Goal: Task Accomplishment & Management: Complete application form

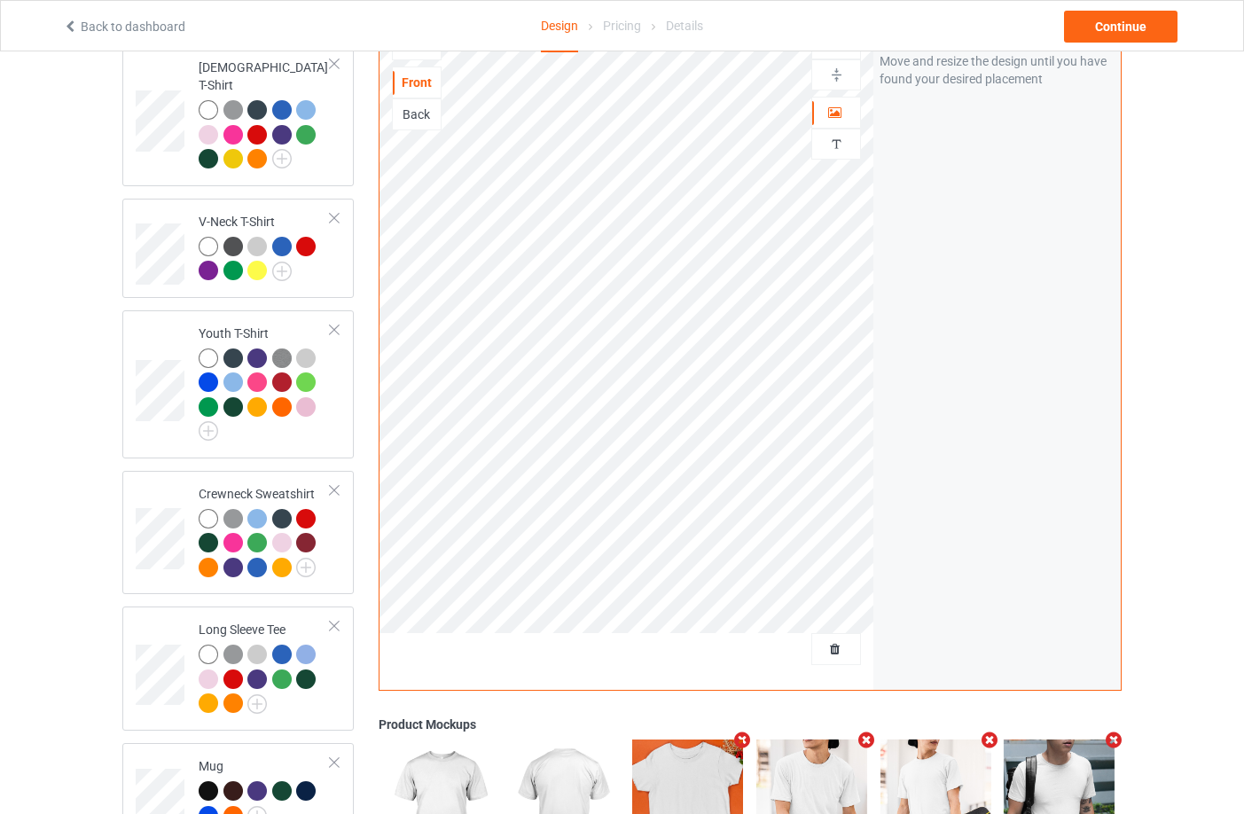
scroll to position [621, 0]
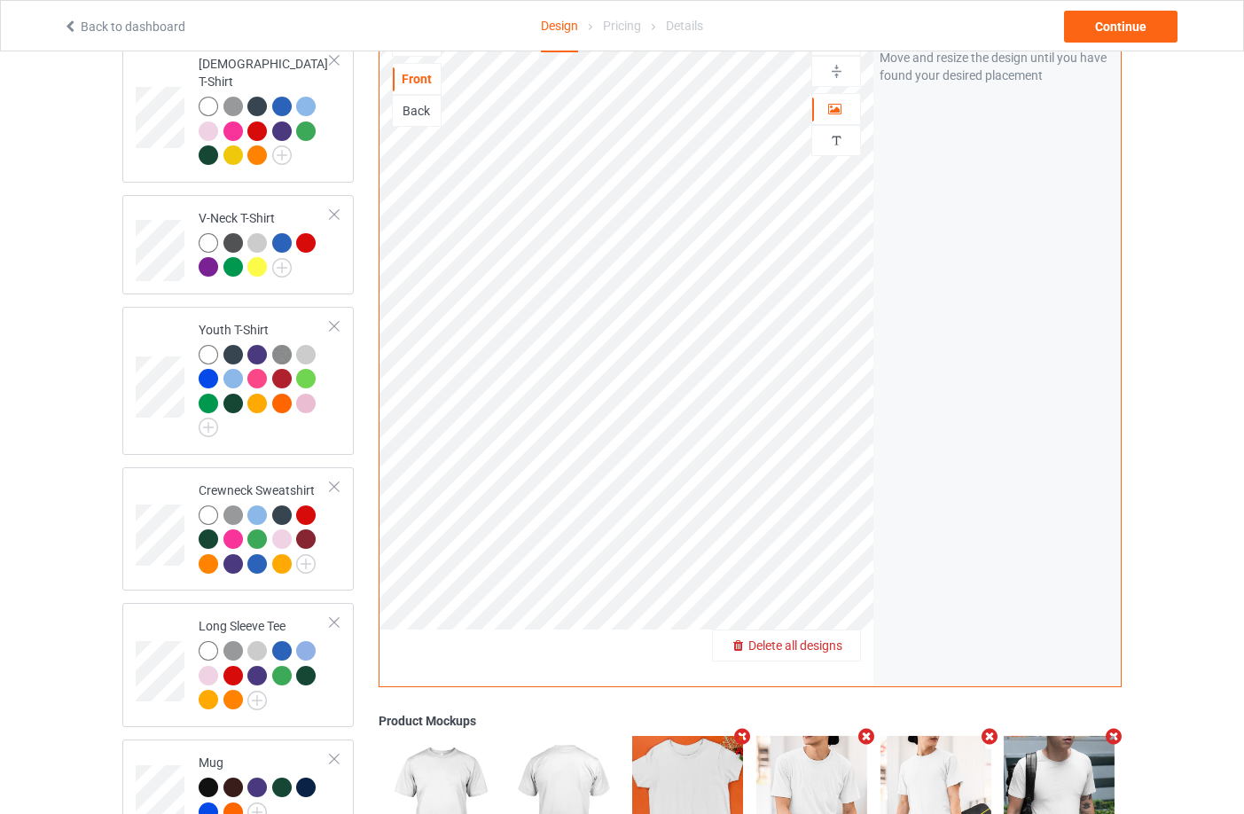
click at [807, 639] on span "Delete all designs" at bounding box center [796, 646] width 94 height 14
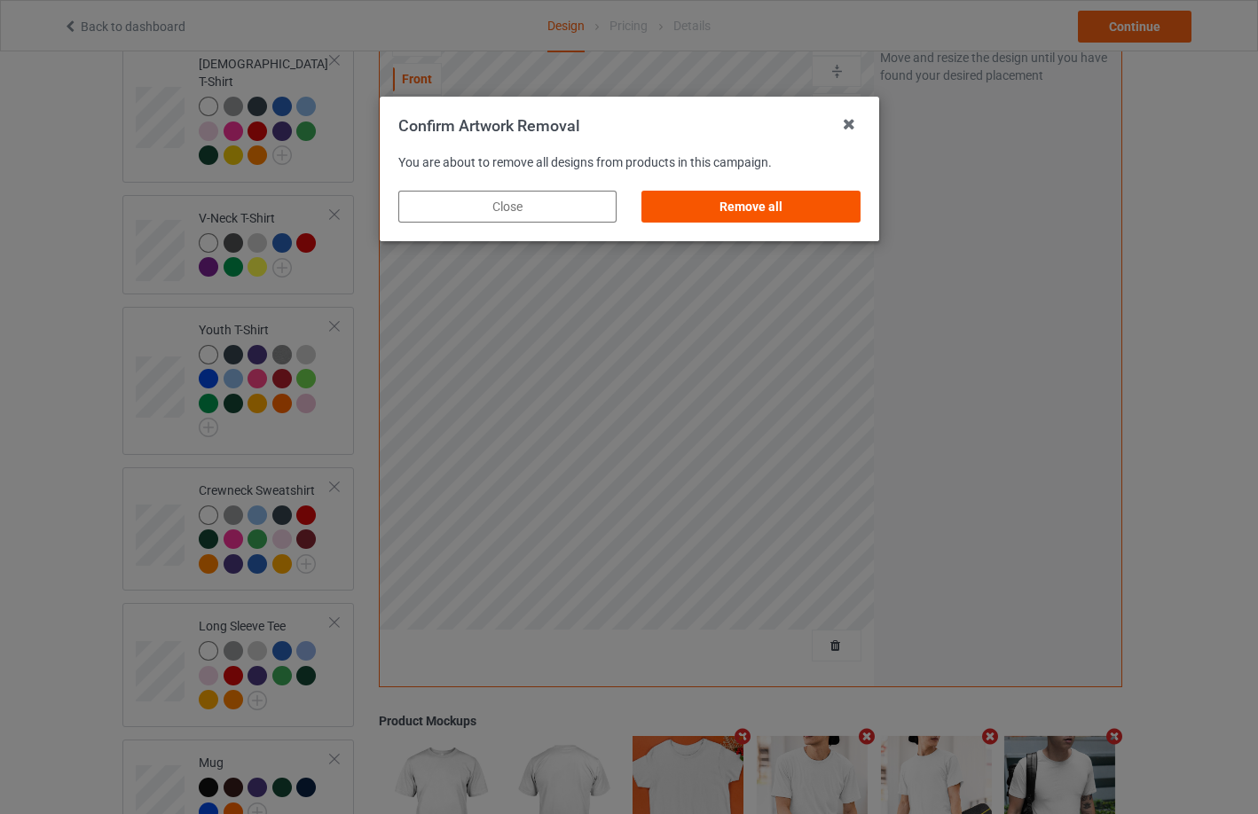
click at [704, 206] on div "Remove all" at bounding box center [750, 207] width 218 height 32
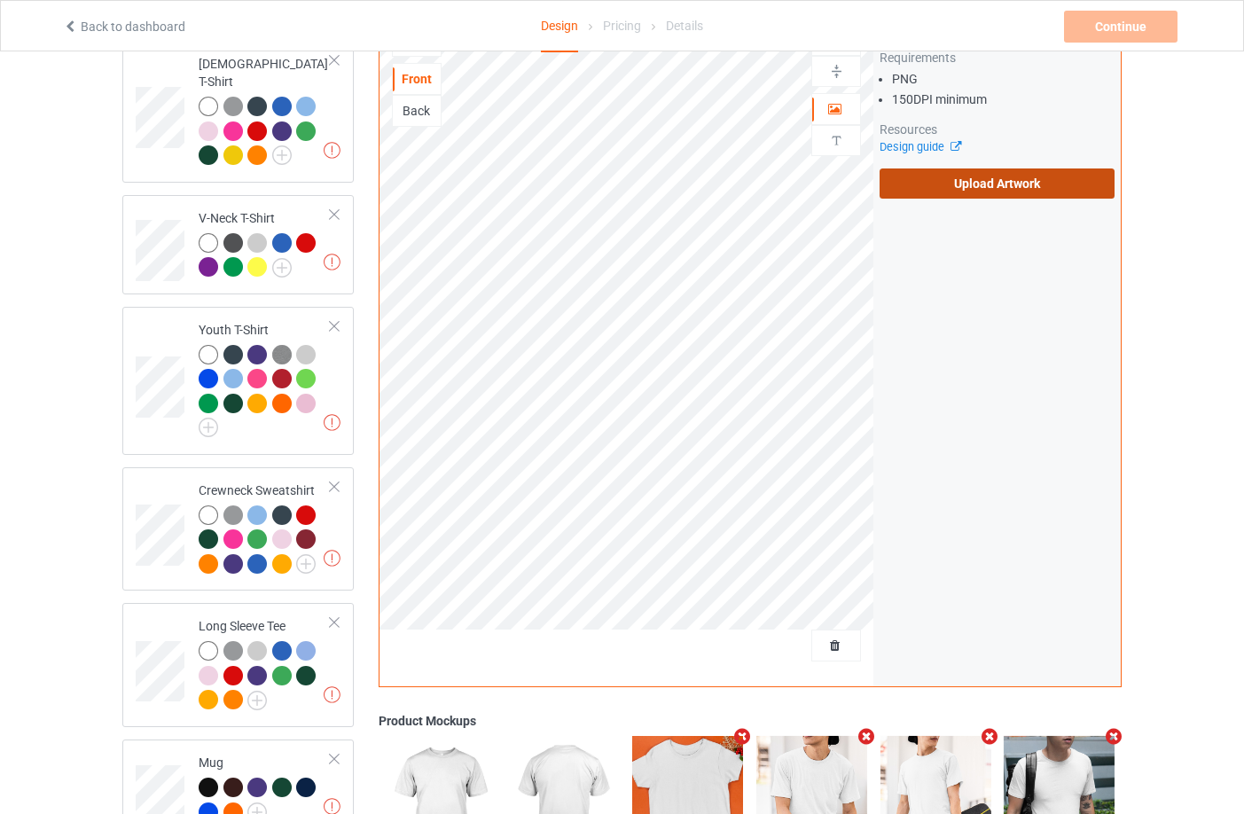
click at [1011, 169] on label "Upload Artwork" at bounding box center [997, 184] width 235 height 30
click at [0, 0] on input "Upload Artwork" at bounding box center [0, 0] width 0 height 0
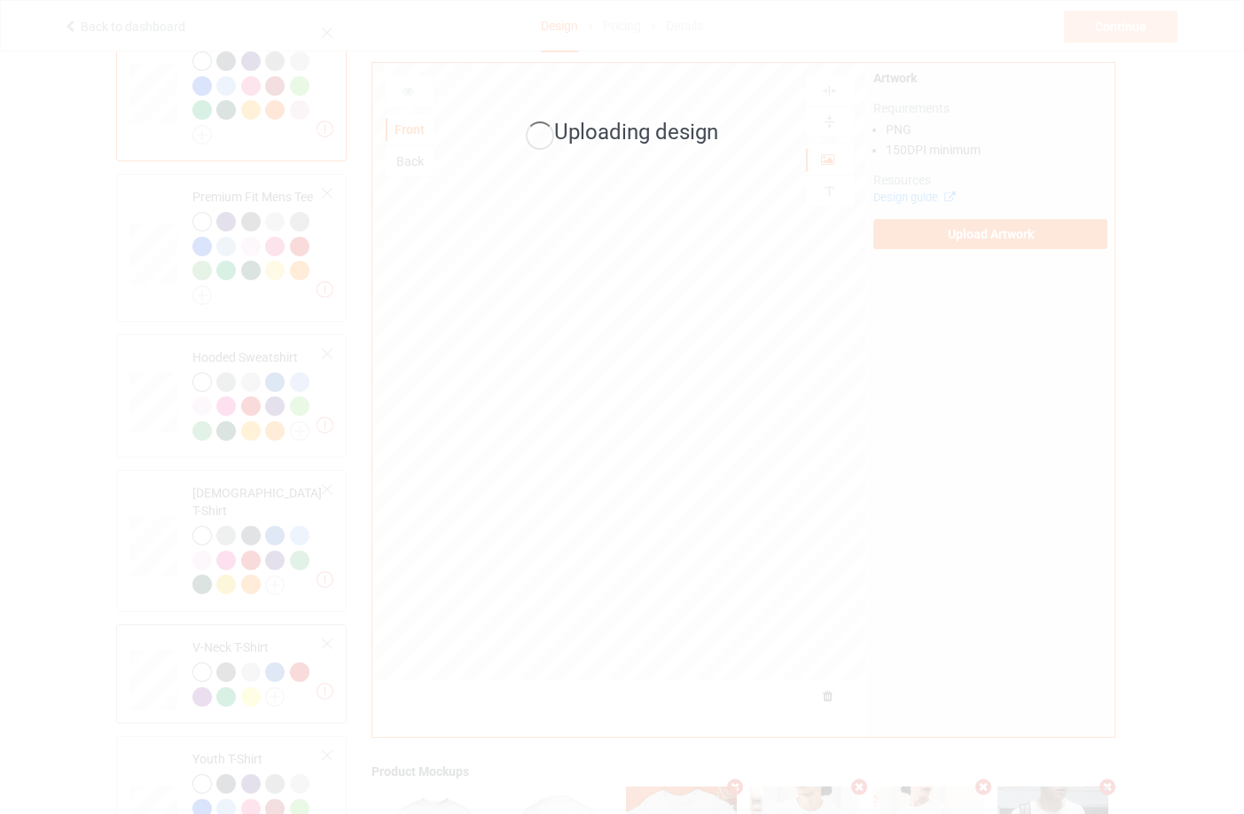
scroll to position [177, 0]
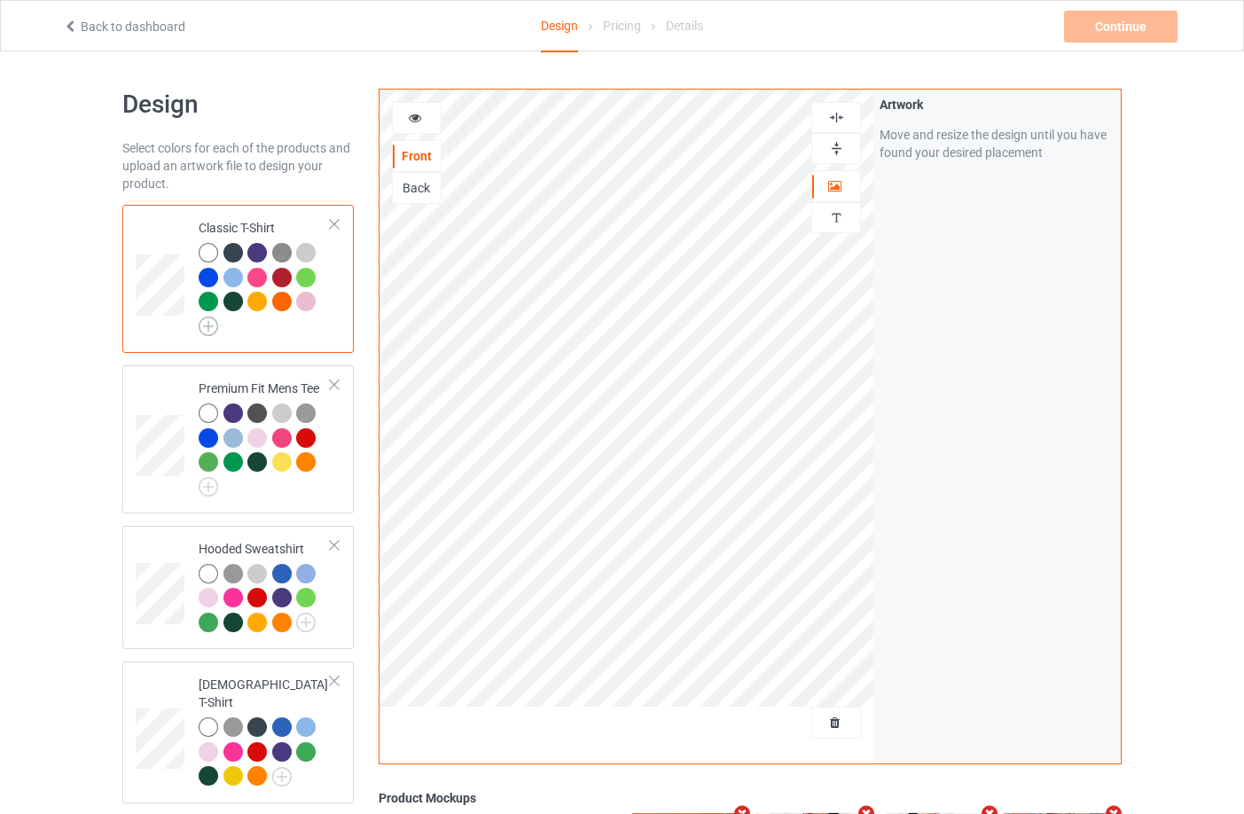
click at [208, 325] on img at bounding box center [209, 327] width 20 height 20
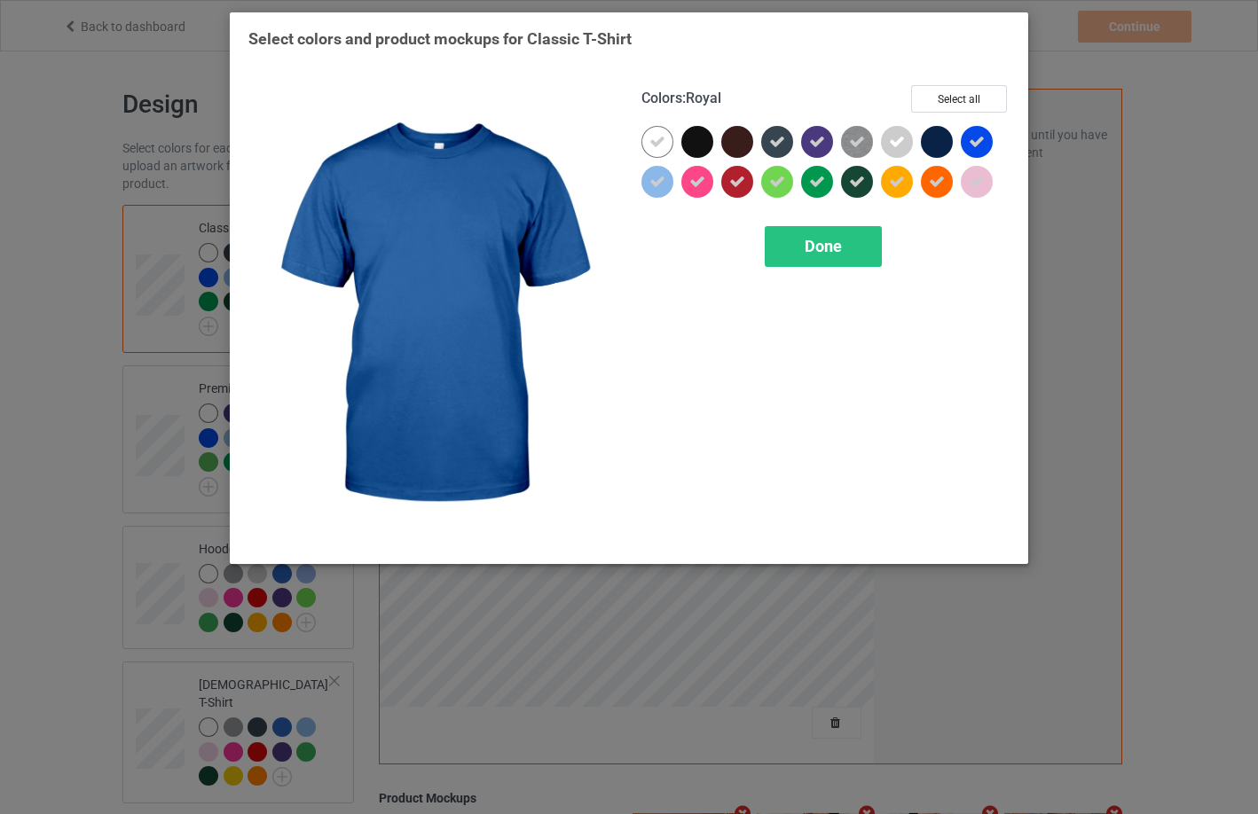
click at [968, 142] on div at bounding box center [977, 142] width 32 height 32
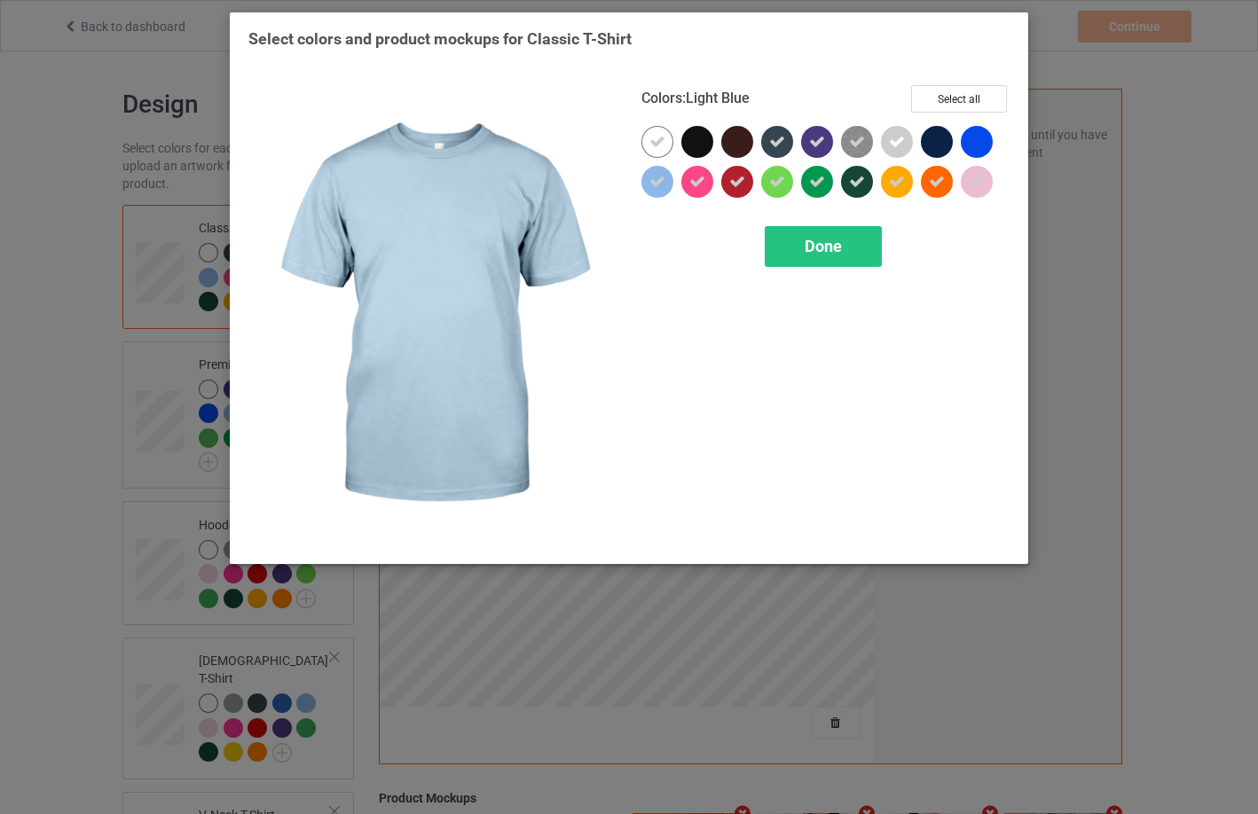
click at [657, 183] on icon at bounding box center [657, 182] width 16 height 16
click at [804, 255] on span "Done" at bounding box center [822, 246] width 37 height 19
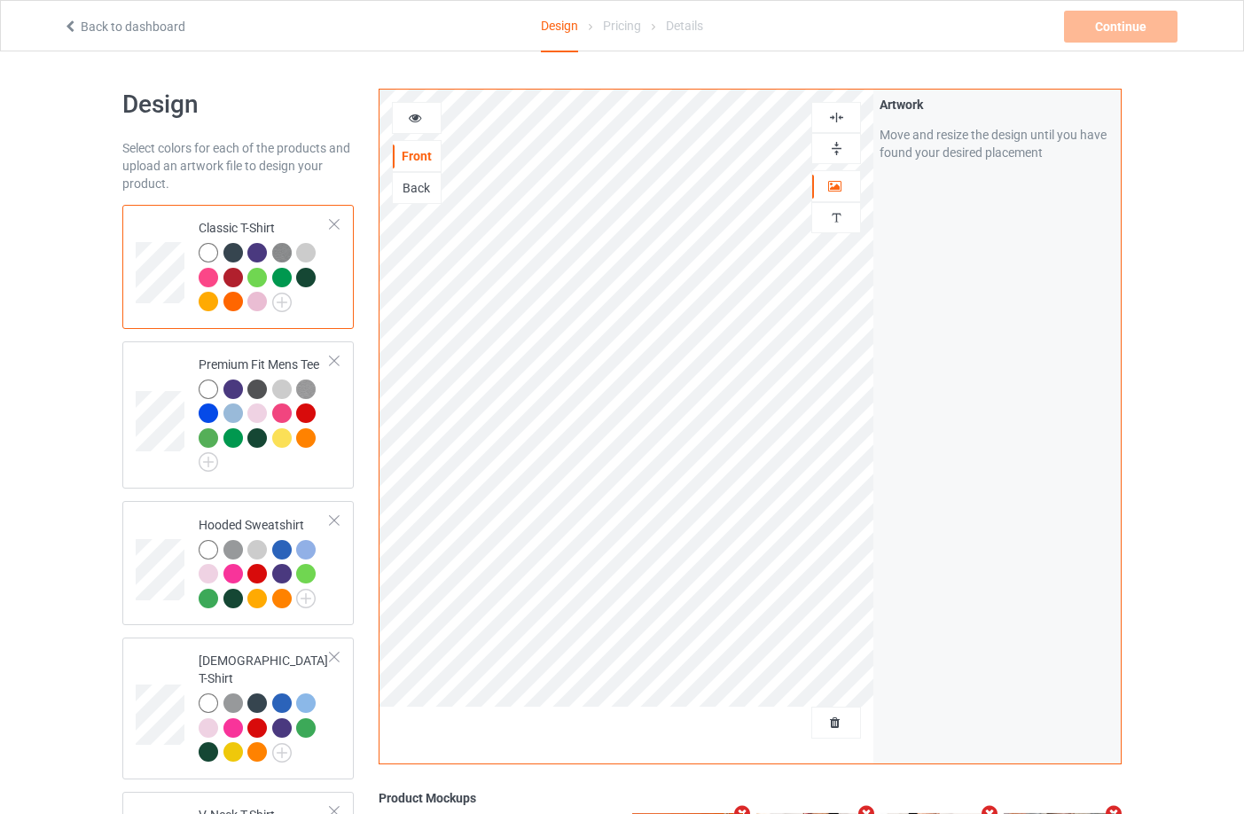
drag, startPoint x: 888, startPoint y: 373, endPoint x: 1015, endPoint y: 293, distance: 150.3
drag, startPoint x: 1015, startPoint y: 293, endPoint x: 952, endPoint y: 317, distance: 67.4
click at [952, 317] on div "Artwork Move and resize the design until you have found your desired placement" at bounding box center [997, 427] width 247 height 674
click at [826, 723] on span "Delete all designs" at bounding box center [796, 723] width 94 height 14
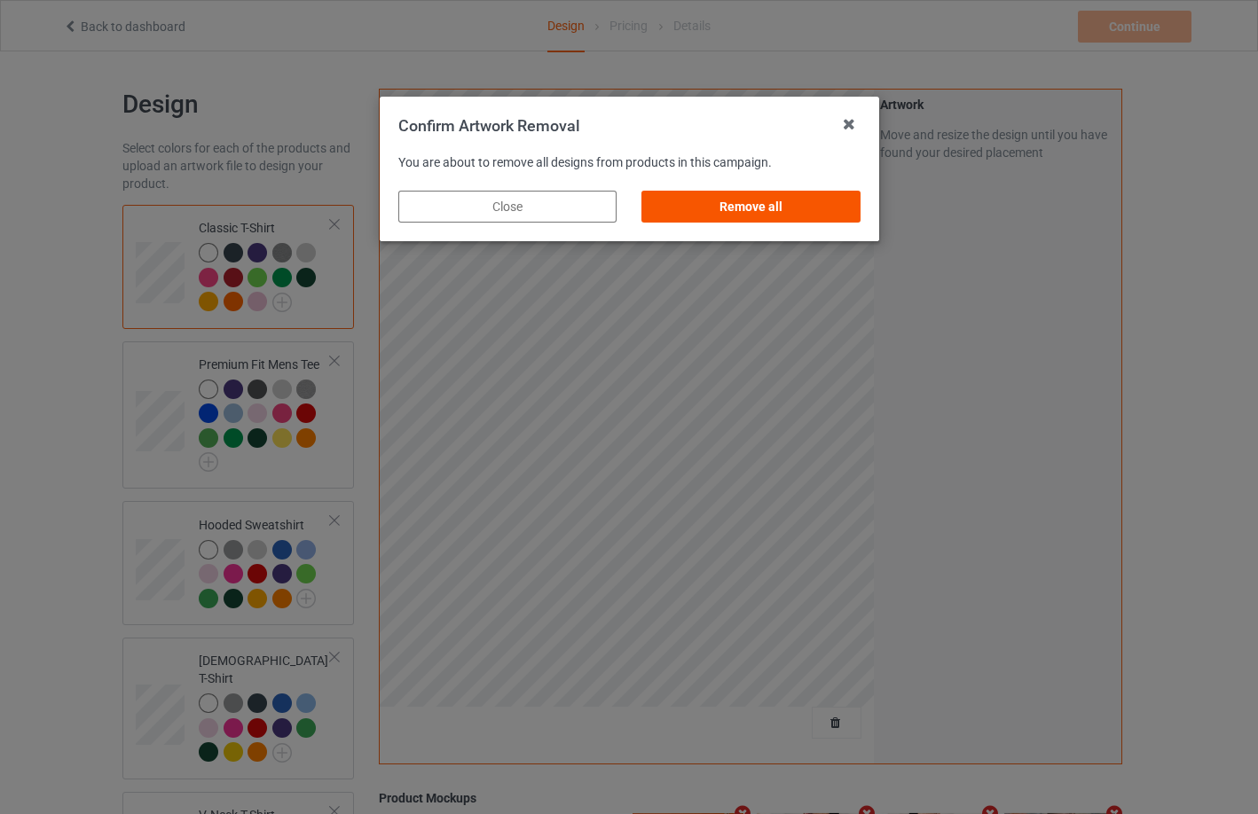
click at [827, 199] on div "Remove all" at bounding box center [750, 207] width 218 height 32
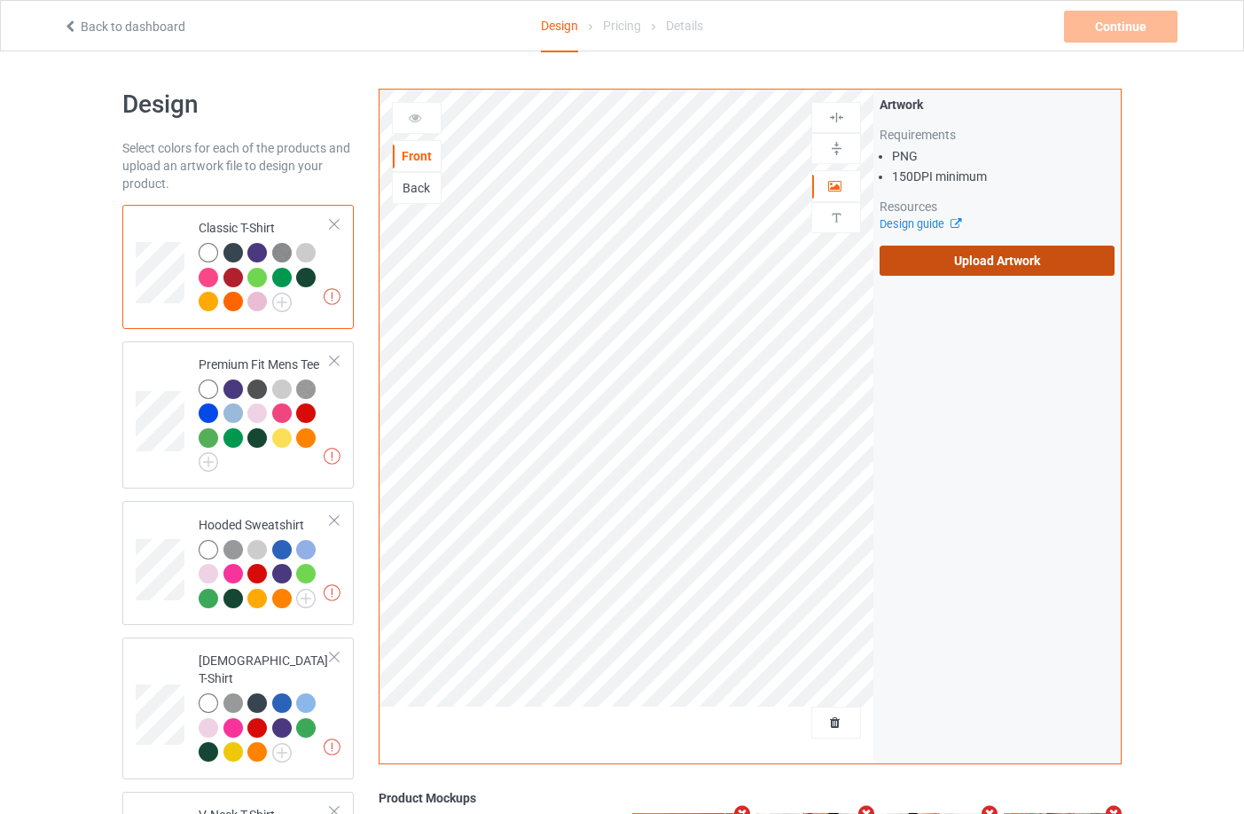
click at [1000, 260] on label "Upload Artwork" at bounding box center [997, 261] width 235 height 30
click at [0, 0] on input "Upload Artwork" at bounding box center [0, 0] width 0 height 0
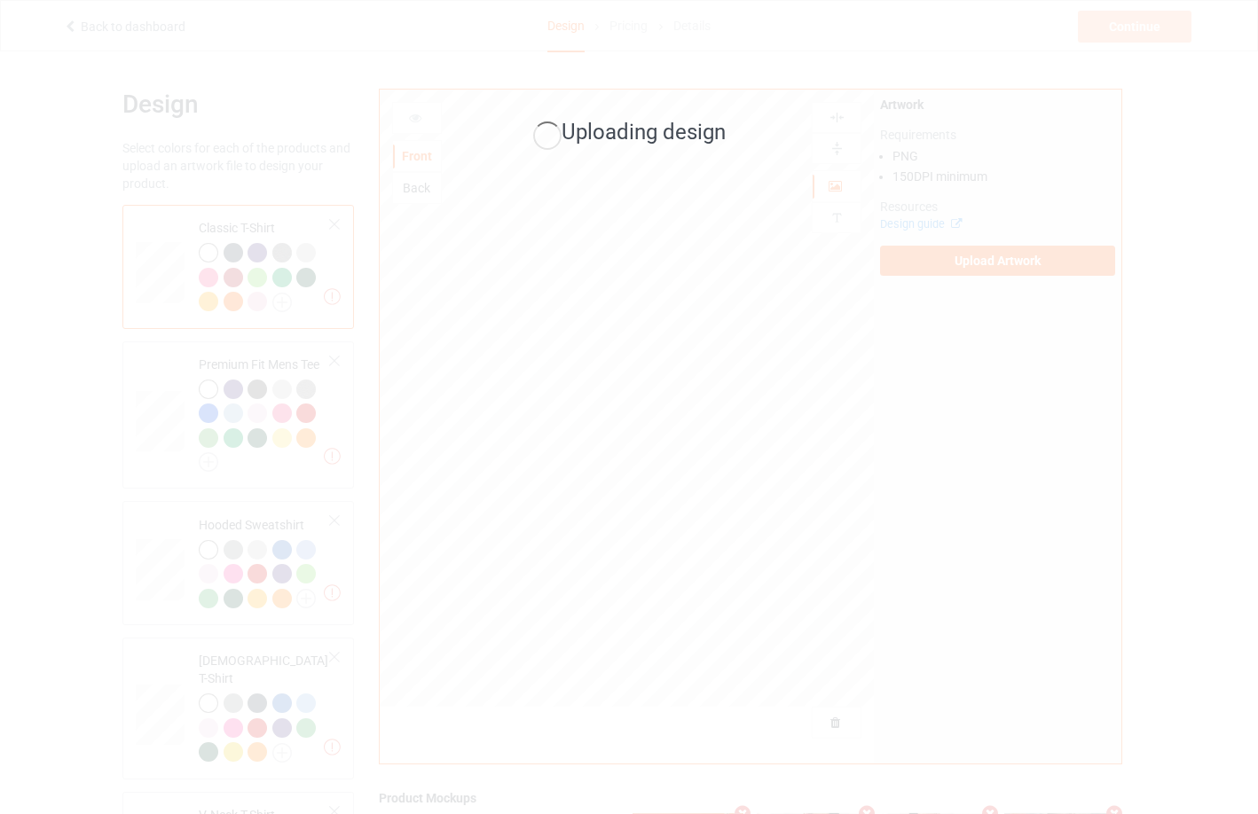
click at [1052, 520] on div "Uploading design" at bounding box center [629, 407] width 1258 height 814
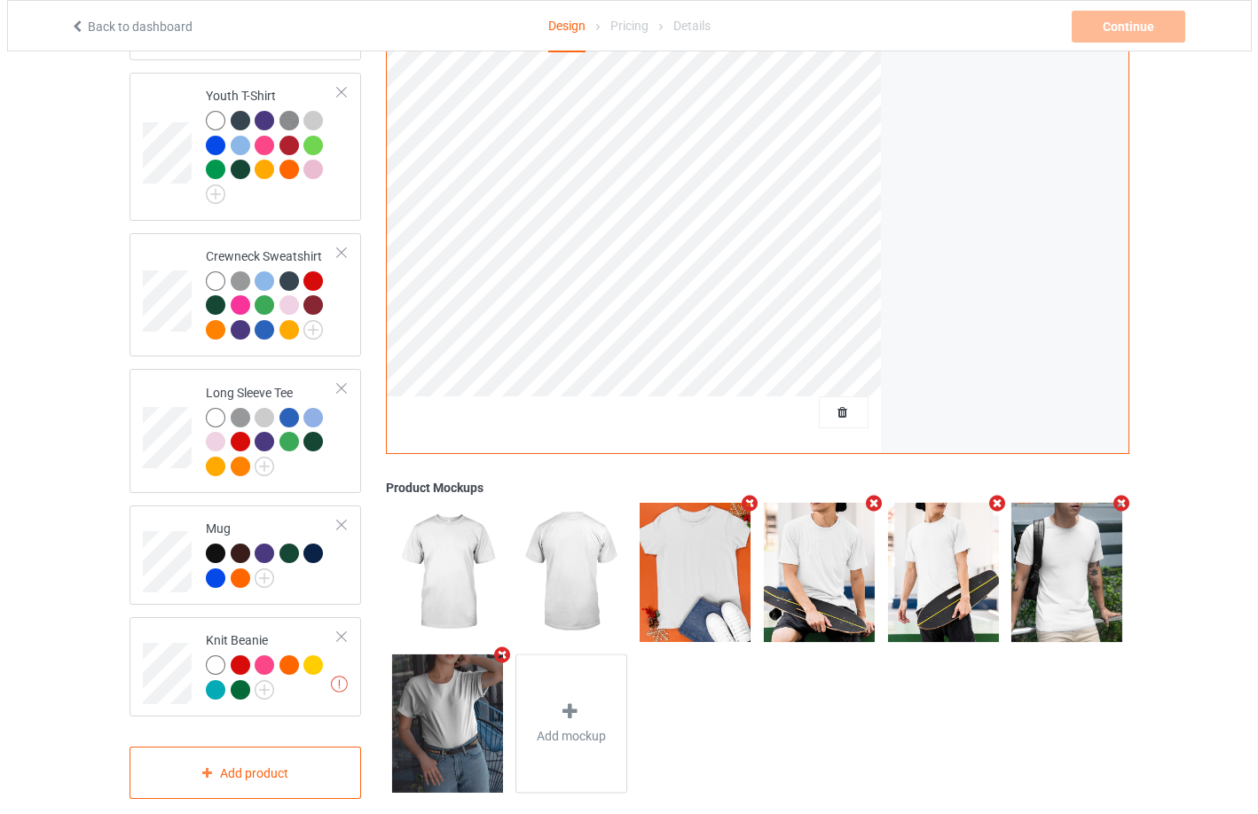
scroll to position [845, 0]
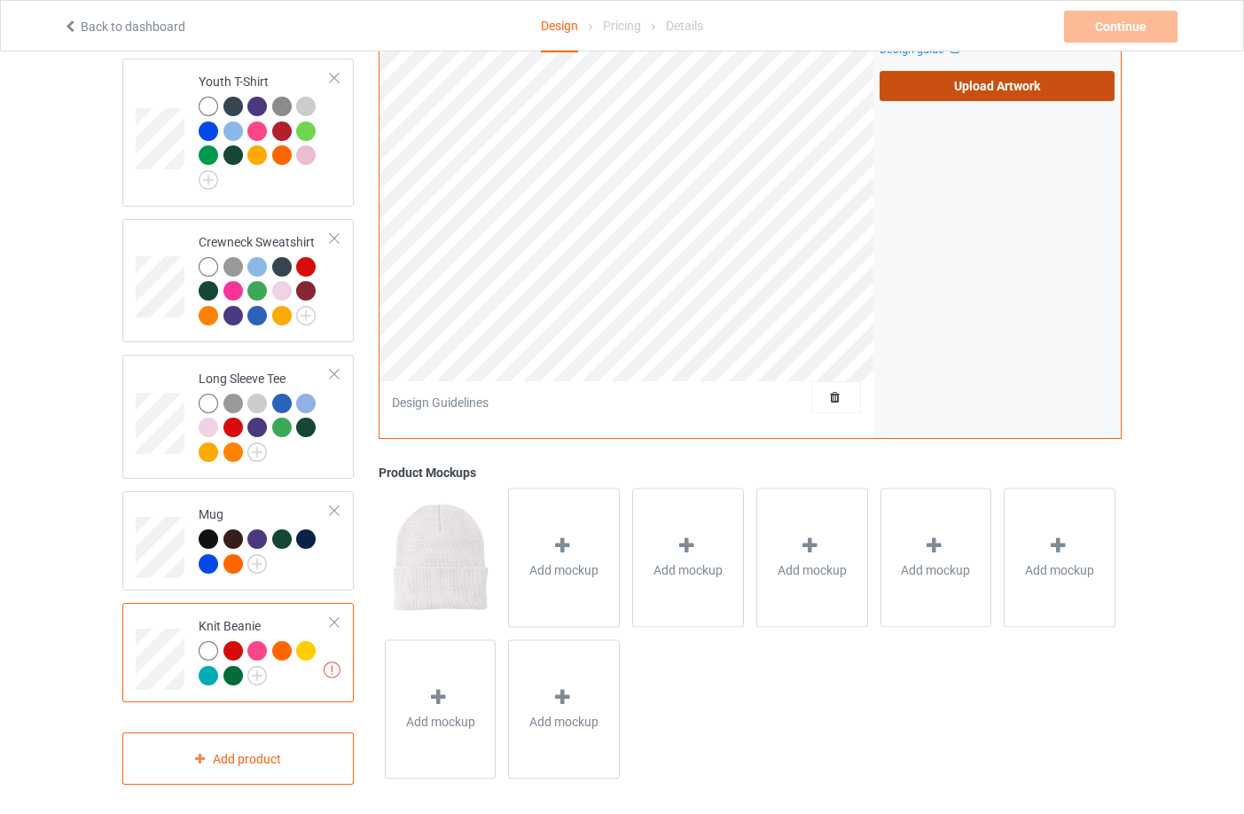
click at [932, 76] on label "Upload Artwork" at bounding box center [997, 86] width 235 height 30
click at [0, 0] on input "Upload Artwork" at bounding box center [0, 0] width 0 height 0
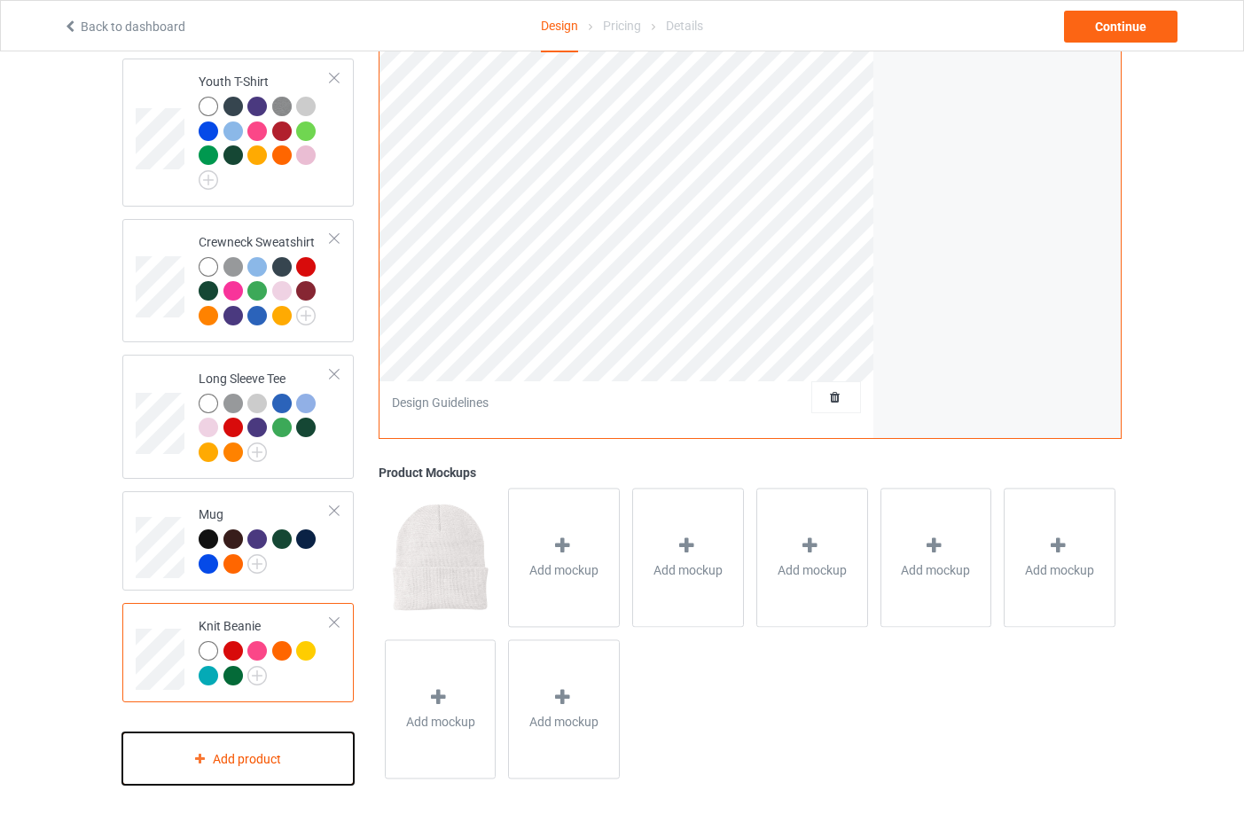
click at [296, 763] on div "Add product" at bounding box center [237, 759] width 231 height 52
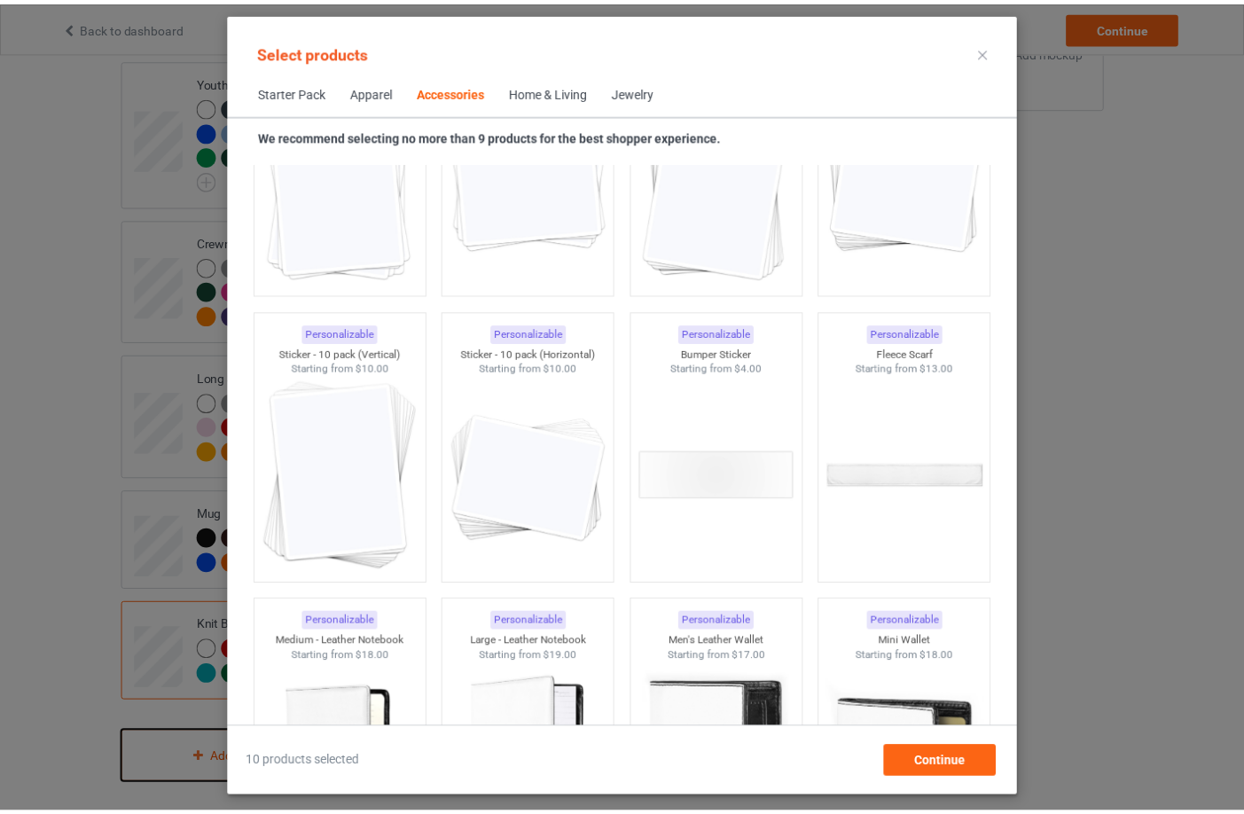
scroll to position [6675, 0]
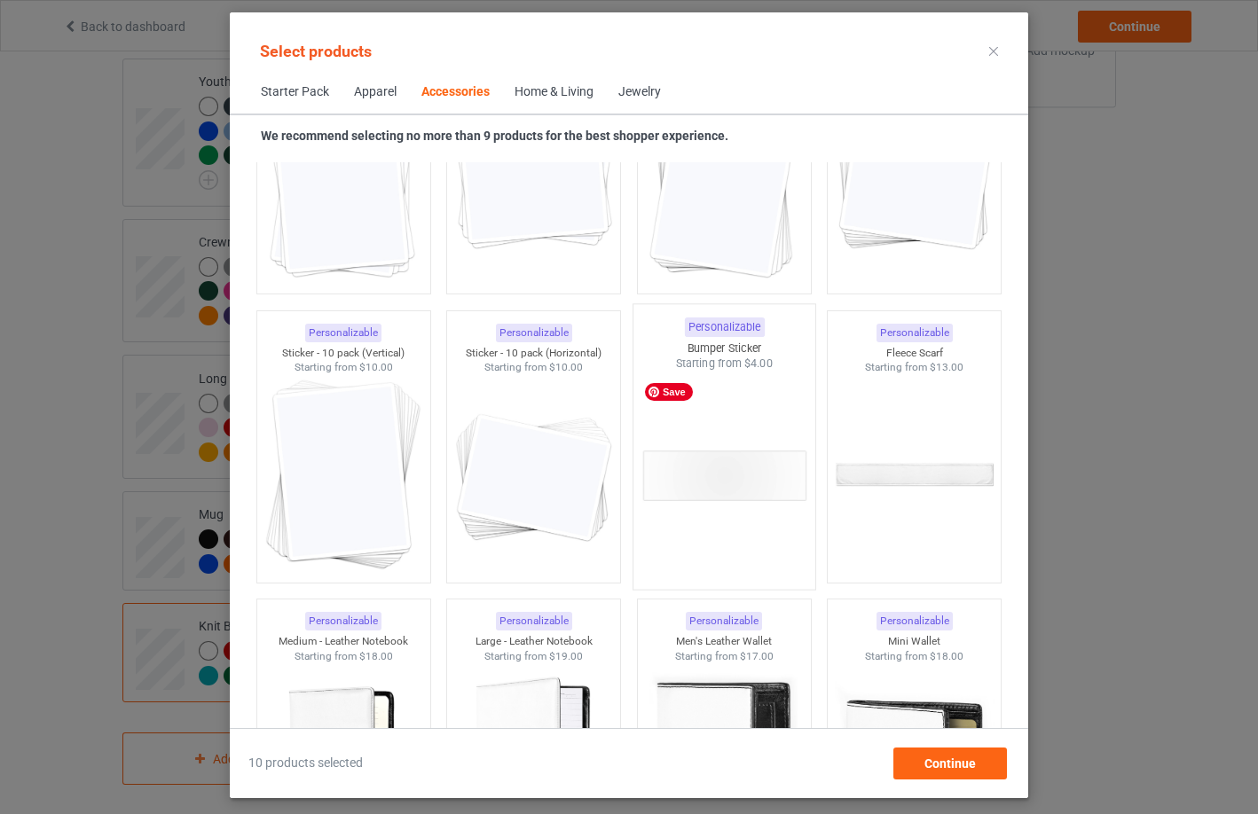
click at [670, 572] on img at bounding box center [723, 476] width 167 height 208
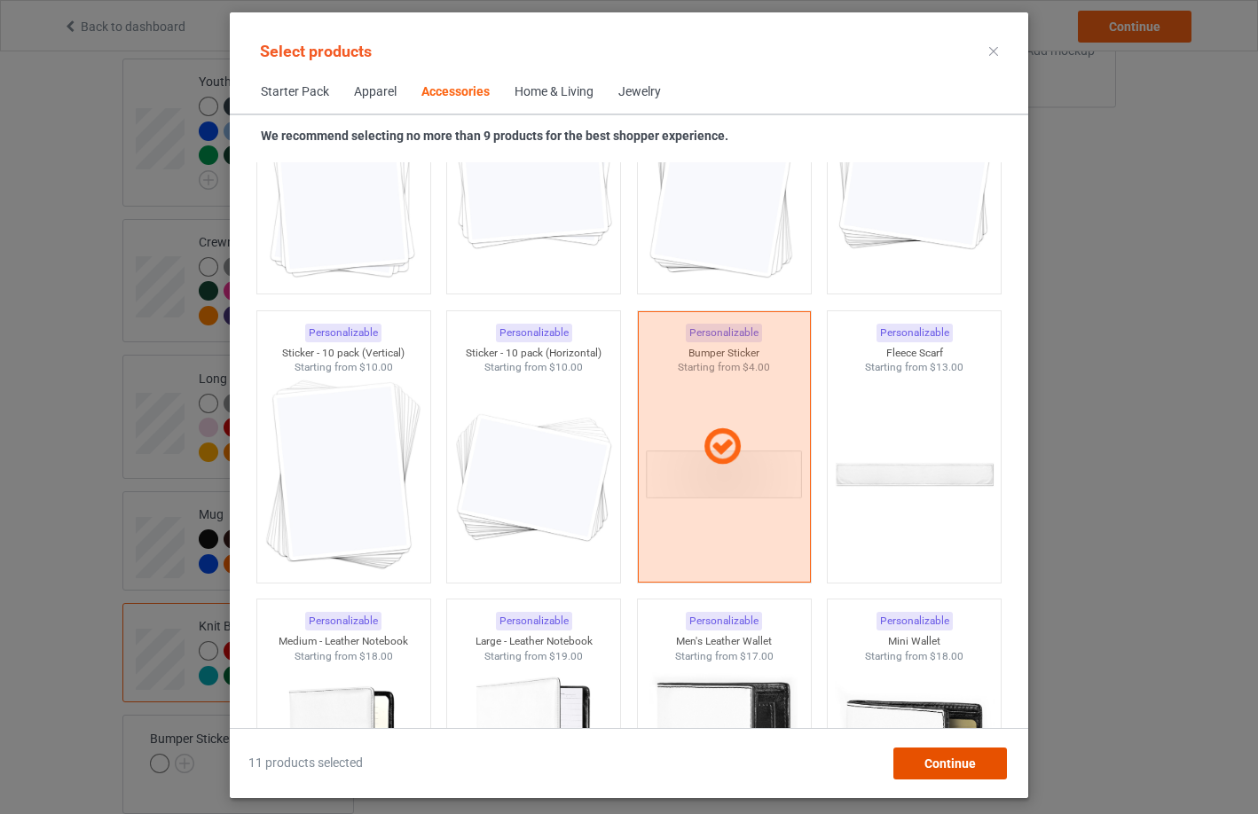
click at [913, 759] on div "Continue" at bounding box center [950, 764] width 114 height 32
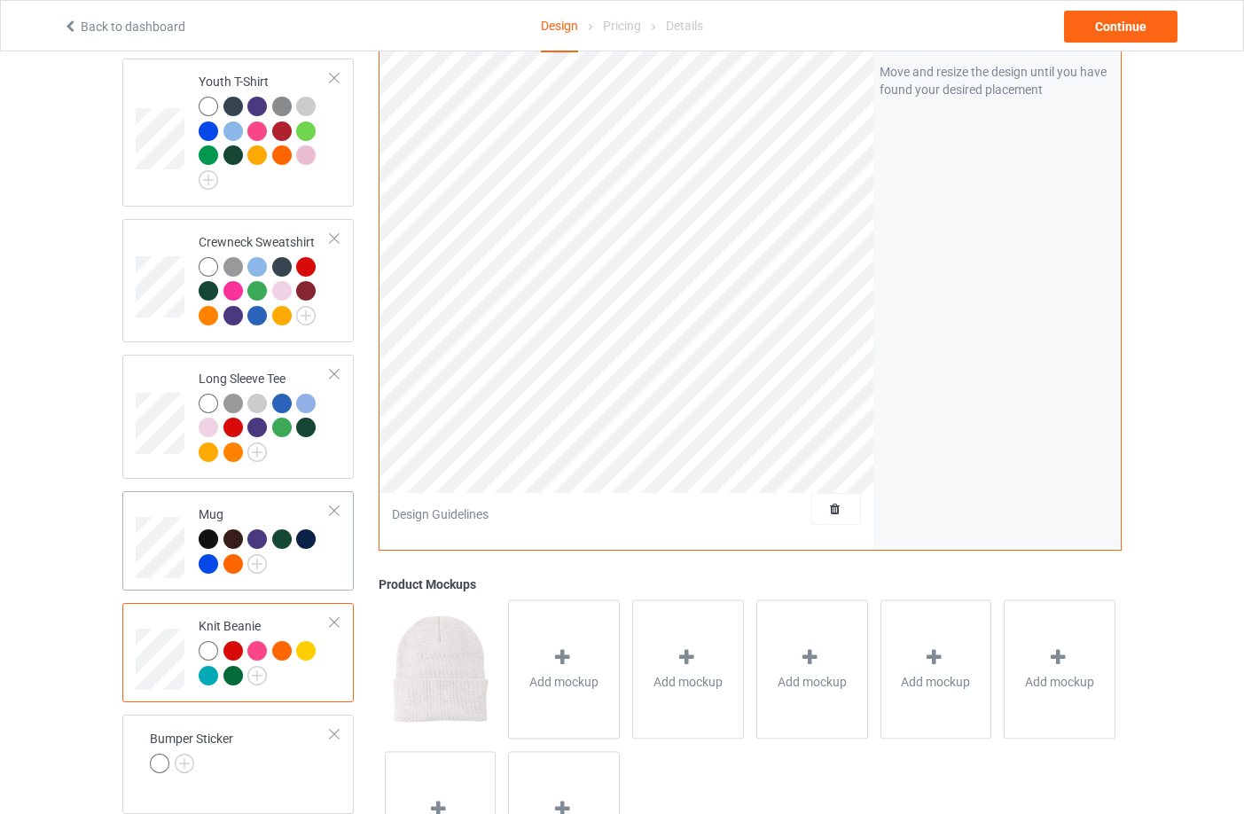
scroll to position [957, 0]
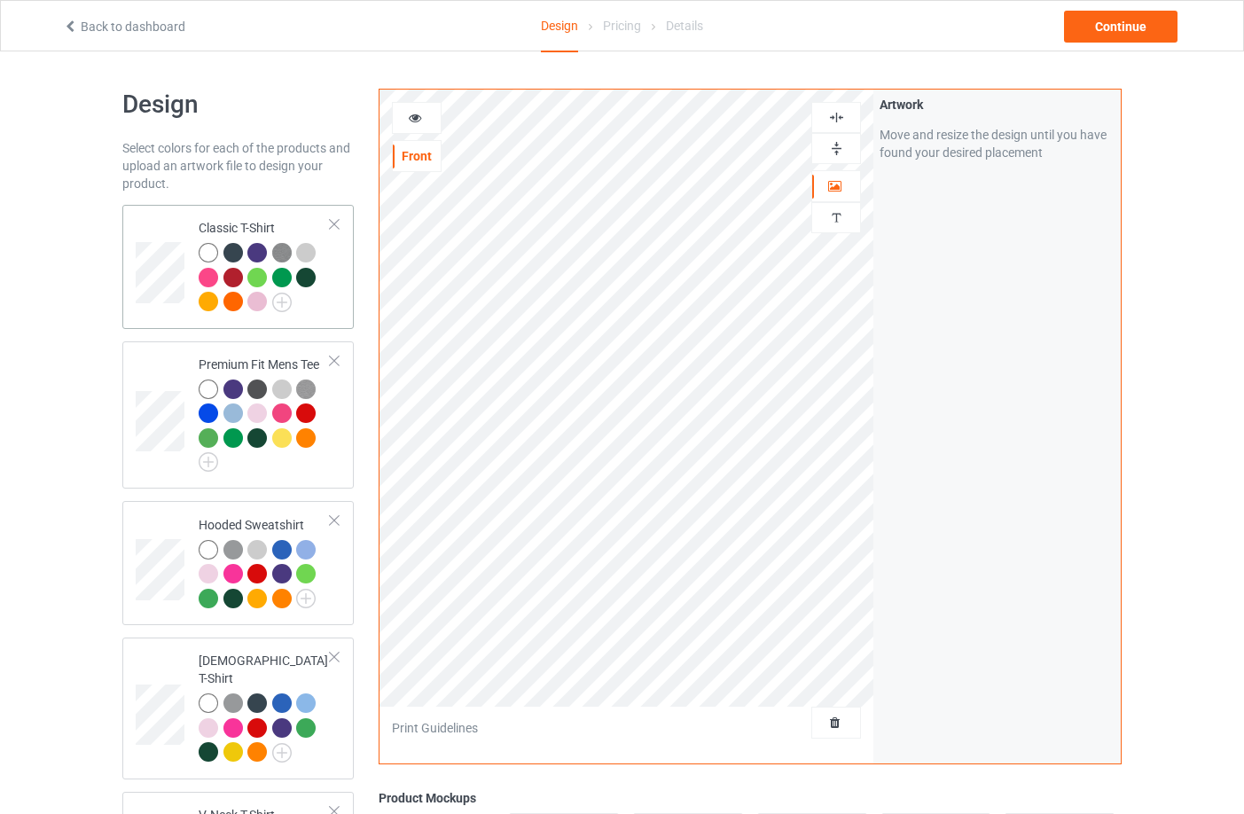
click at [136, 238] on td at bounding box center [162, 267] width 53 height 110
click at [421, 196] on div "Back" at bounding box center [417, 188] width 48 height 18
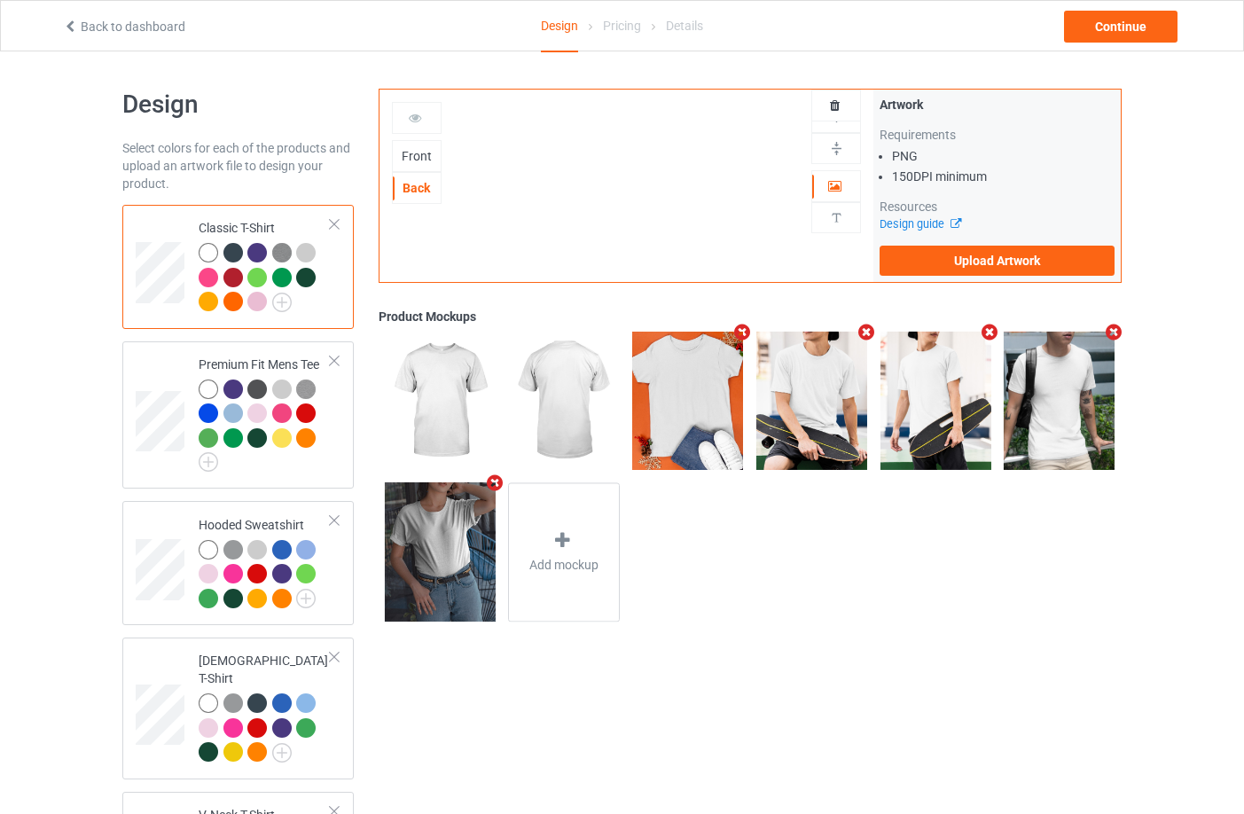
click at [426, 159] on div "Front" at bounding box center [417, 156] width 48 height 18
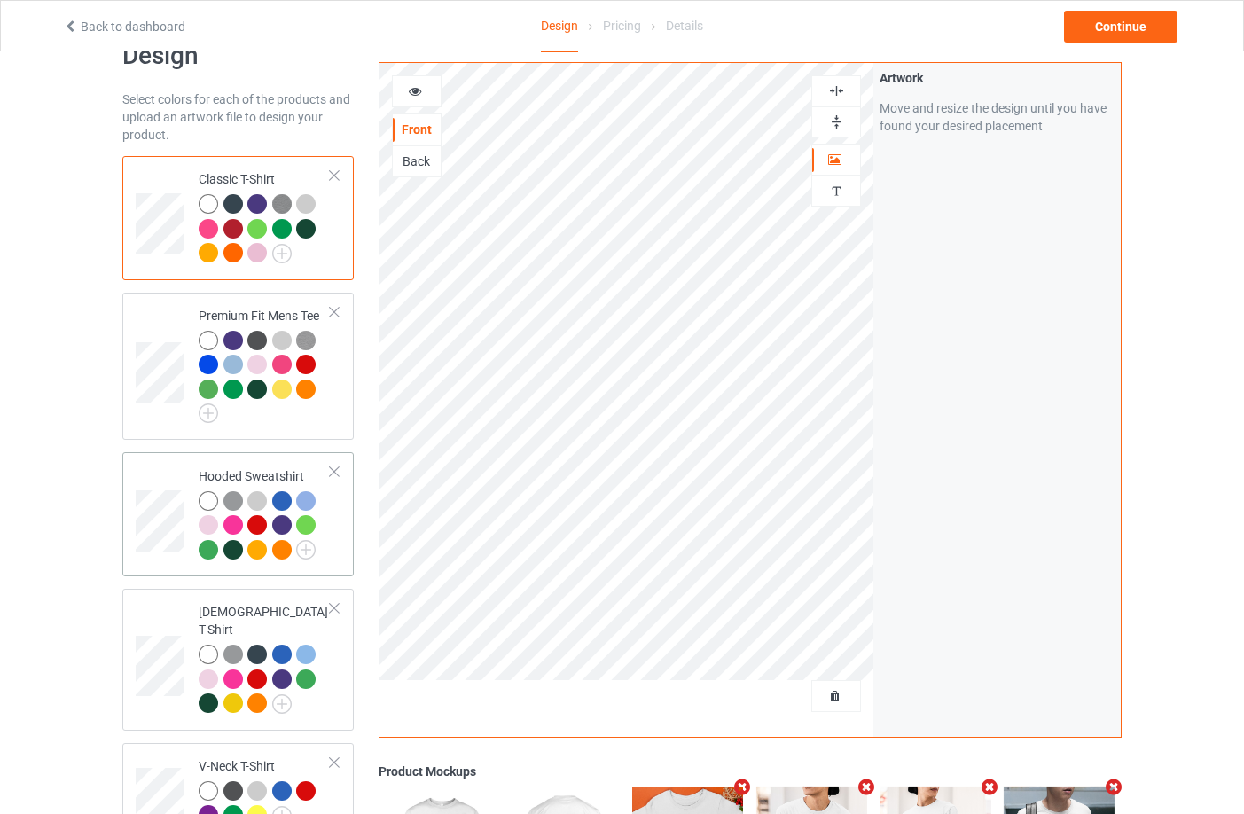
scroll to position [89, 0]
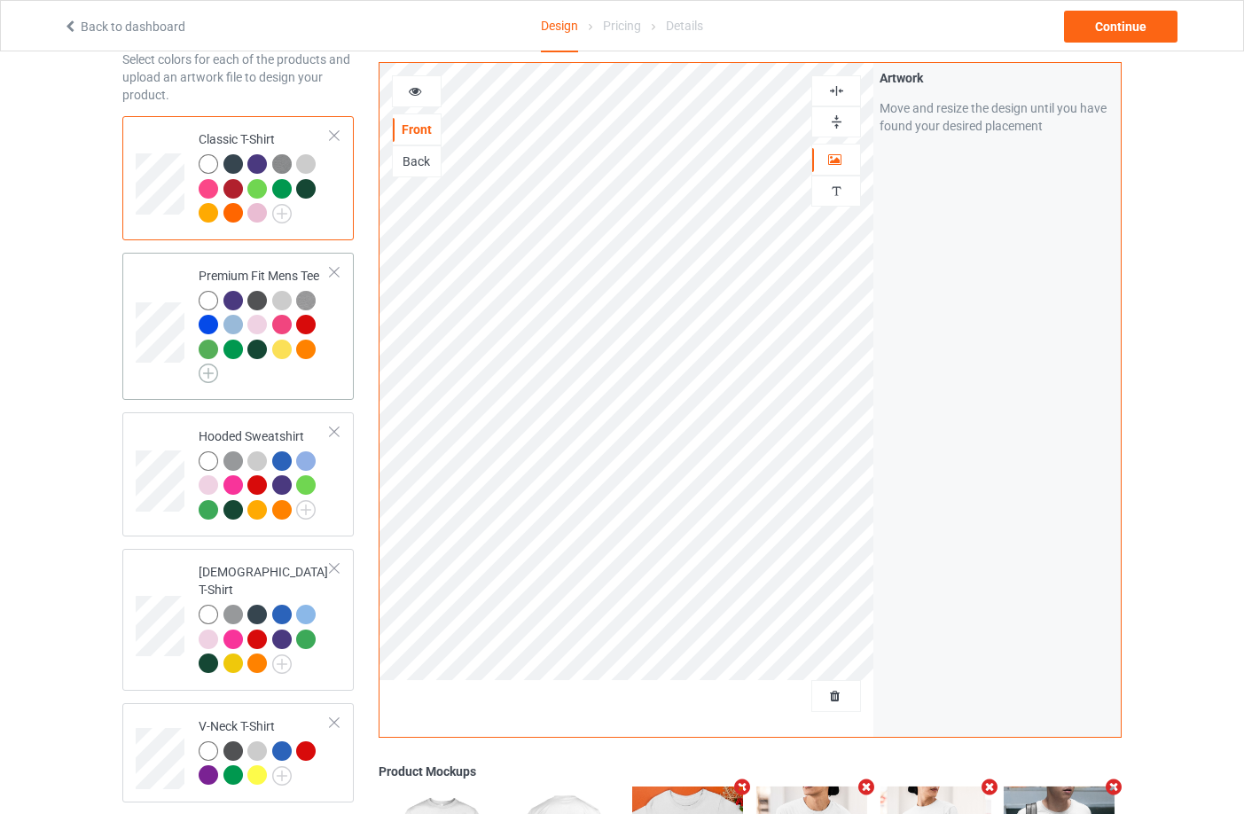
click at [209, 374] on img at bounding box center [209, 374] width 20 height 20
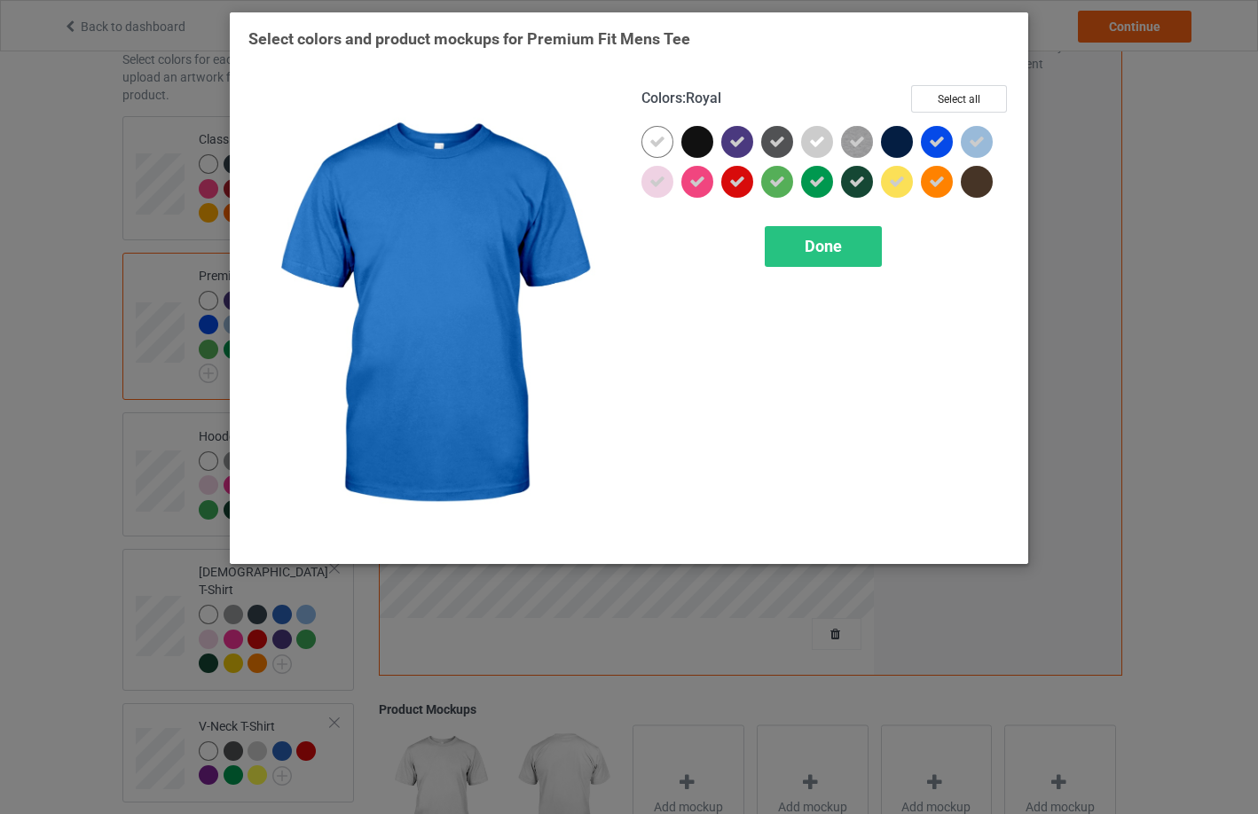
click at [930, 137] on icon at bounding box center [937, 142] width 16 height 16
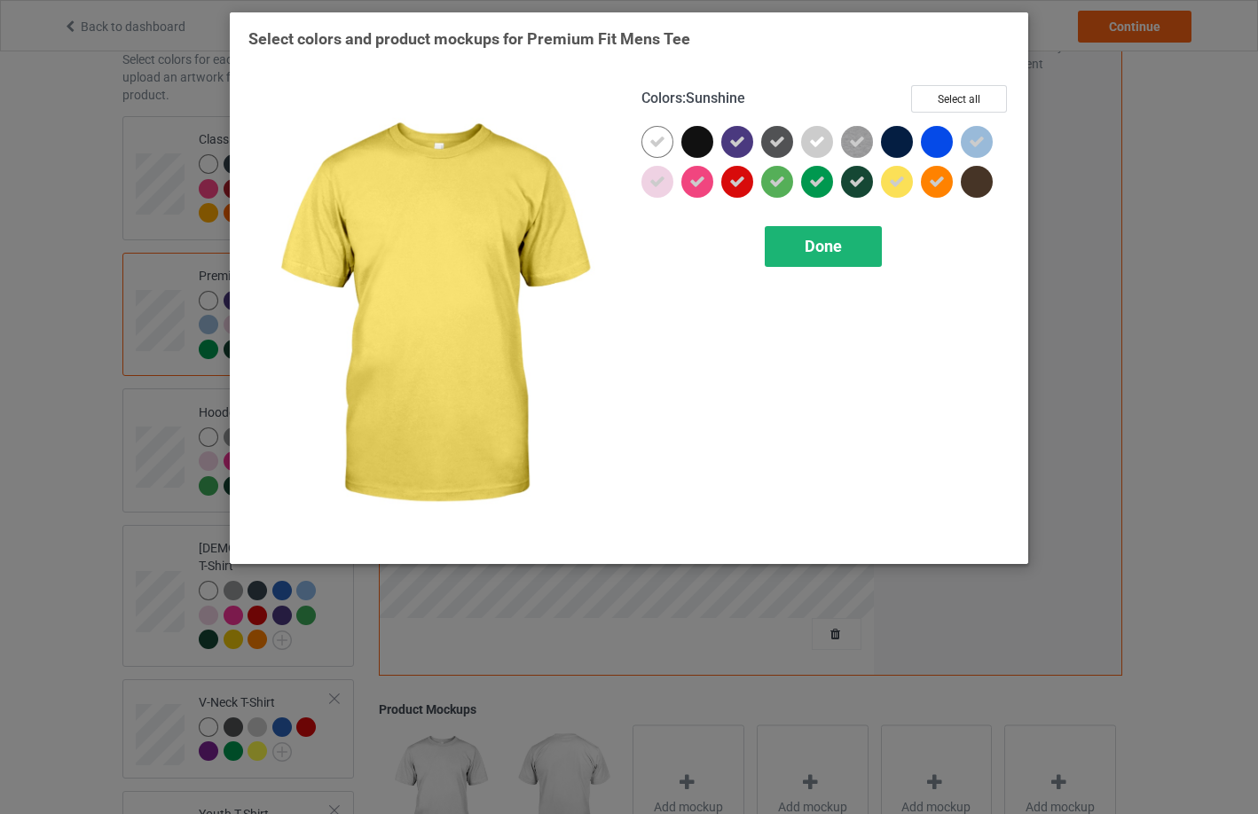
click at [854, 255] on div "Done" at bounding box center [823, 246] width 117 height 41
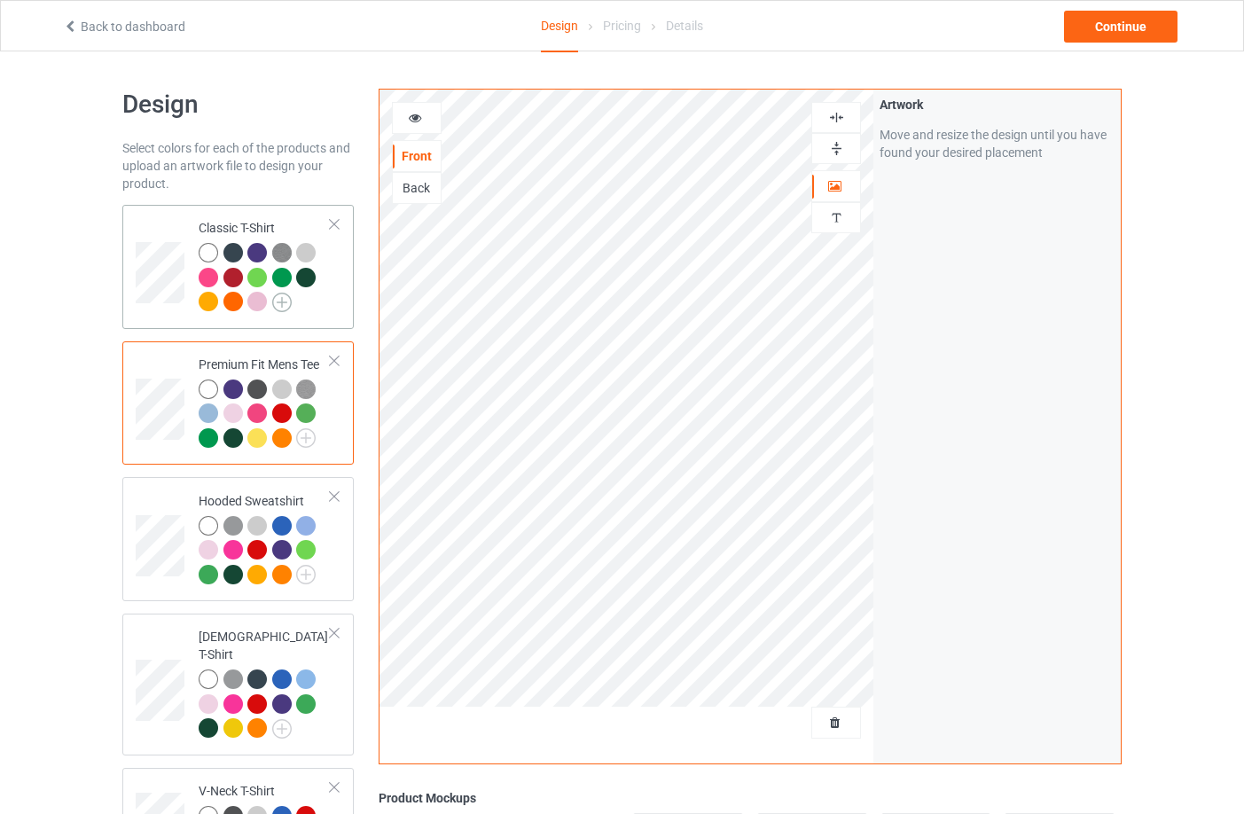
click at [278, 301] on img at bounding box center [282, 303] width 20 height 20
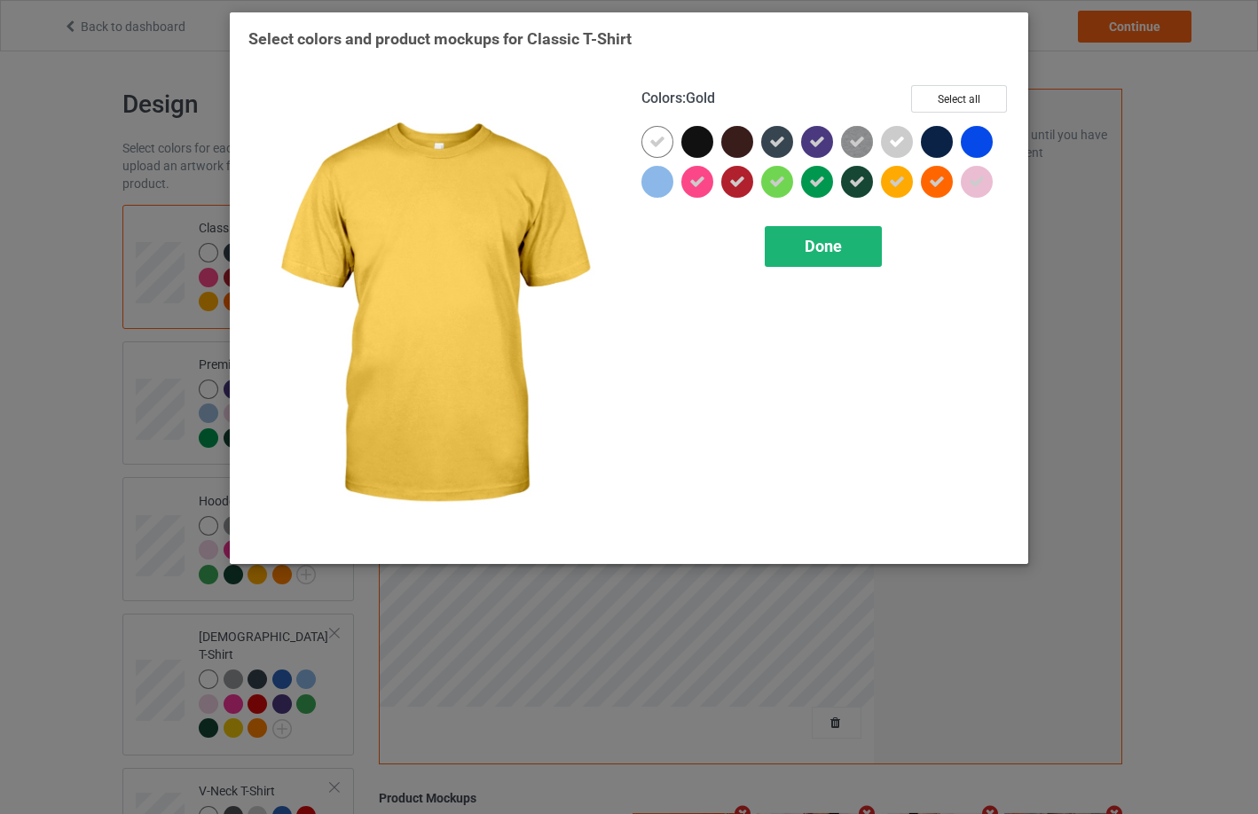
click at [799, 245] on div "Done" at bounding box center [823, 246] width 117 height 41
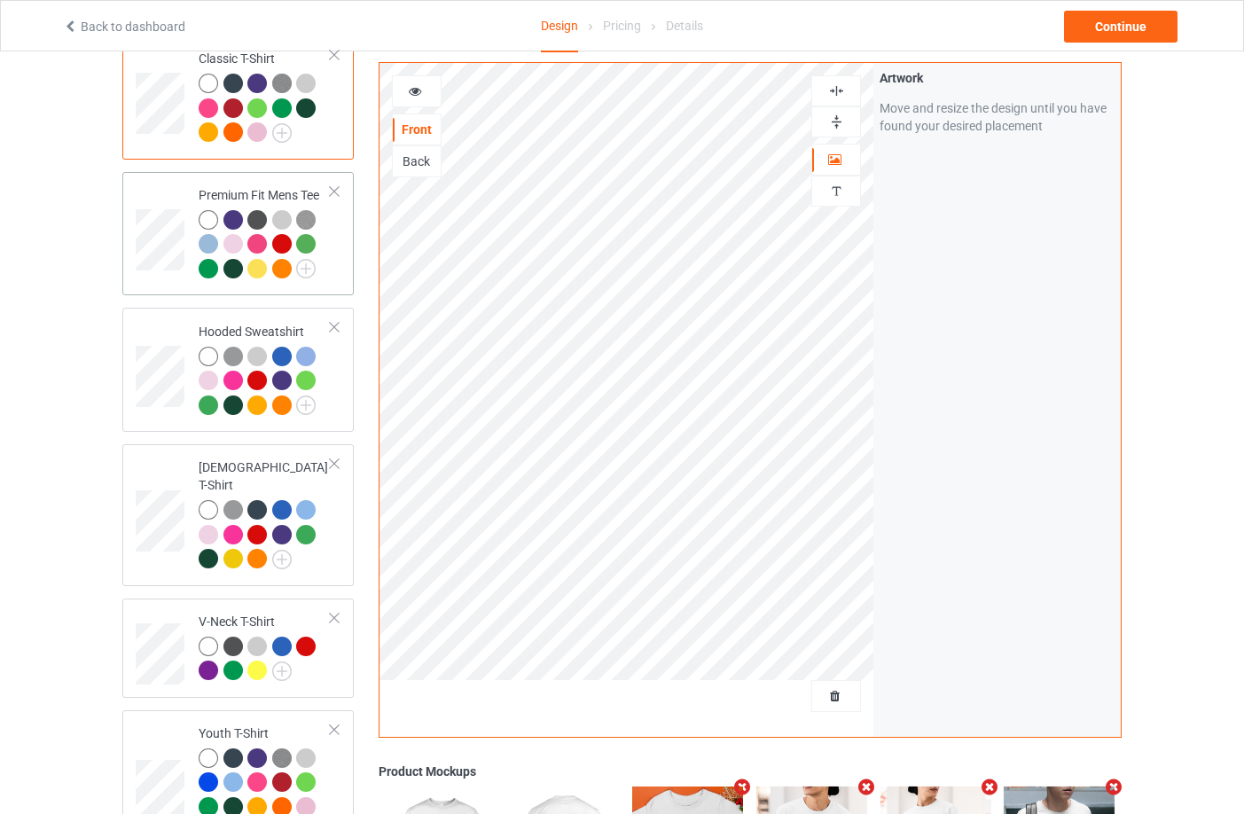
scroll to position [177, 0]
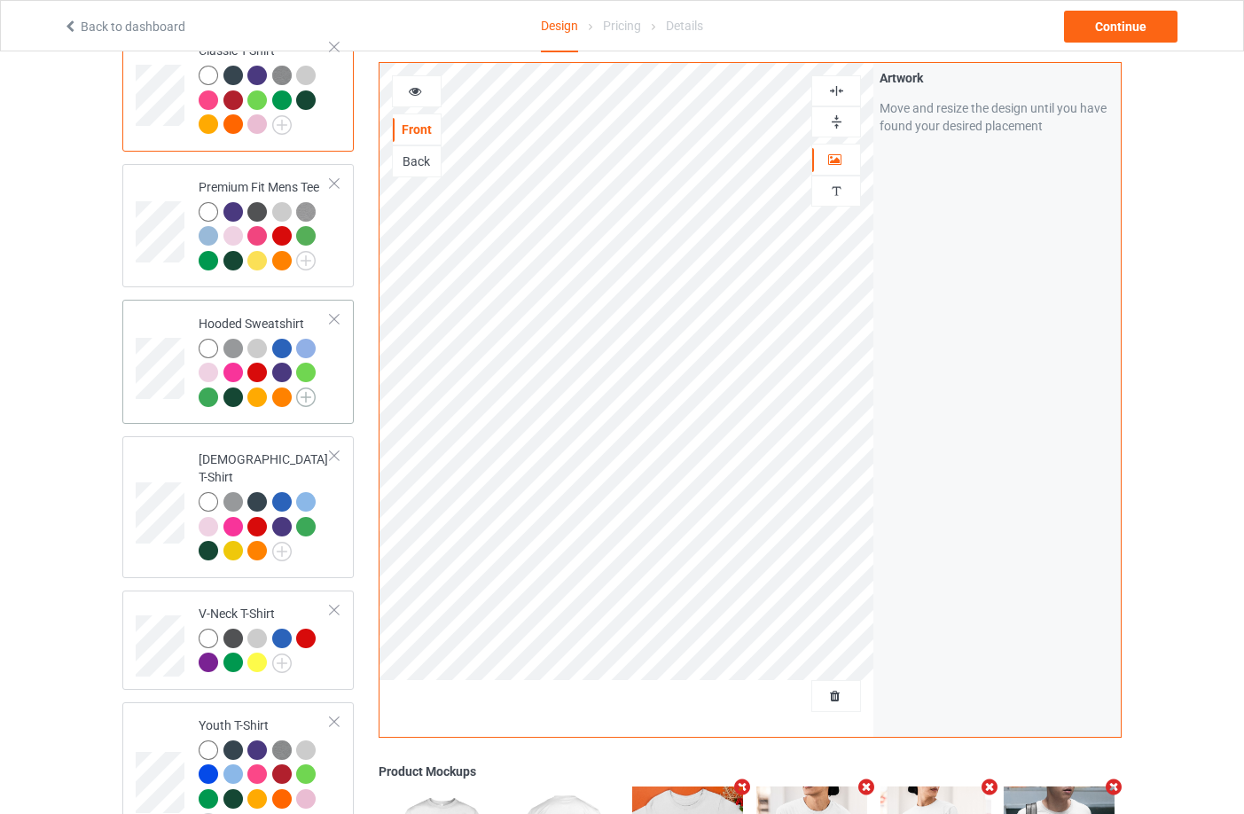
click at [303, 399] on img at bounding box center [306, 398] width 20 height 20
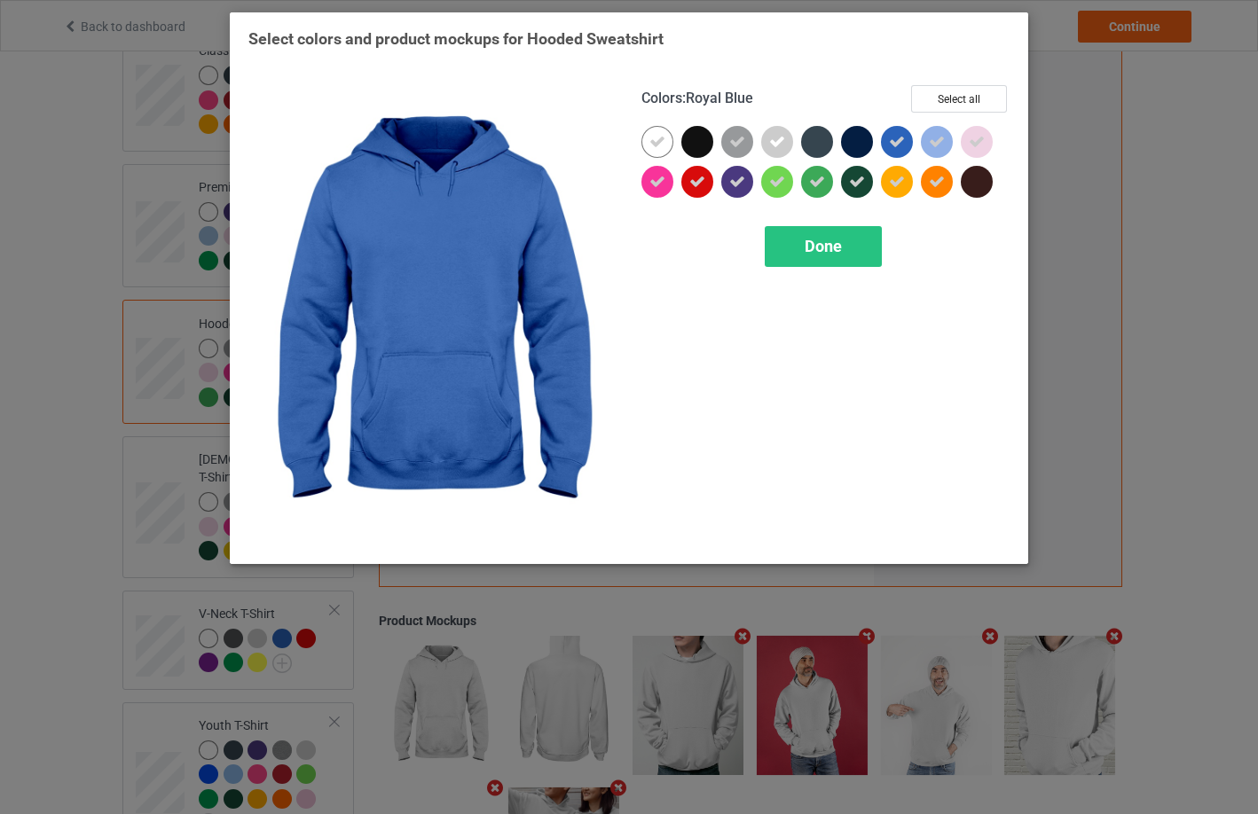
click at [906, 133] on div at bounding box center [897, 142] width 32 height 32
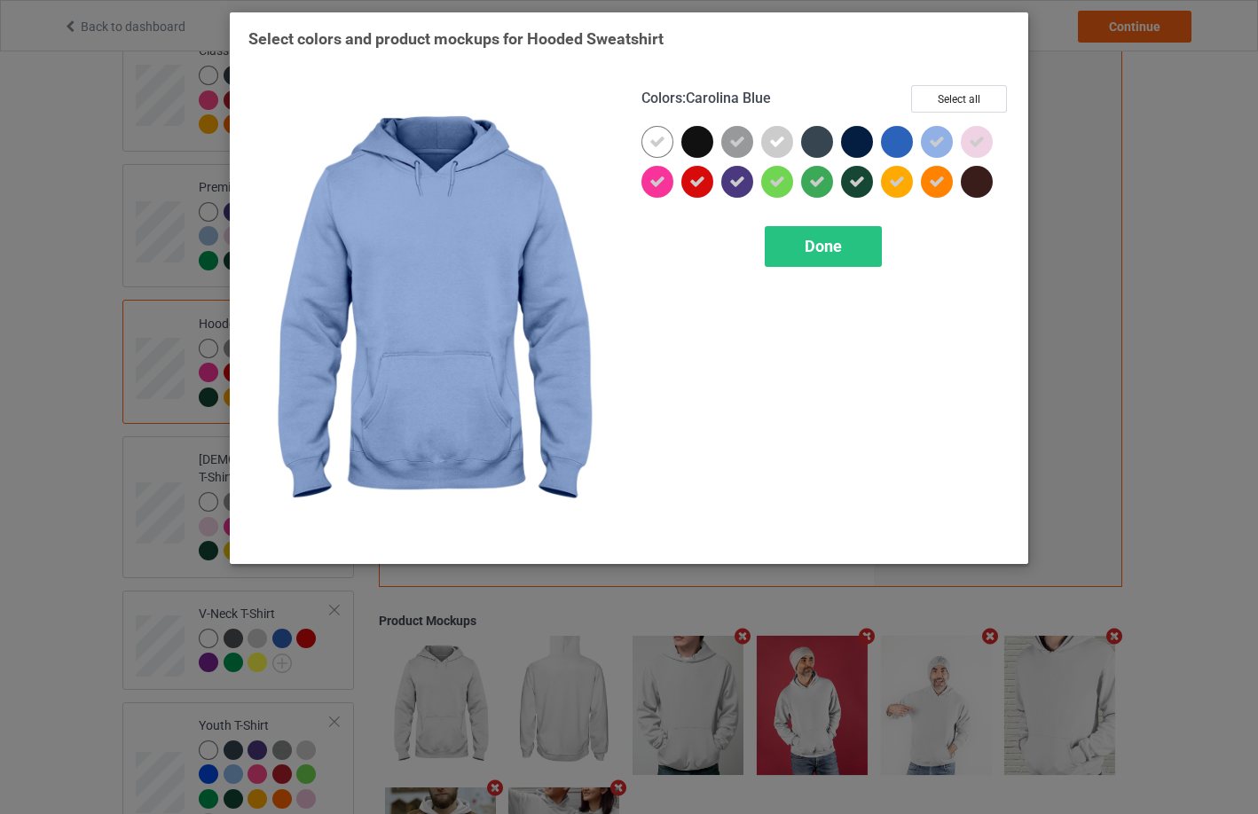
click at [950, 137] on div at bounding box center [937, 142] width 32 height 32
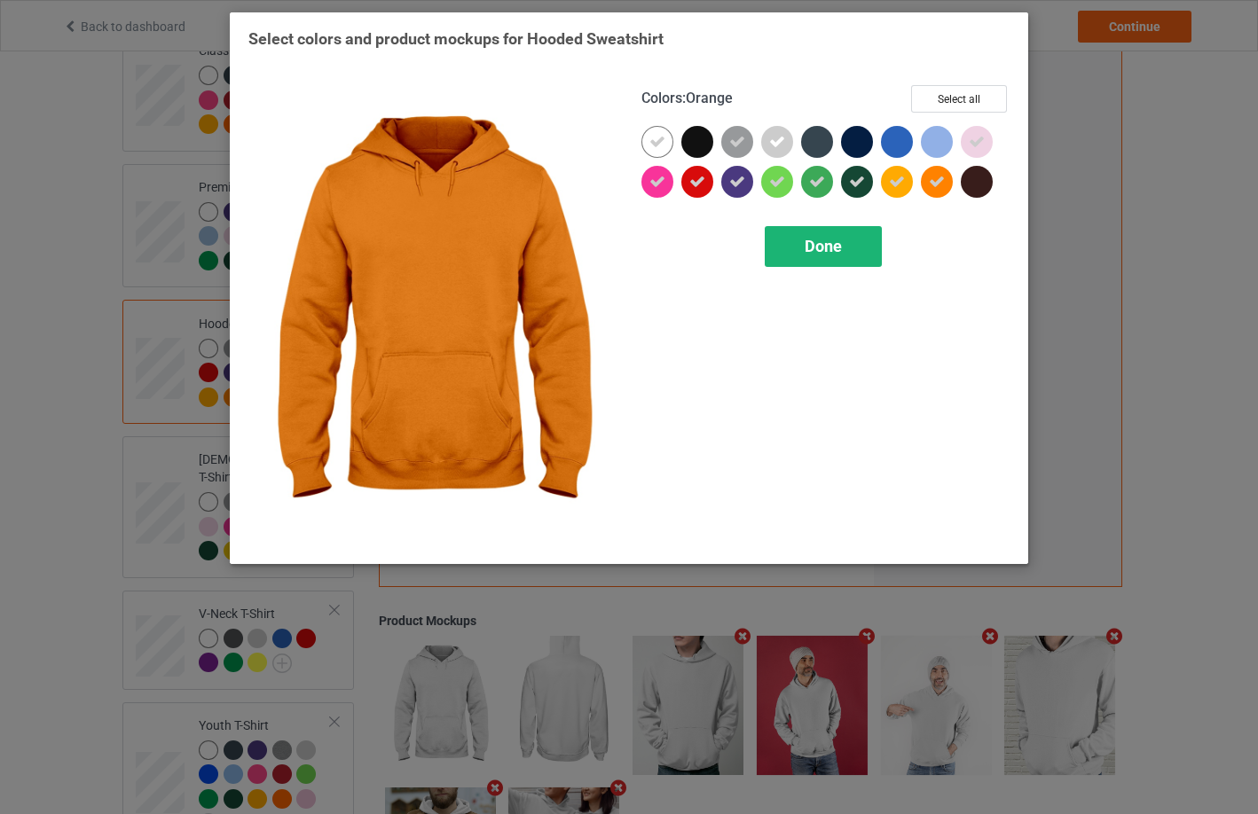
click at [857, 255] on div "Done" at bounding box center [823, 246] width 117 height 41
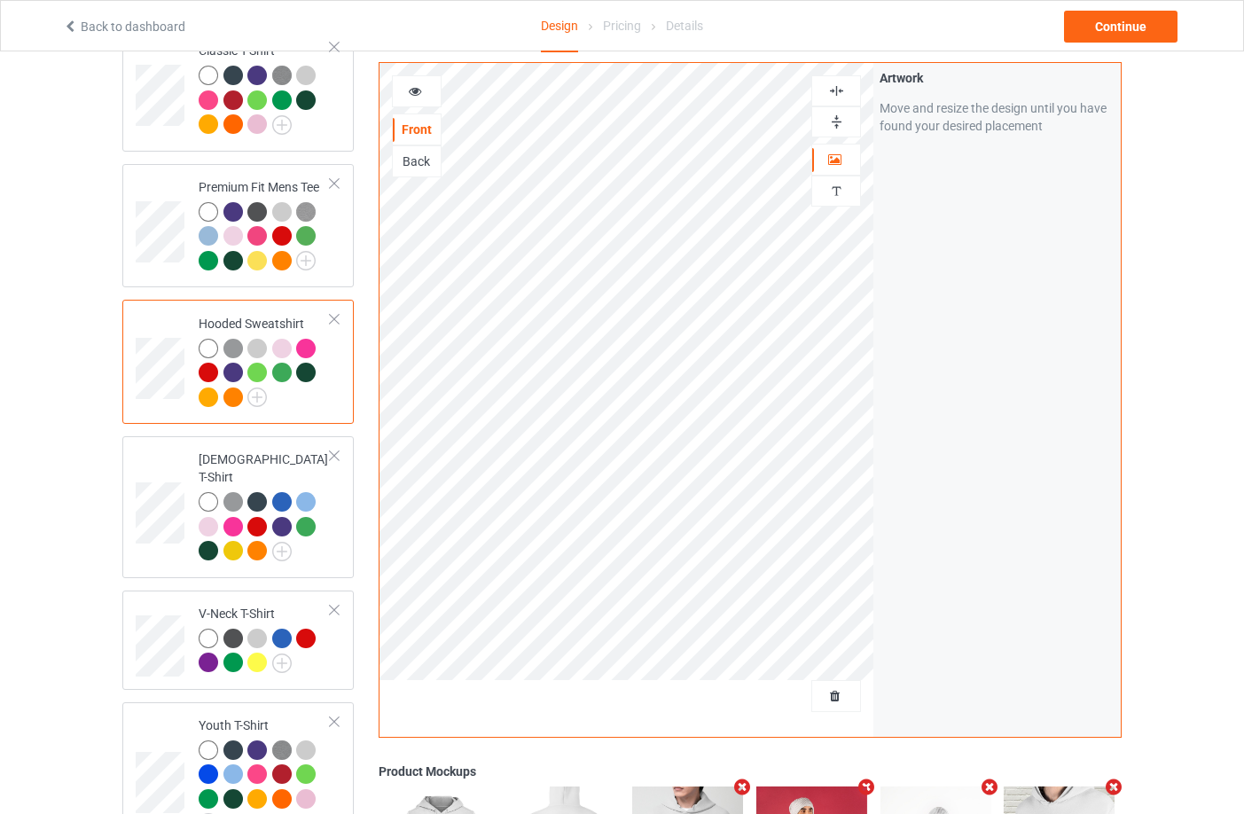
scroll to position [89, 0]
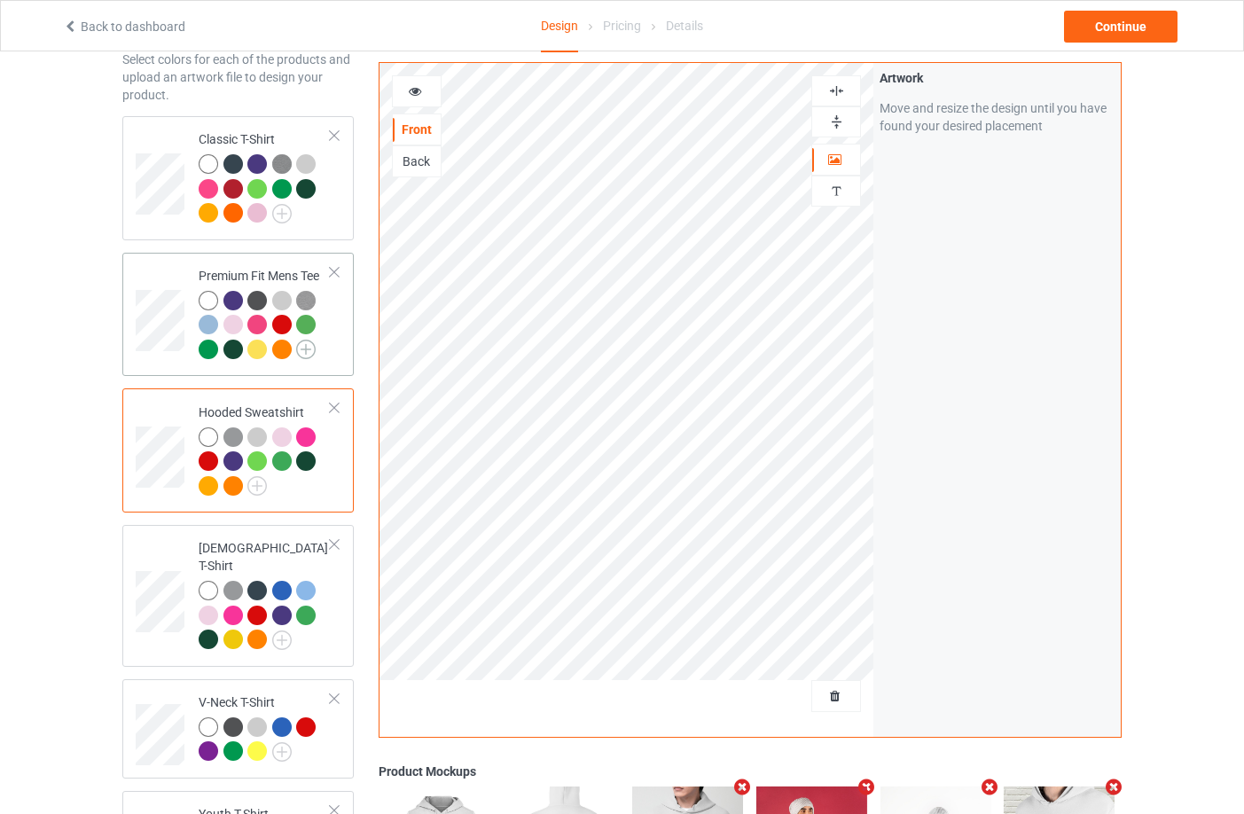
click at [306, 351] on img at bounding box center [306, 350] width 20 height 20
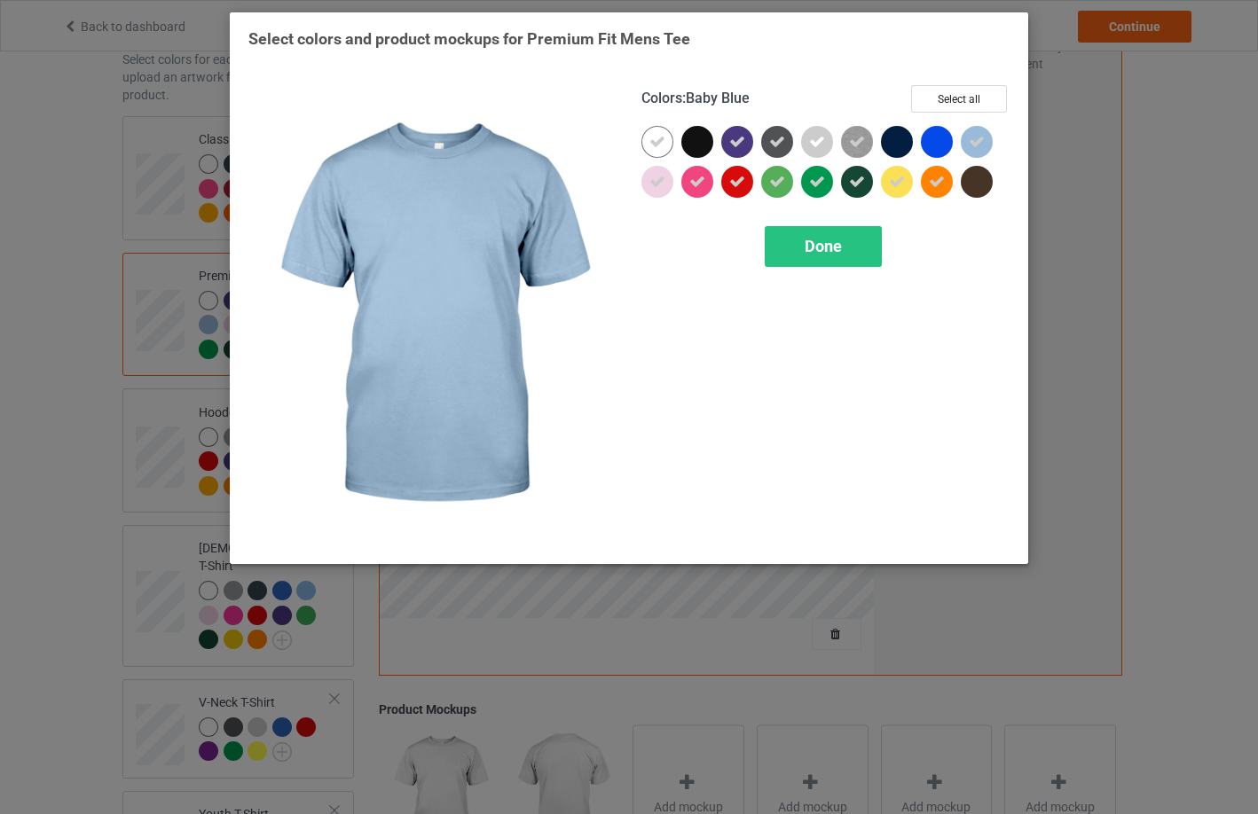
click at [965, 139] on div at bounding box center [977, 142] width 32 height 32
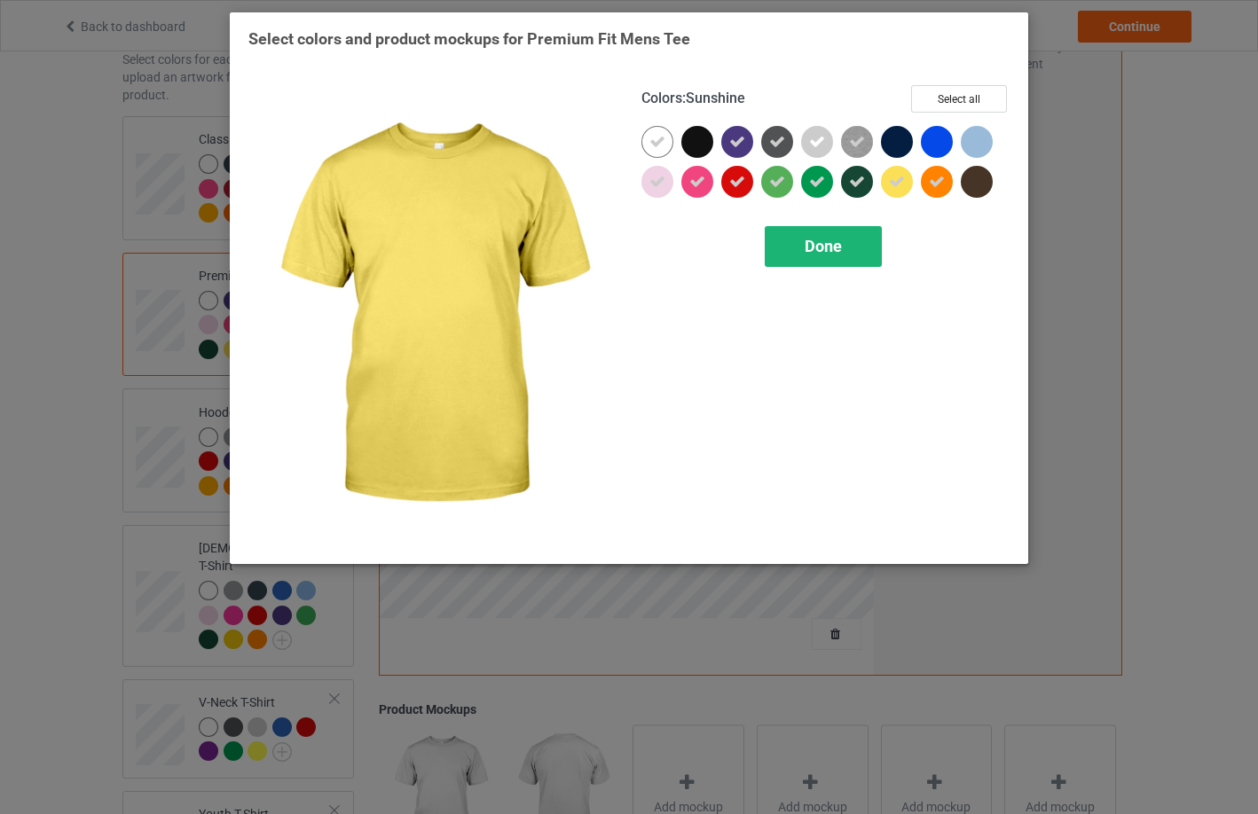
click at [851, 244] on div "Done" at bounding box center [823, 246] width 117 height 41
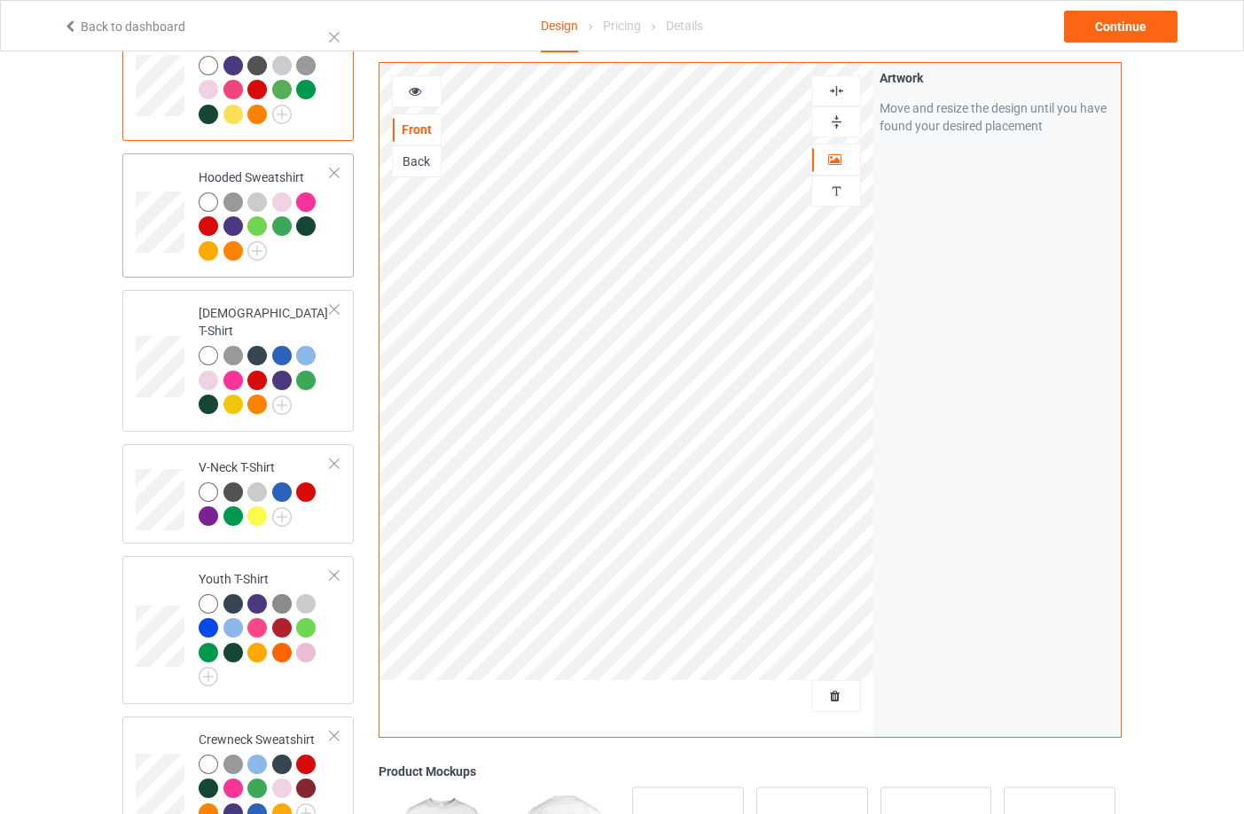
scroll to position [355, 0]
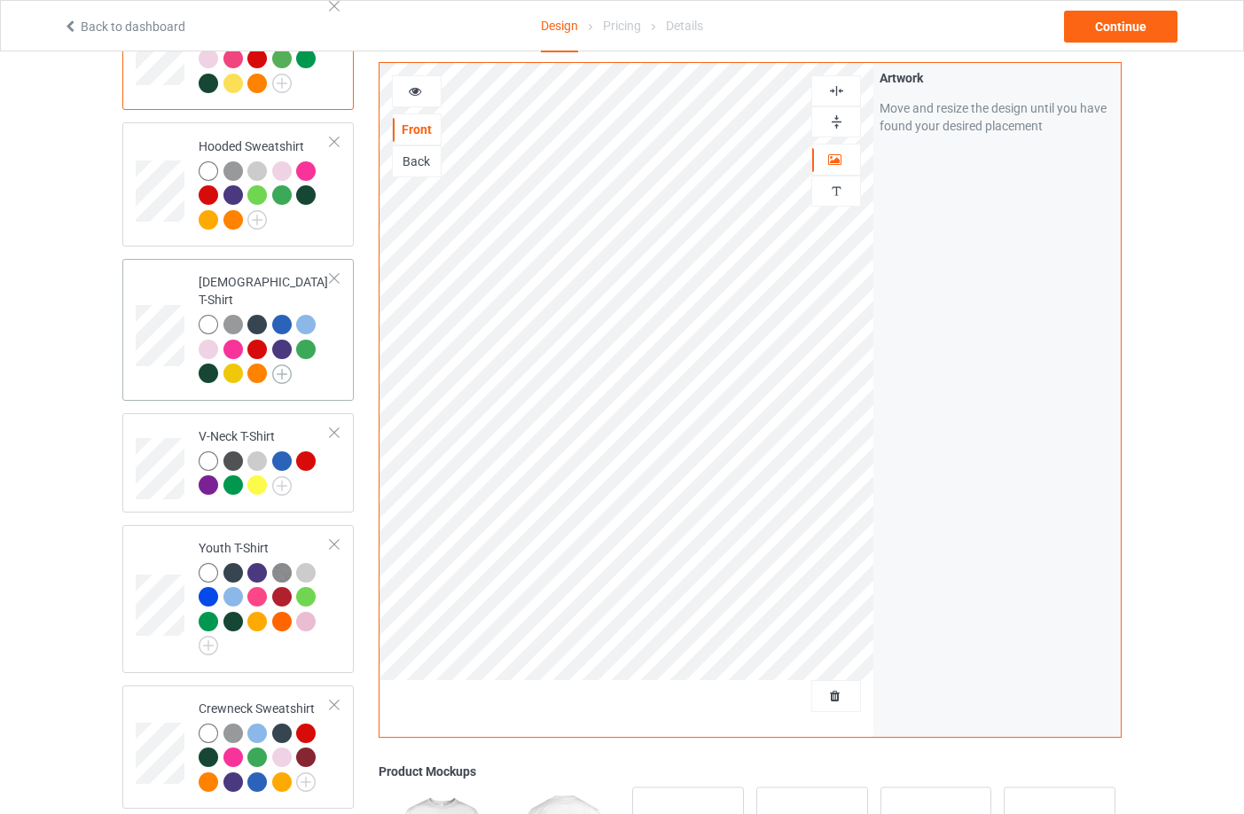
click at [281, 365] on img at bounding box center [282, 375] width 20 height 20
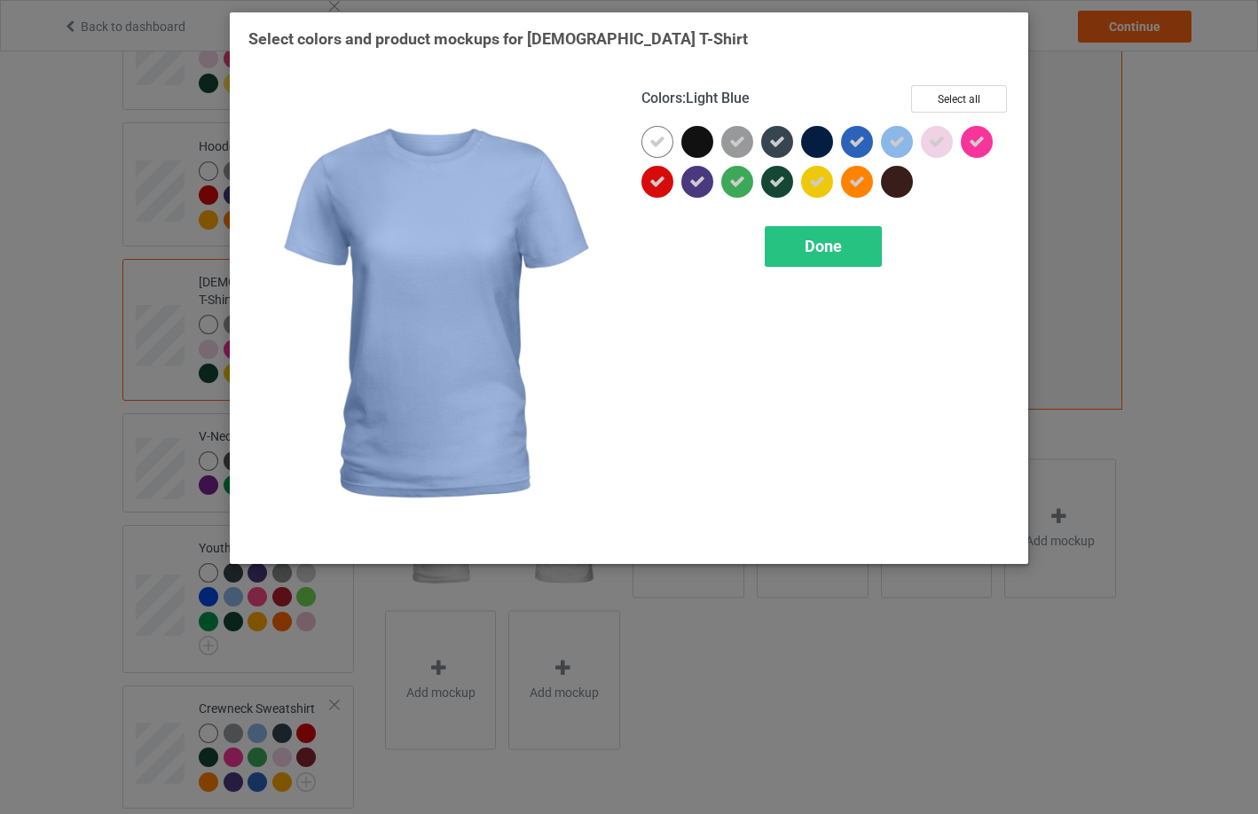
click at [896, 146] on icon at bounding box center [897, 142] width 16 height 16
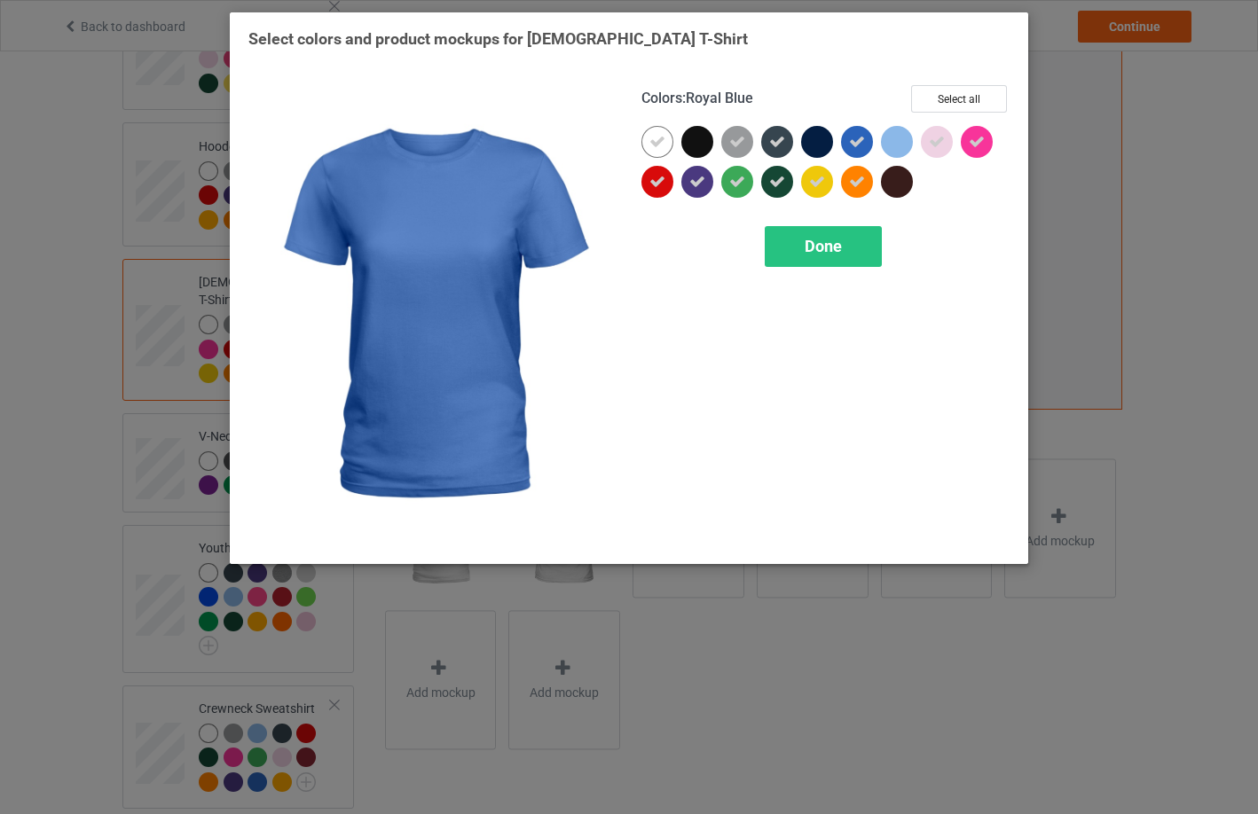
click at [863, 137] on icon at bounding box center [857, 142] width 16 height 16
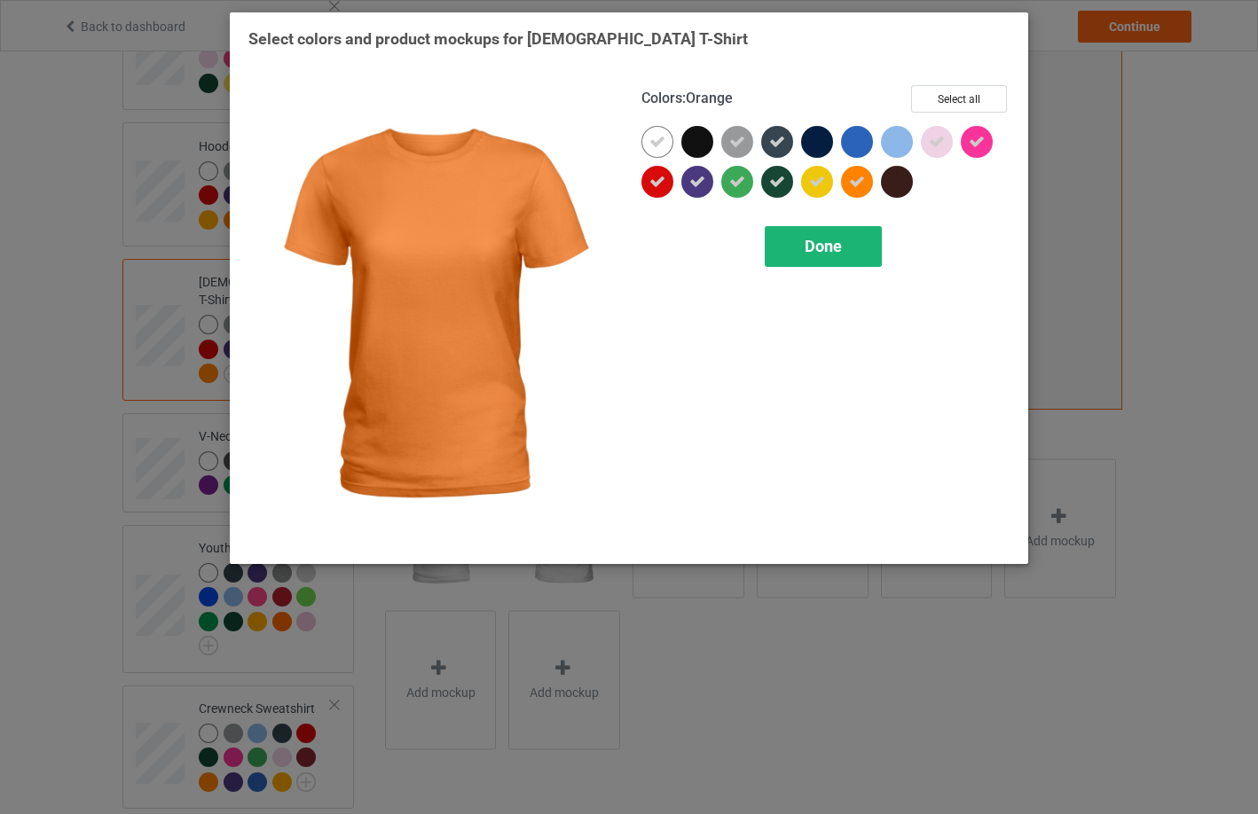
click at [846, 252] on div "Done" at bounding box center [823, 246] width 117 height 41
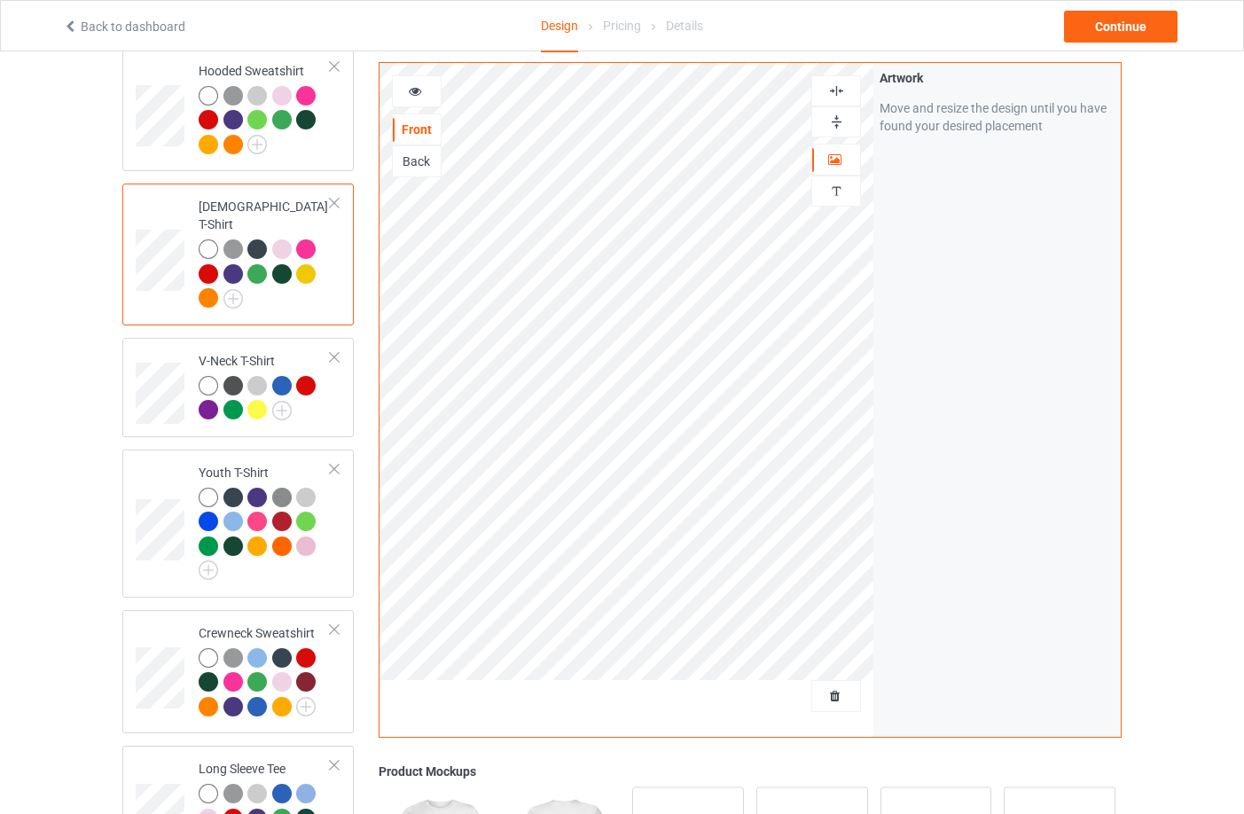
scroll to position [443, 0]
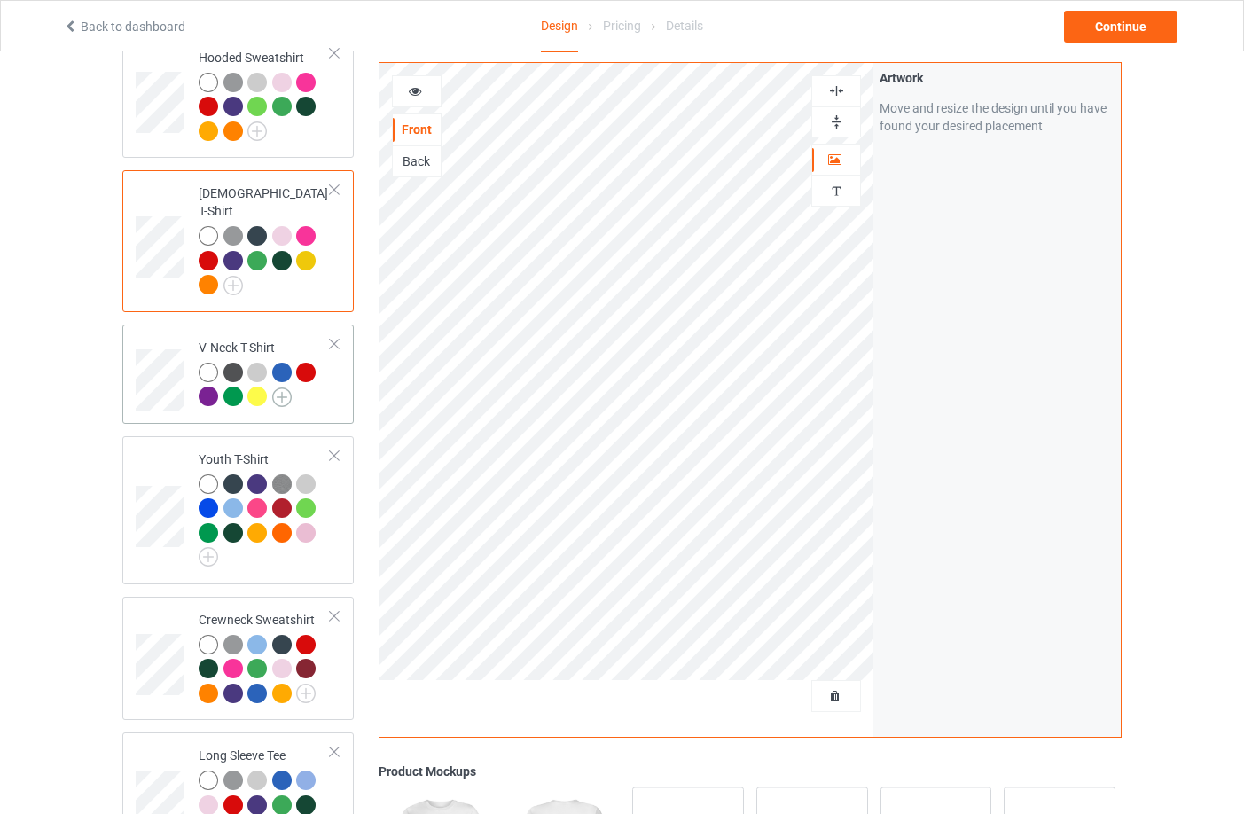
click at [288, 388] on img at bounding box center [282, 398] width 20 height 20
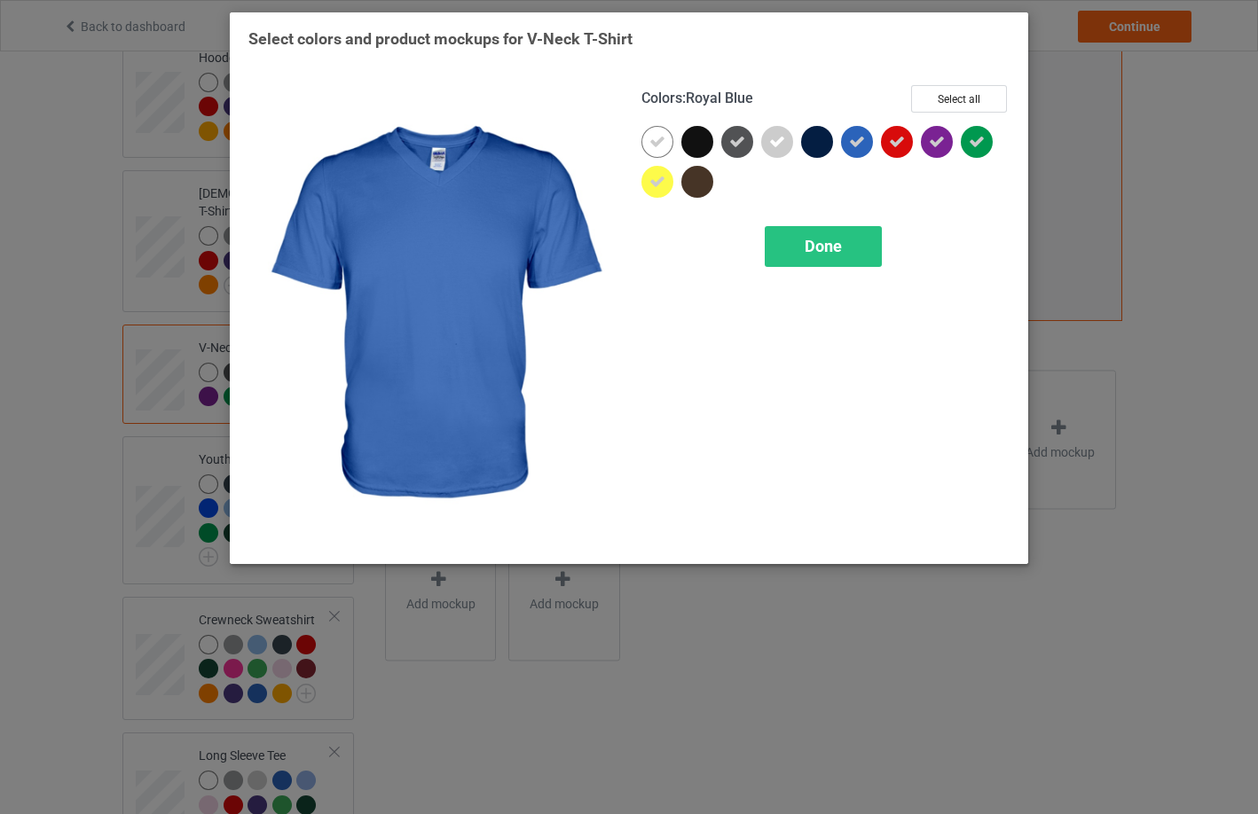
click at [859, 135] on icon at bounding box center [857, 142] width 16 height 16
click at [819, 251] on span "Done" at bounding box center [822, 246] width 37 height 19
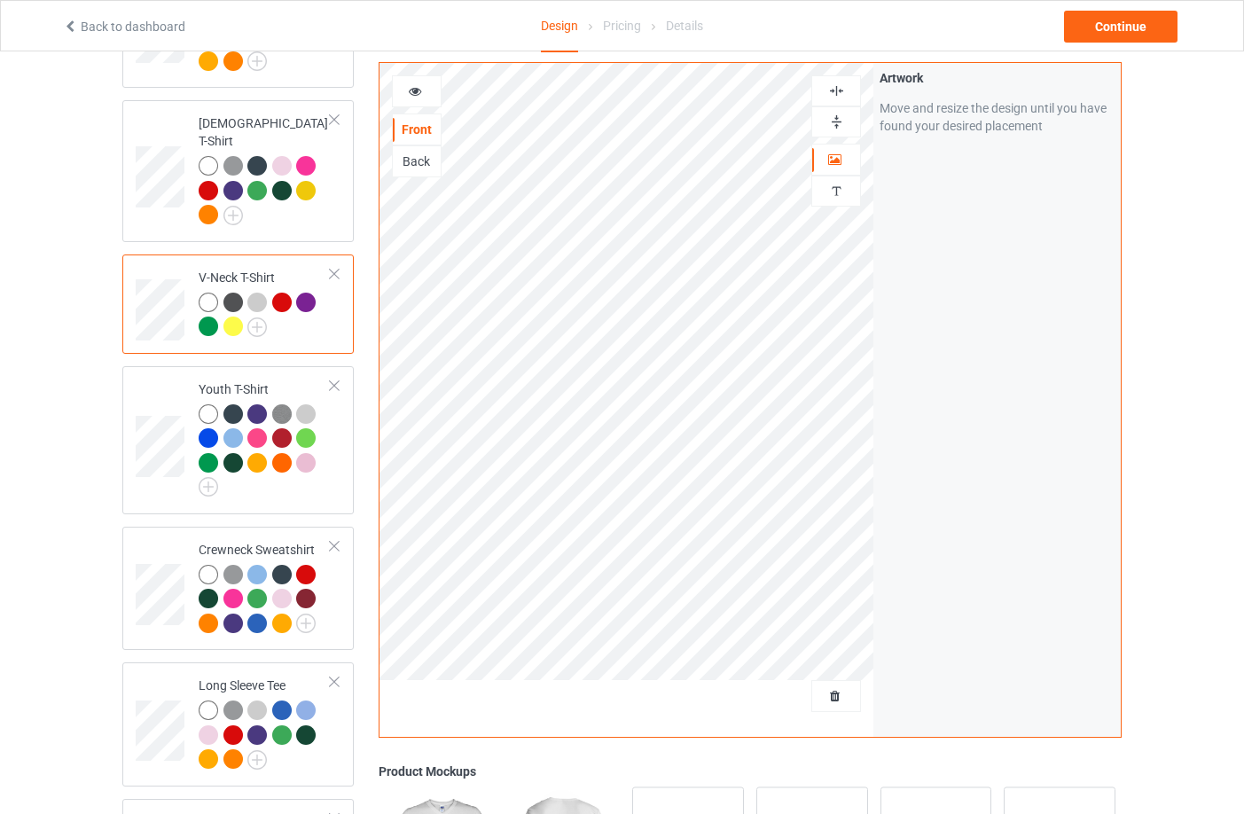
scroll to position [621, 0]
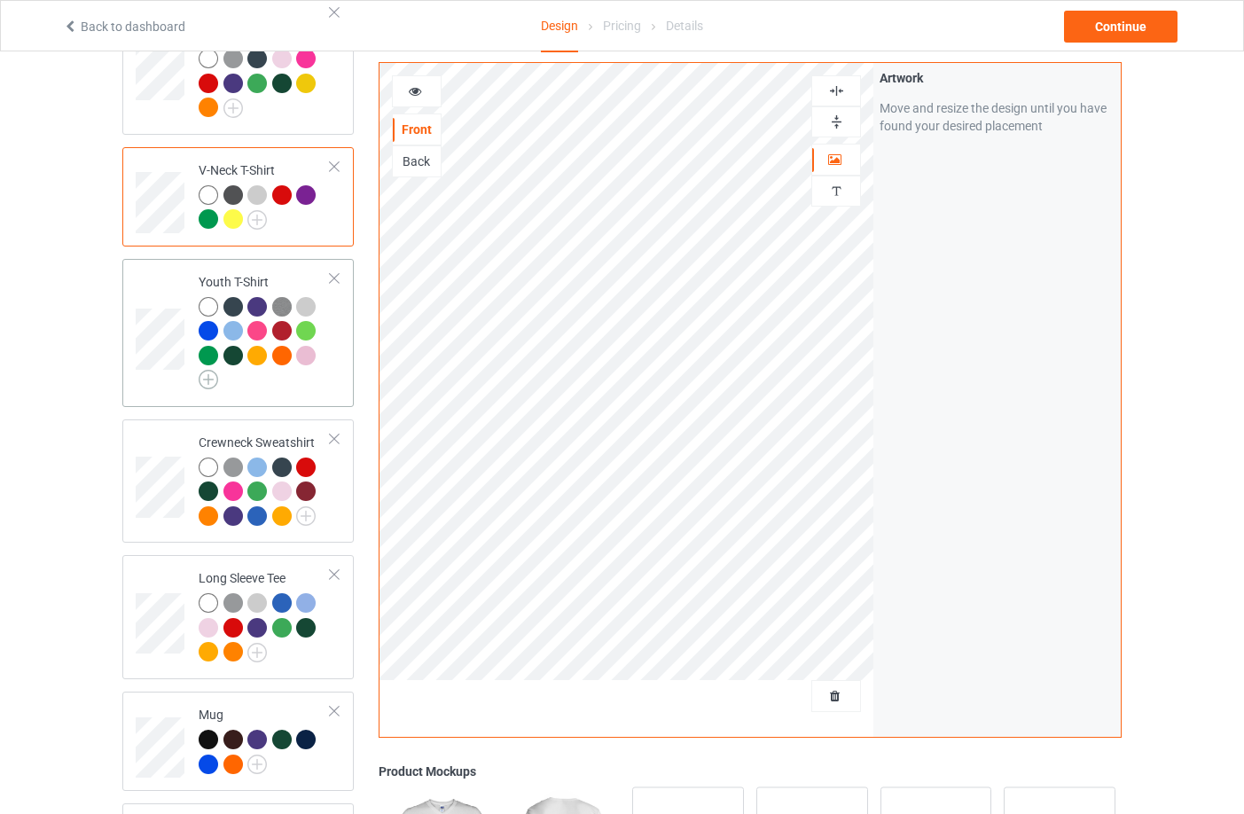
click at [208, 370] on img at bounding box center [209, 380] width 20 height 20
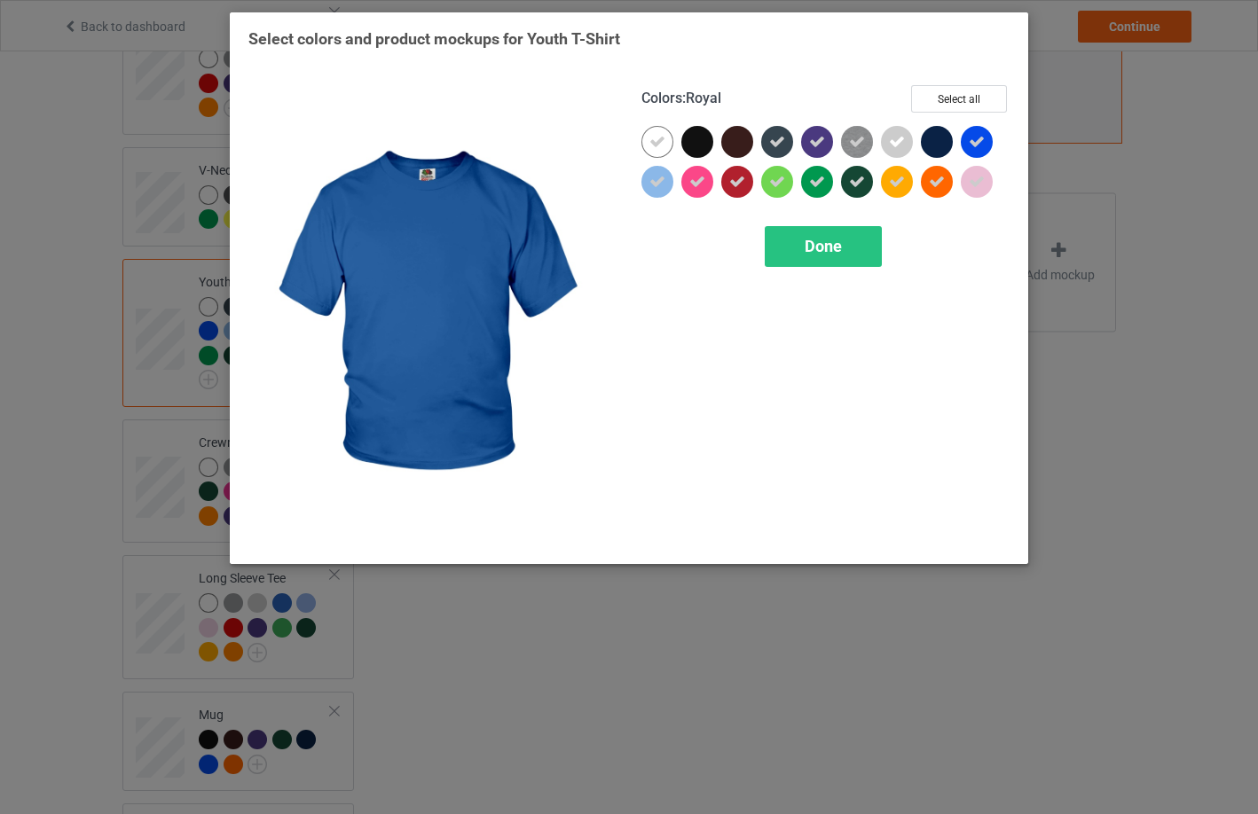
click at [981, 140] on icon at bounding box center [976, 142] width 16 height 16
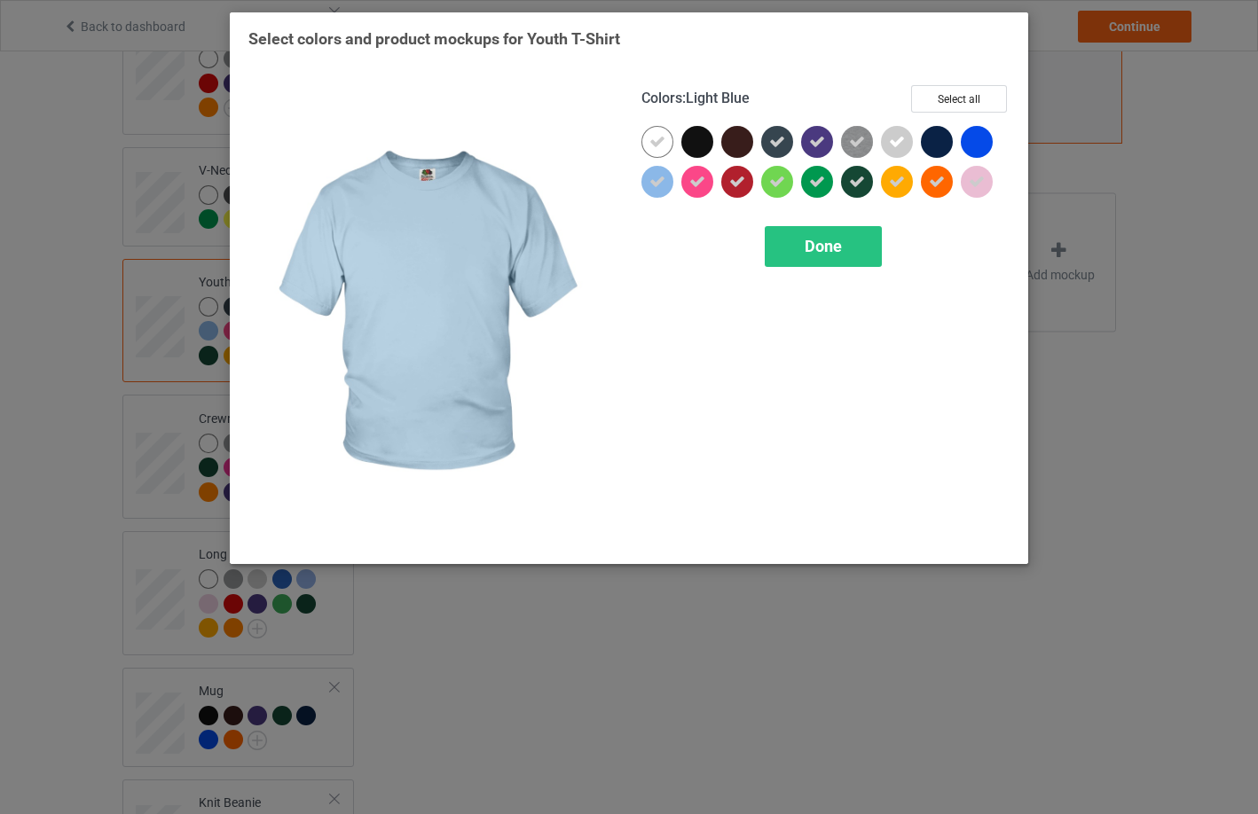
click at [652, 178] on icon at bounding box center [657, 182] width 16 height 16
click at [824, 257] on div "Done" at bounding box center [823, 246] width 117 height 41
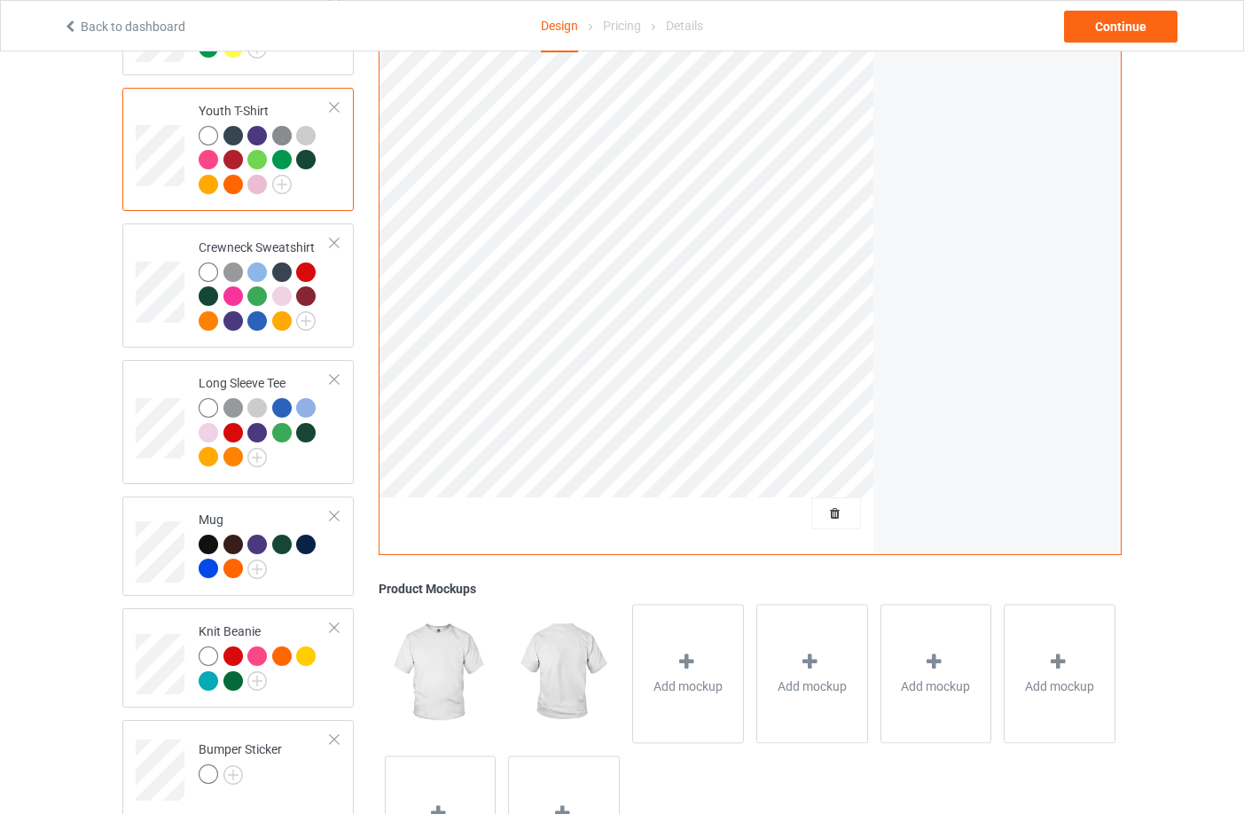
scroll to position [798, 0]
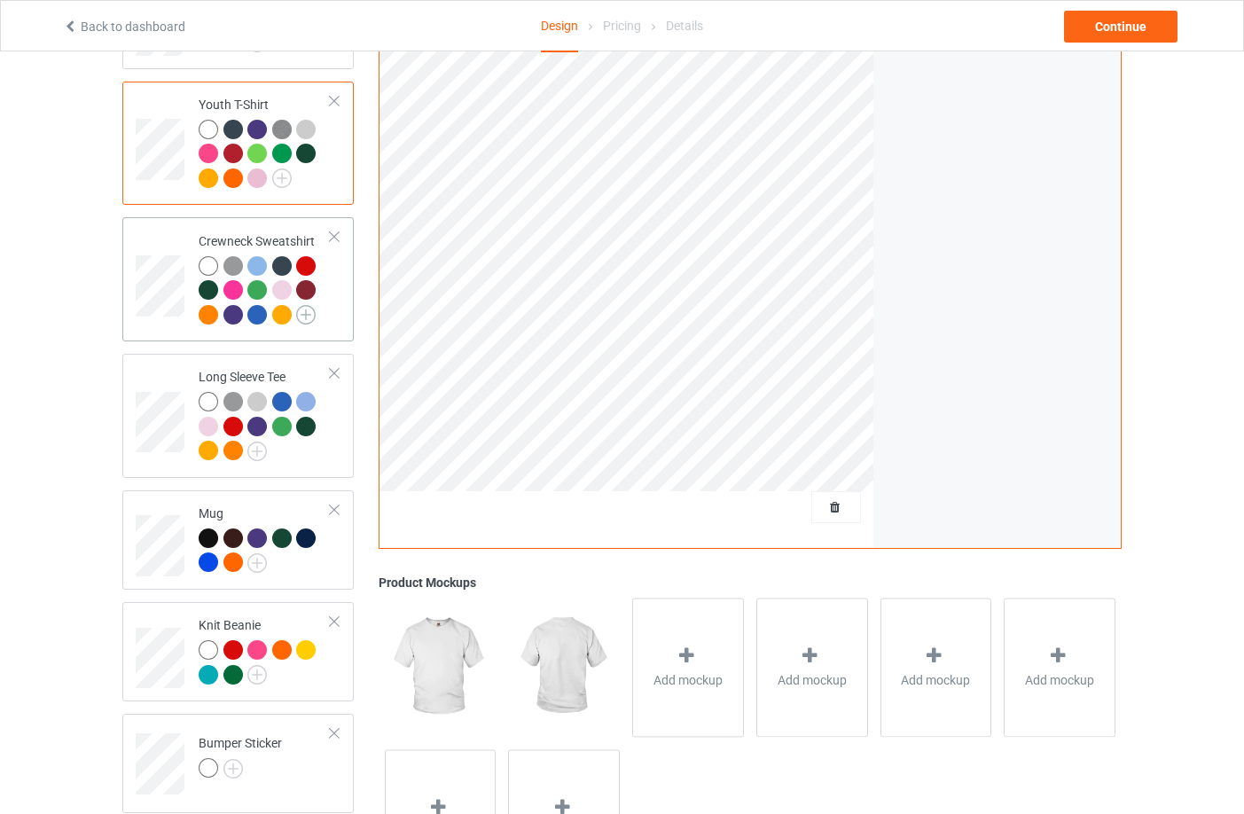
click at [302, 305] on img at bounding box center [306, 315] width 20 height 20
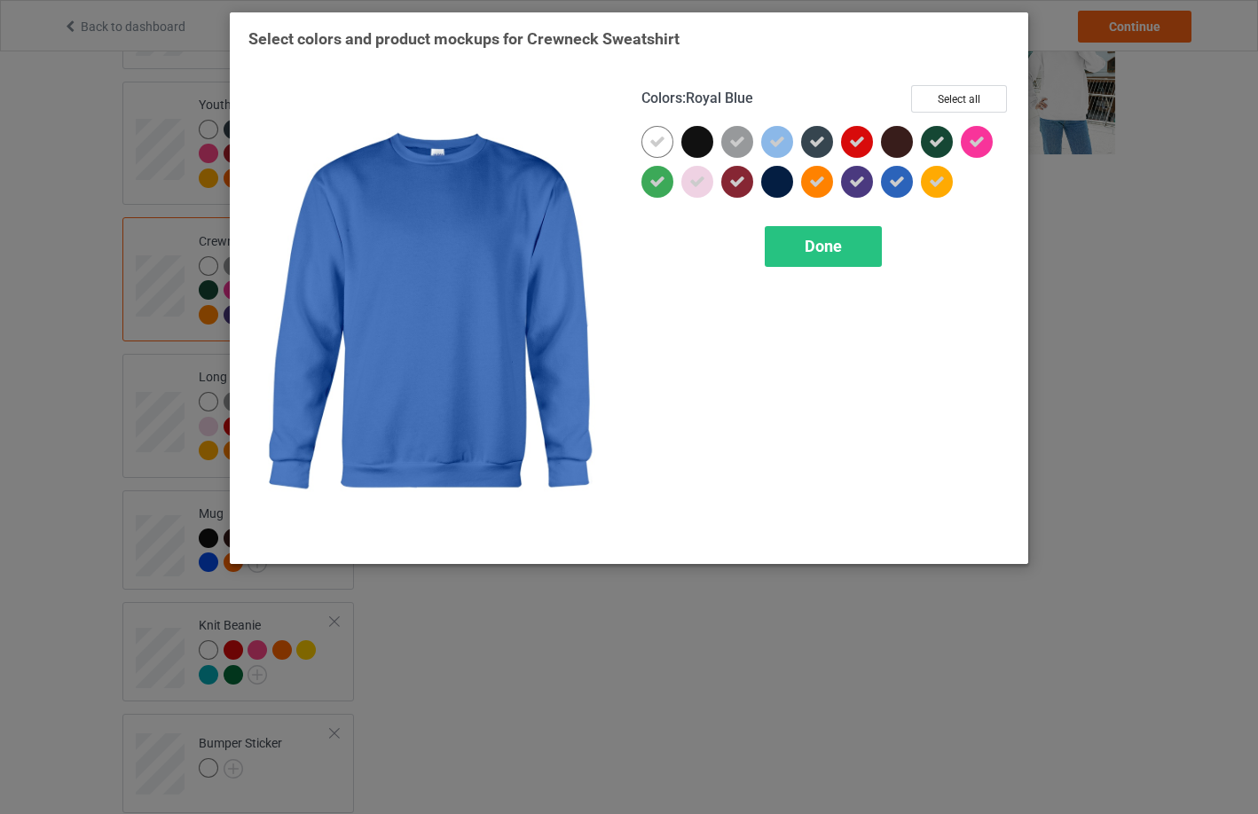
click at [898, 185] on icon at bounding box center [897, 182] width 16 height 16
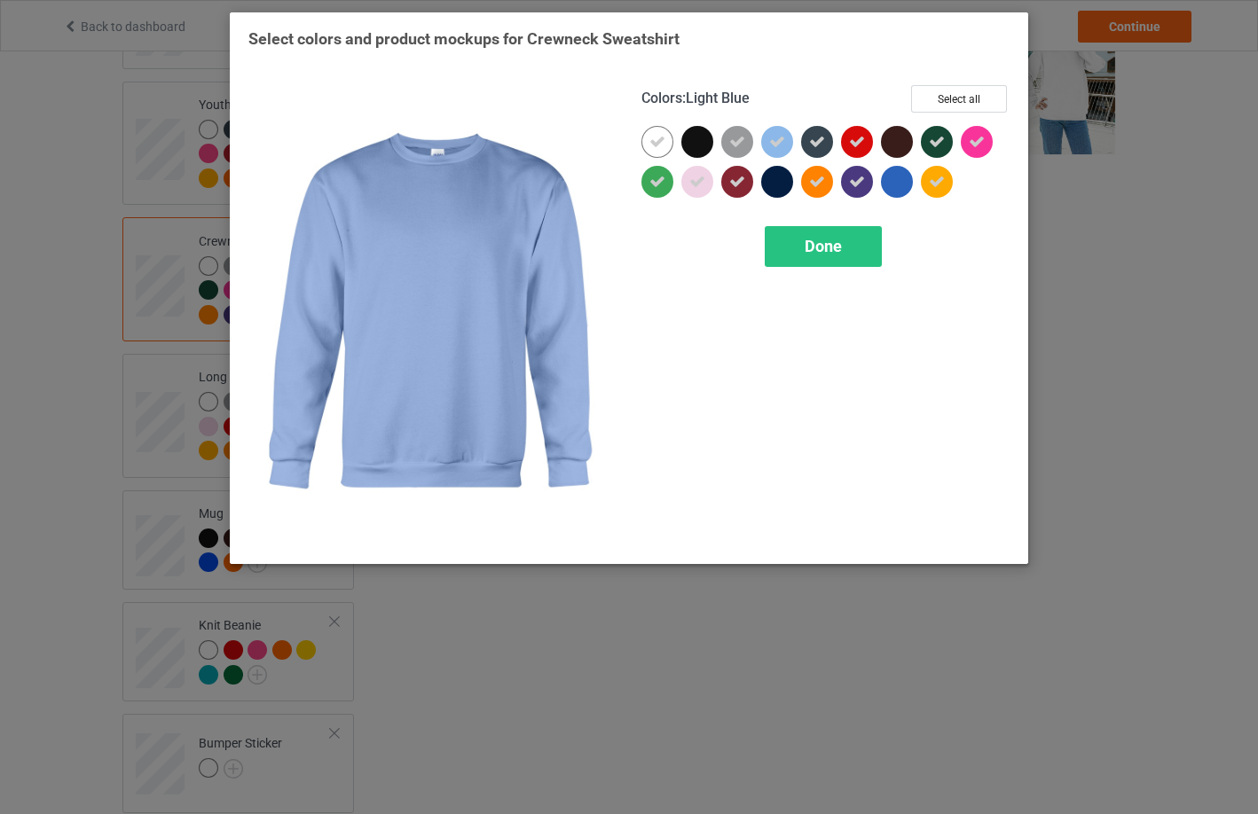
click at [779, 138] on icon at bounding box center [777, 142] width 16 height 16
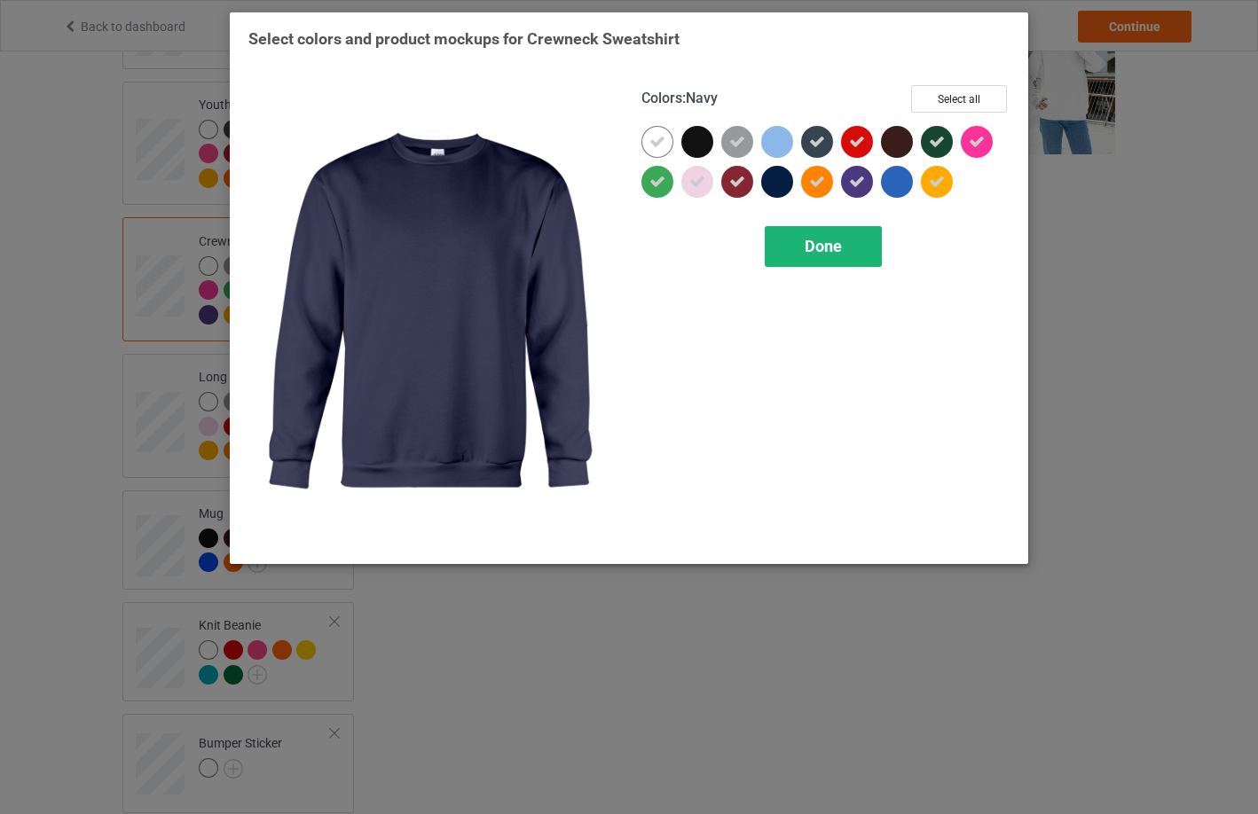
click at [799, 257] on div "Done" at bounding box center [823, 246] width 117 height 41
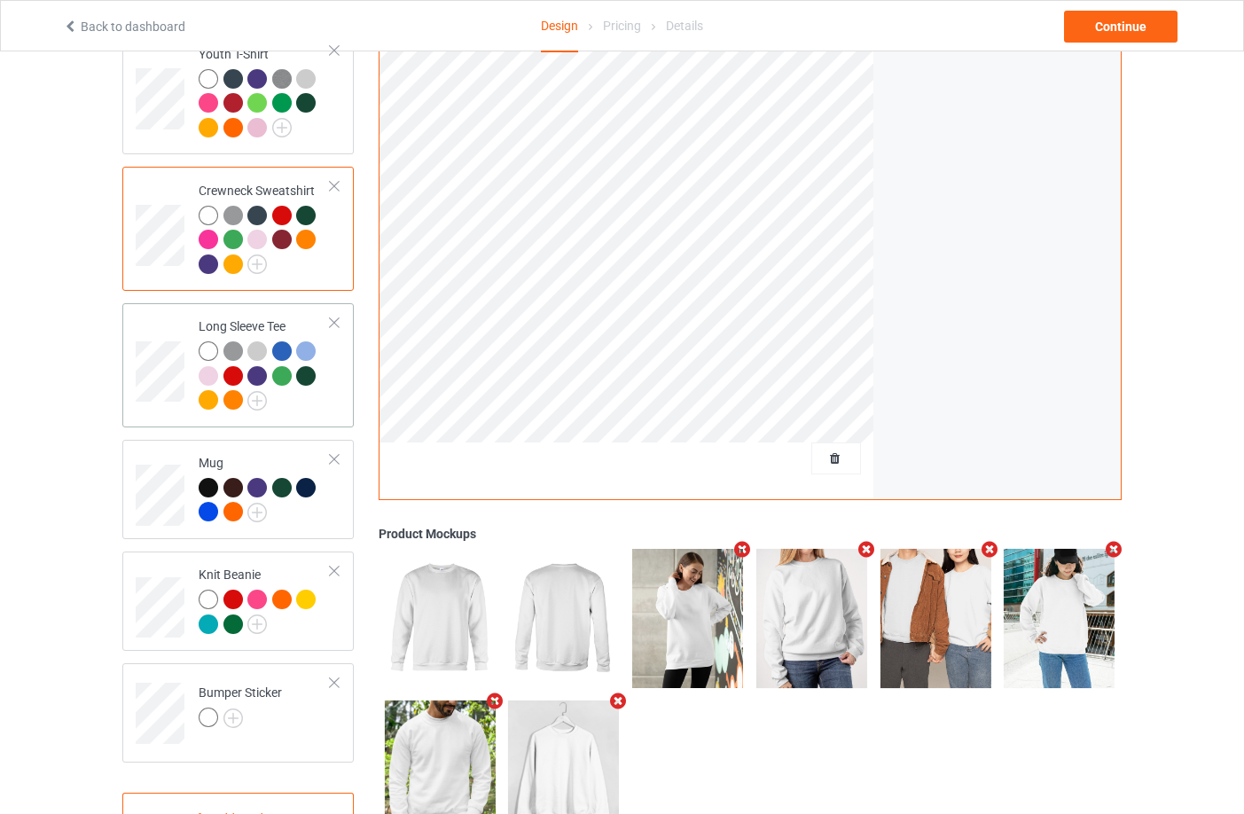
scroll to position [887, 0]
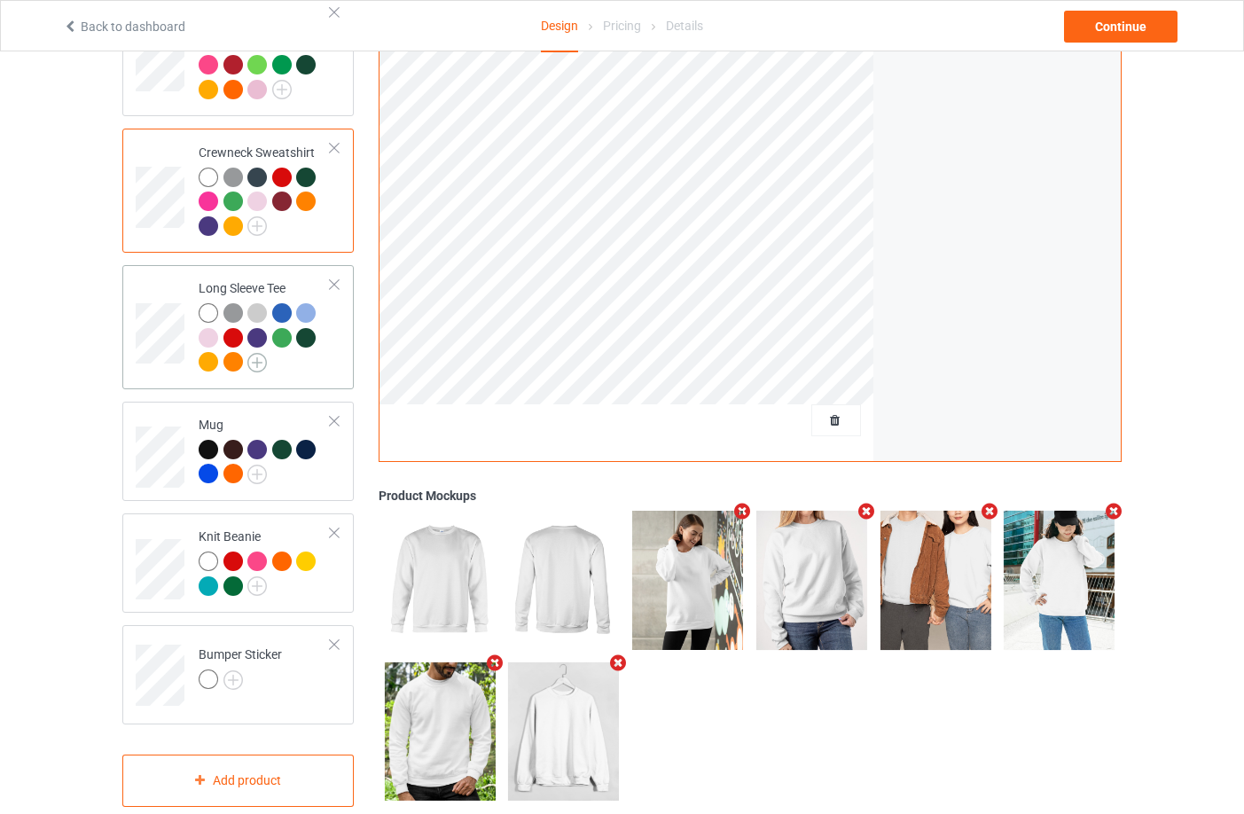
click at [254, 356] on img at bounding box center [257, 363] width 20 height 20
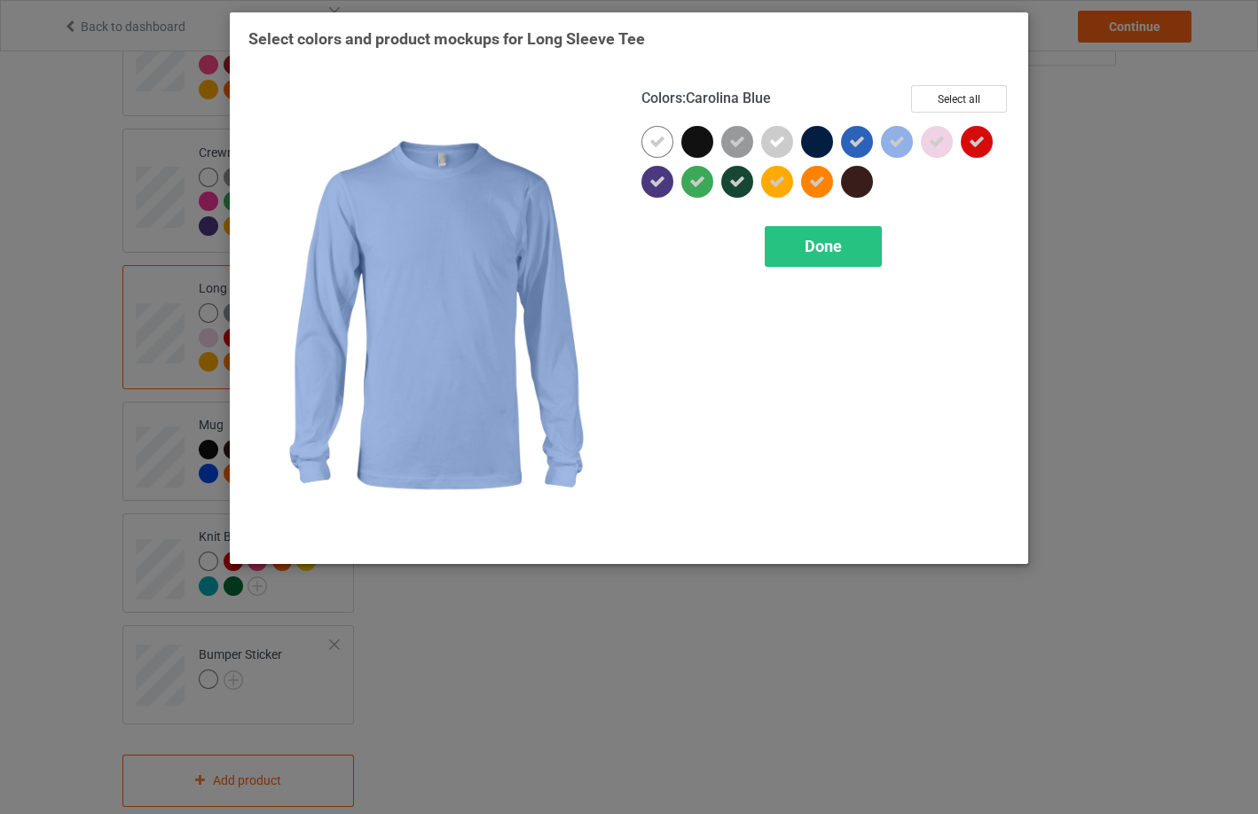
click at [900, 133] on div at bounding box center [897, 142] width 32 height 32
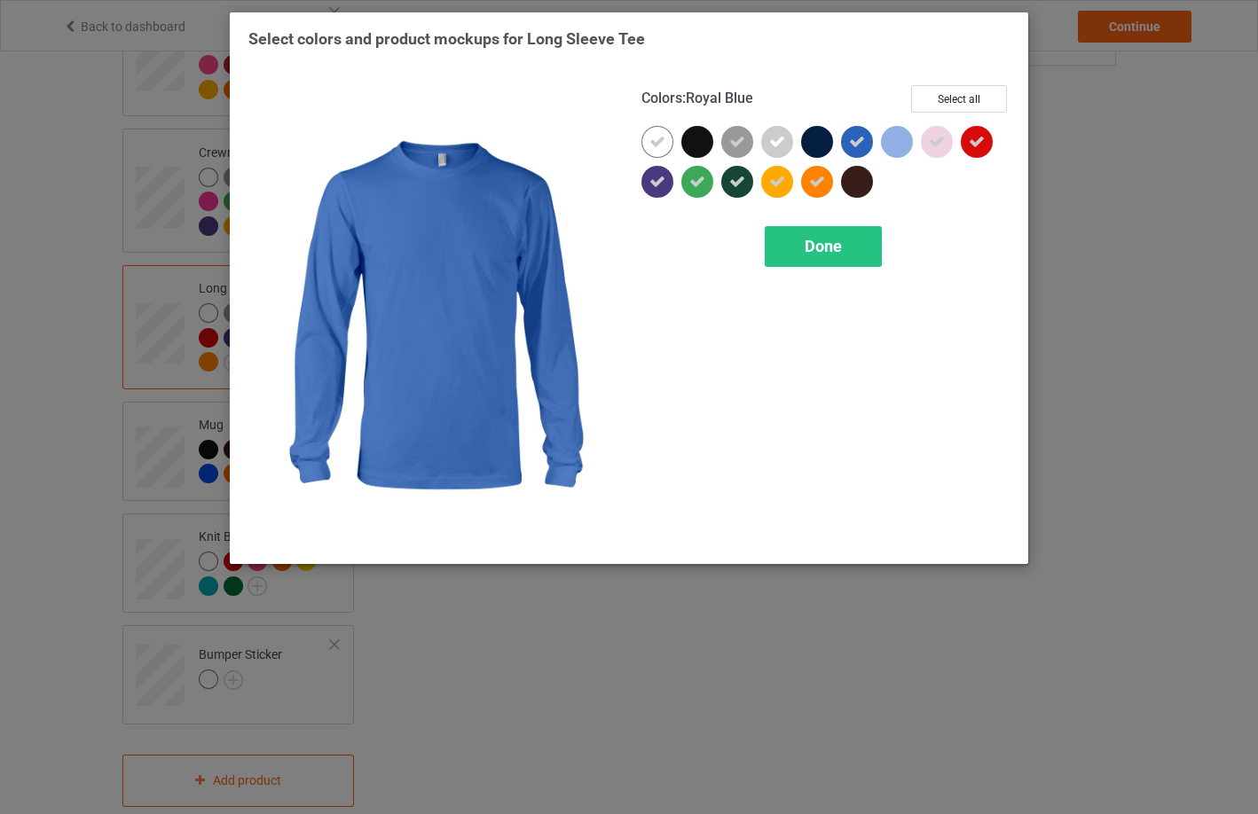
click at [856, 145] on icon at bounding box center [857, 142] width 16 height 16
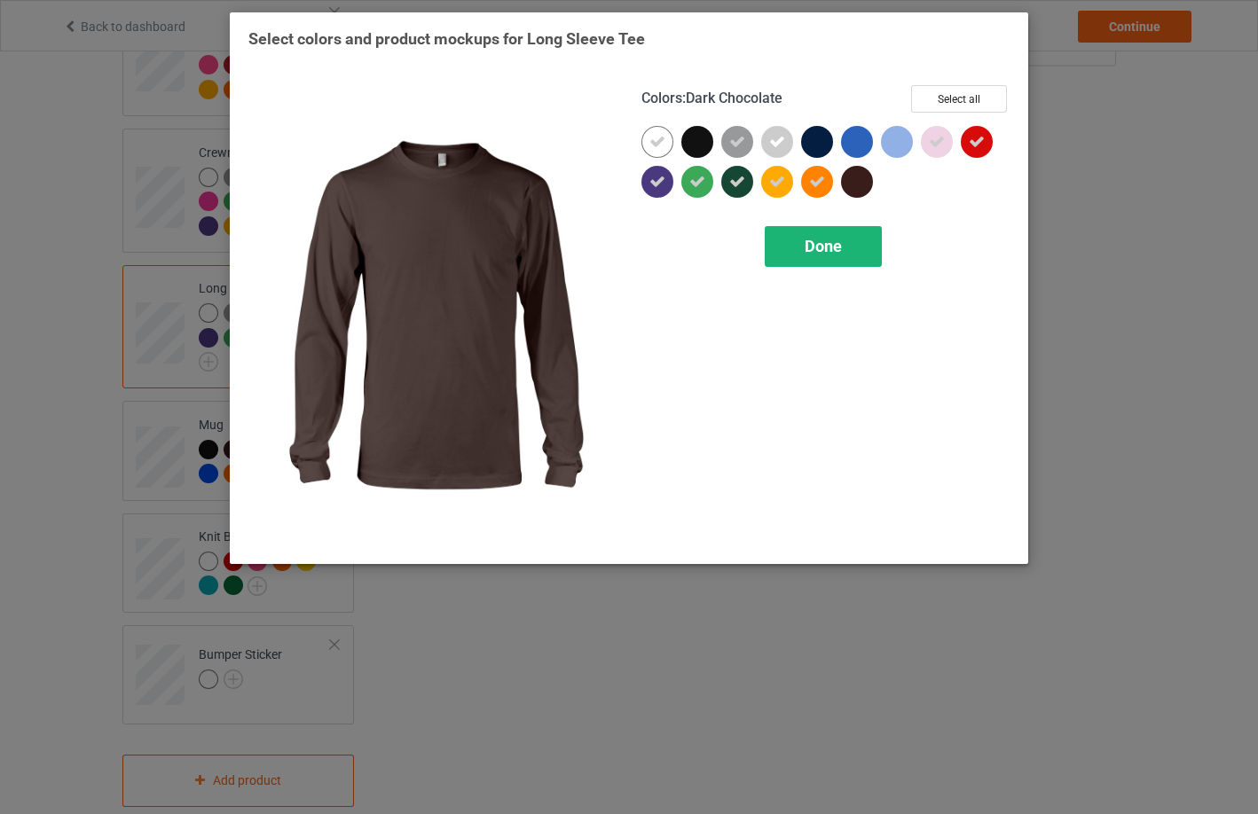
click at [851, 256] on div "Done" at bounding box center [823, 246] width 117 height 41
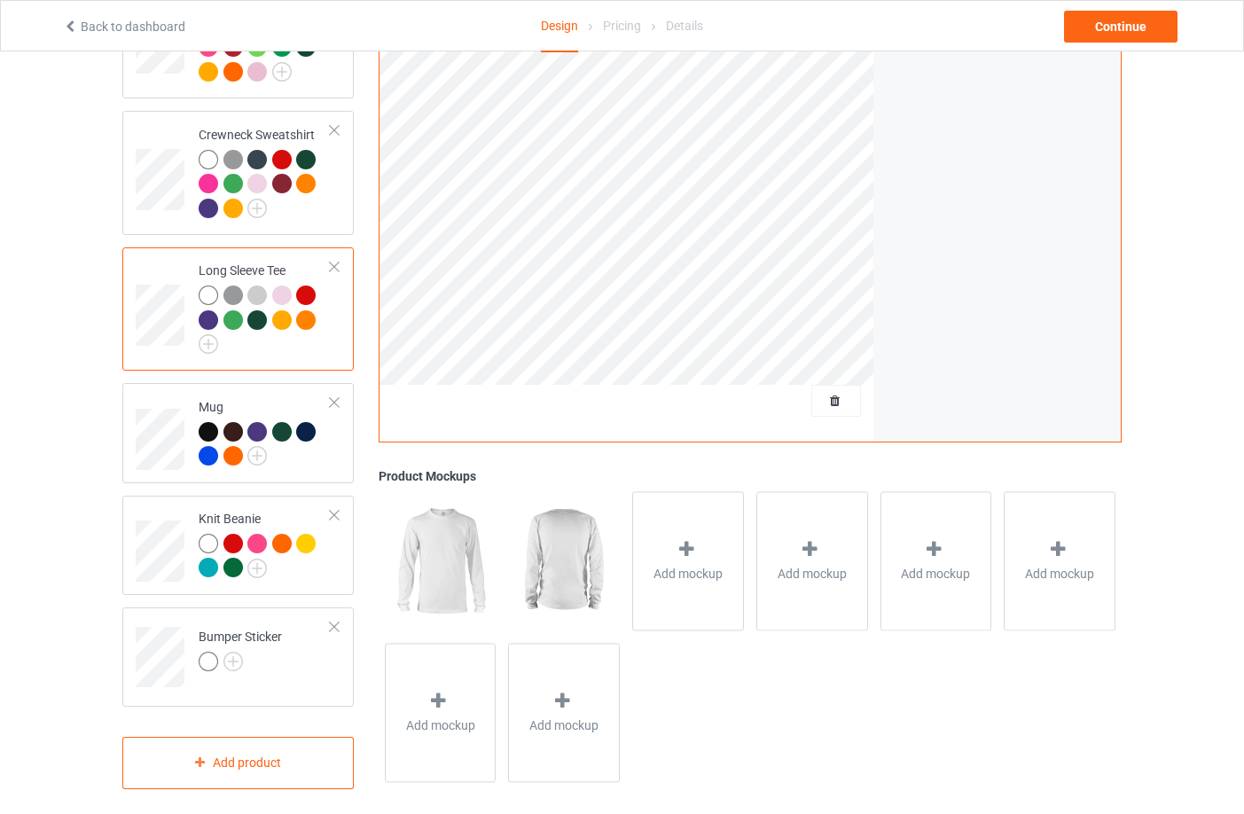
scroll to position [909, 0]
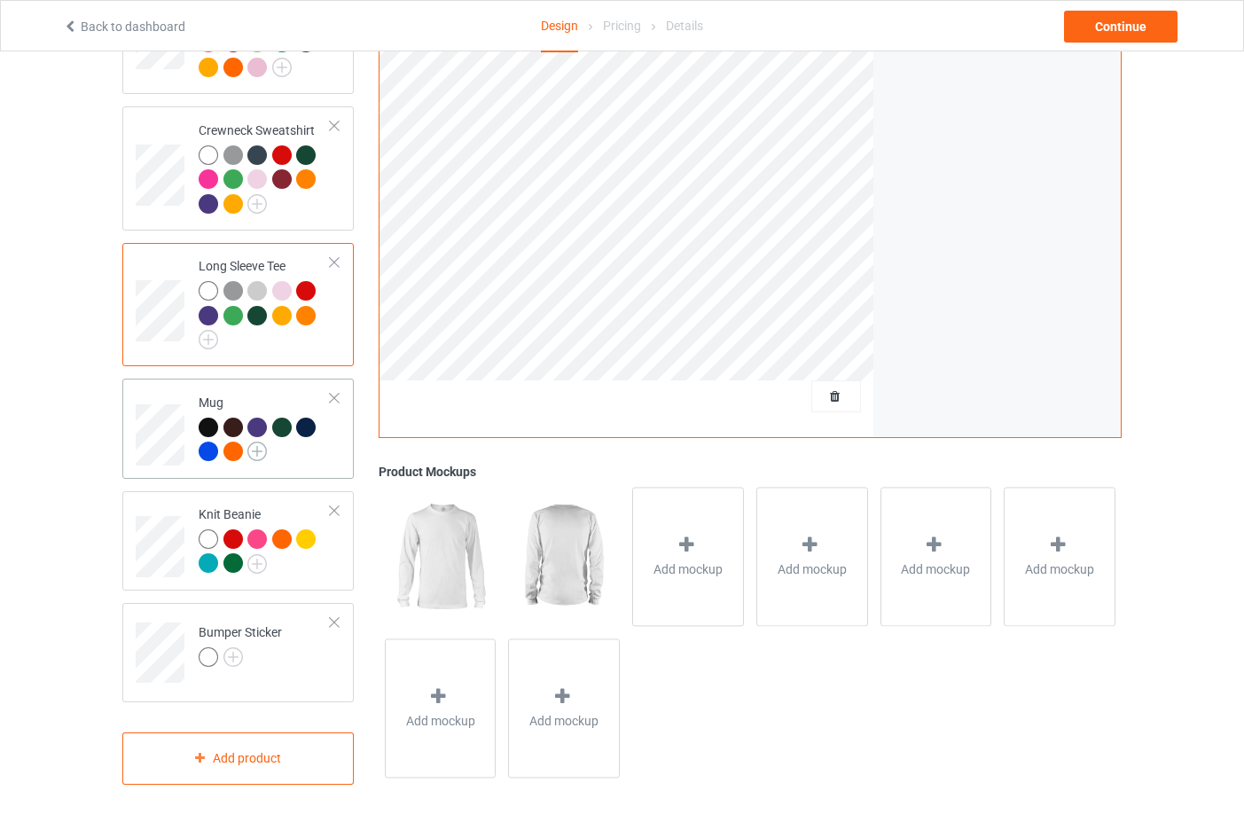
click at [252, 445] on img at bounding box center [257, 452] width 20 height 20
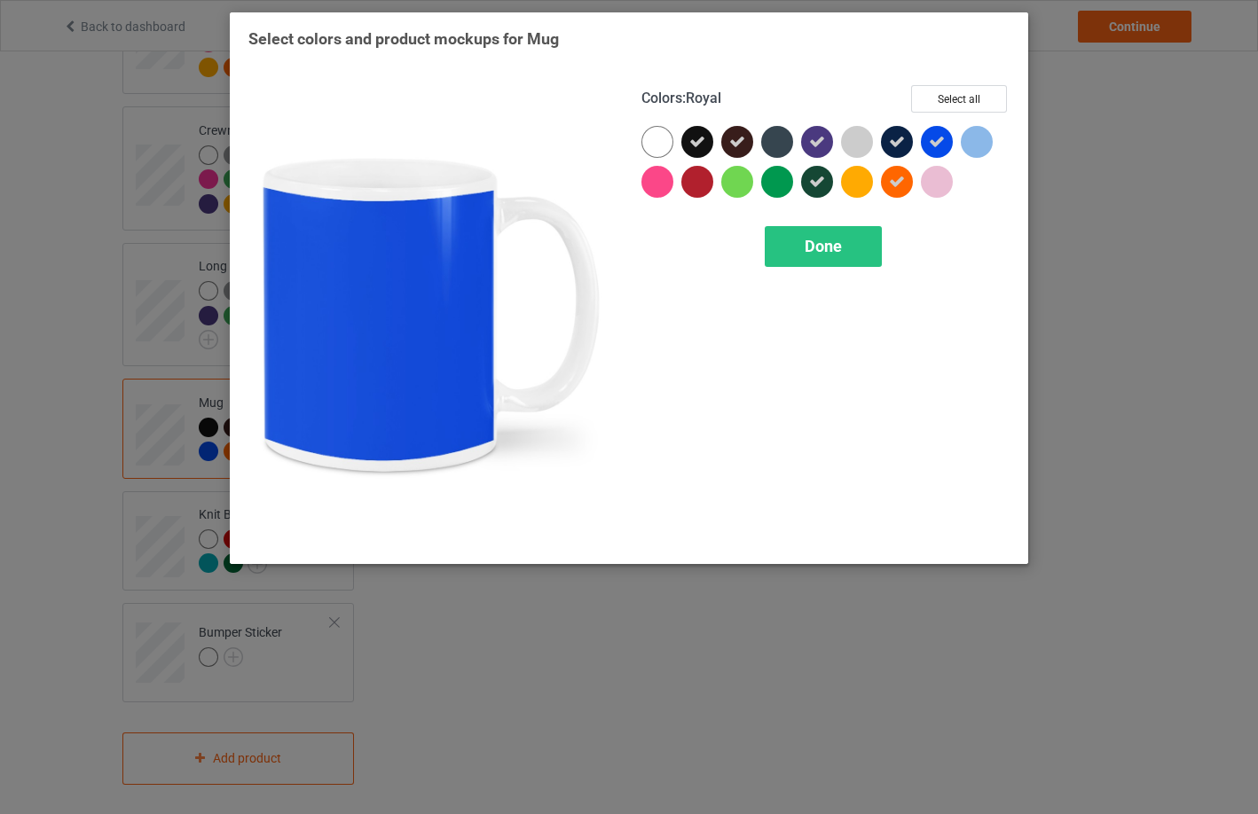
click at [940, 140] on icon at bounding box center [937, 142] width 16 height 16
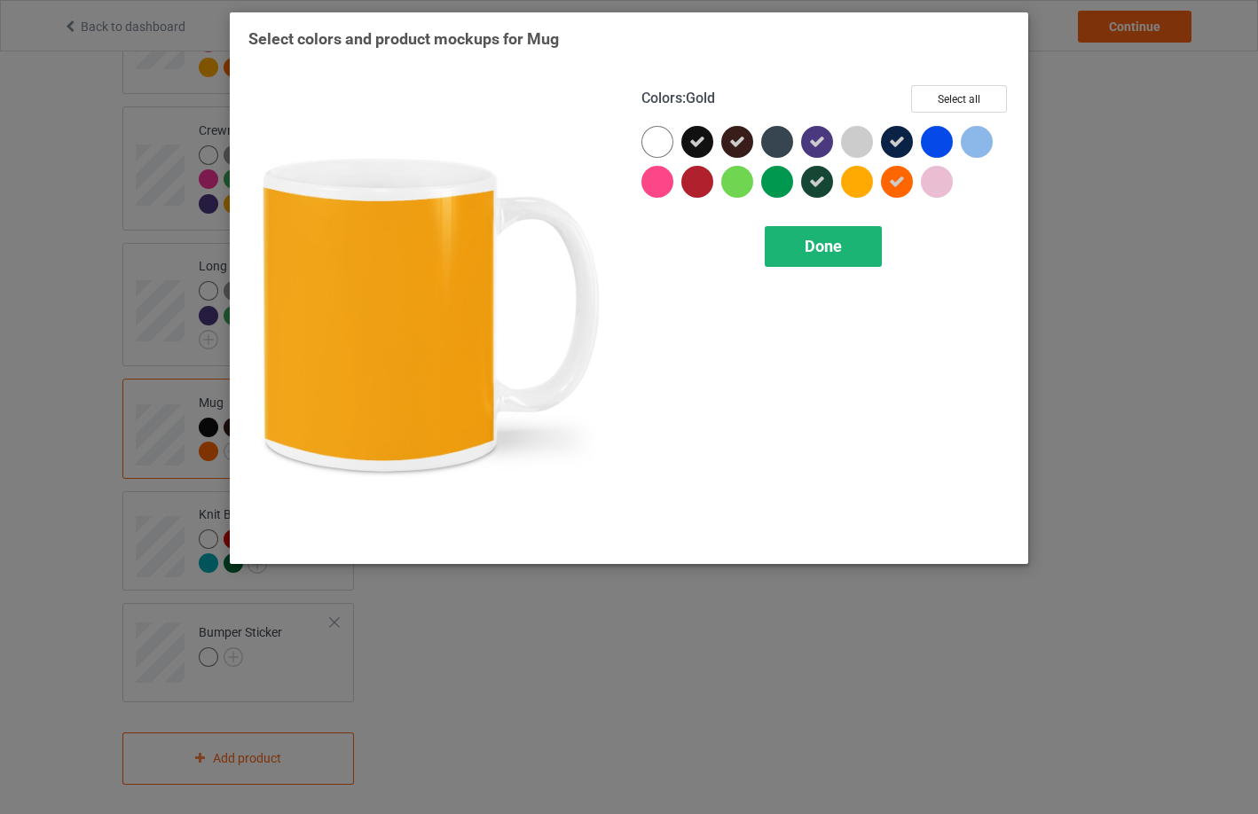
click at [840, 255] on span "Done" at bounding box center [822, 246] width 37 height 19
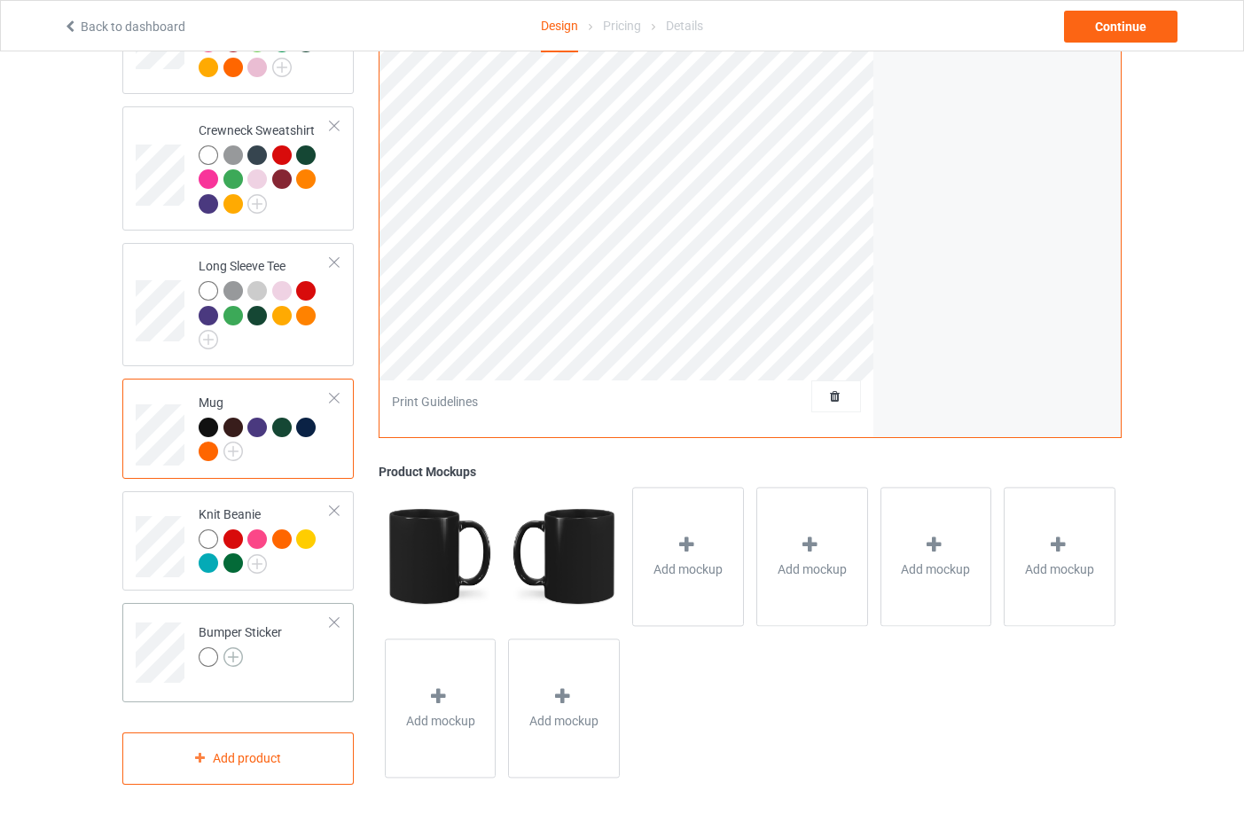
click at [232, 647] on img at bounding box center [233, 657] width 20 height 20
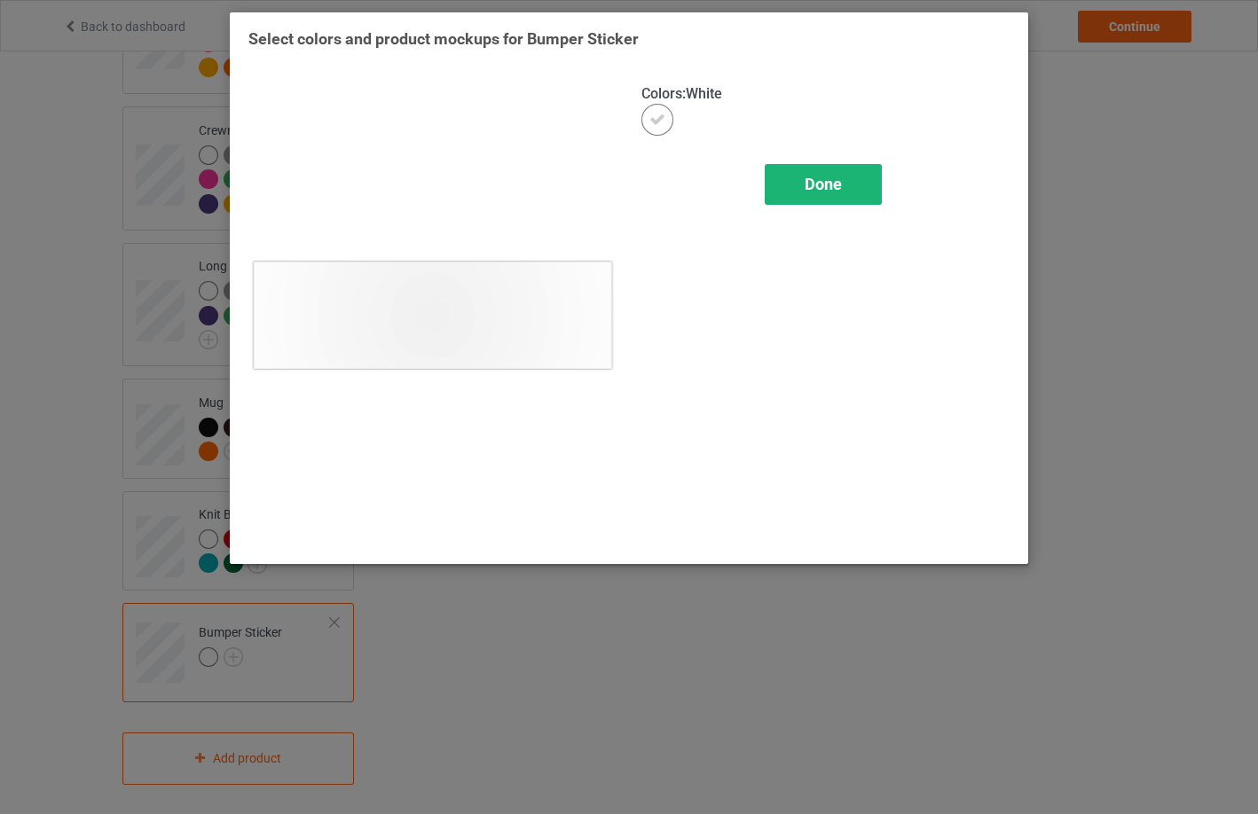
click at [797, 188] on div "Done" at bounding box center [823, 184] width 117 height 41
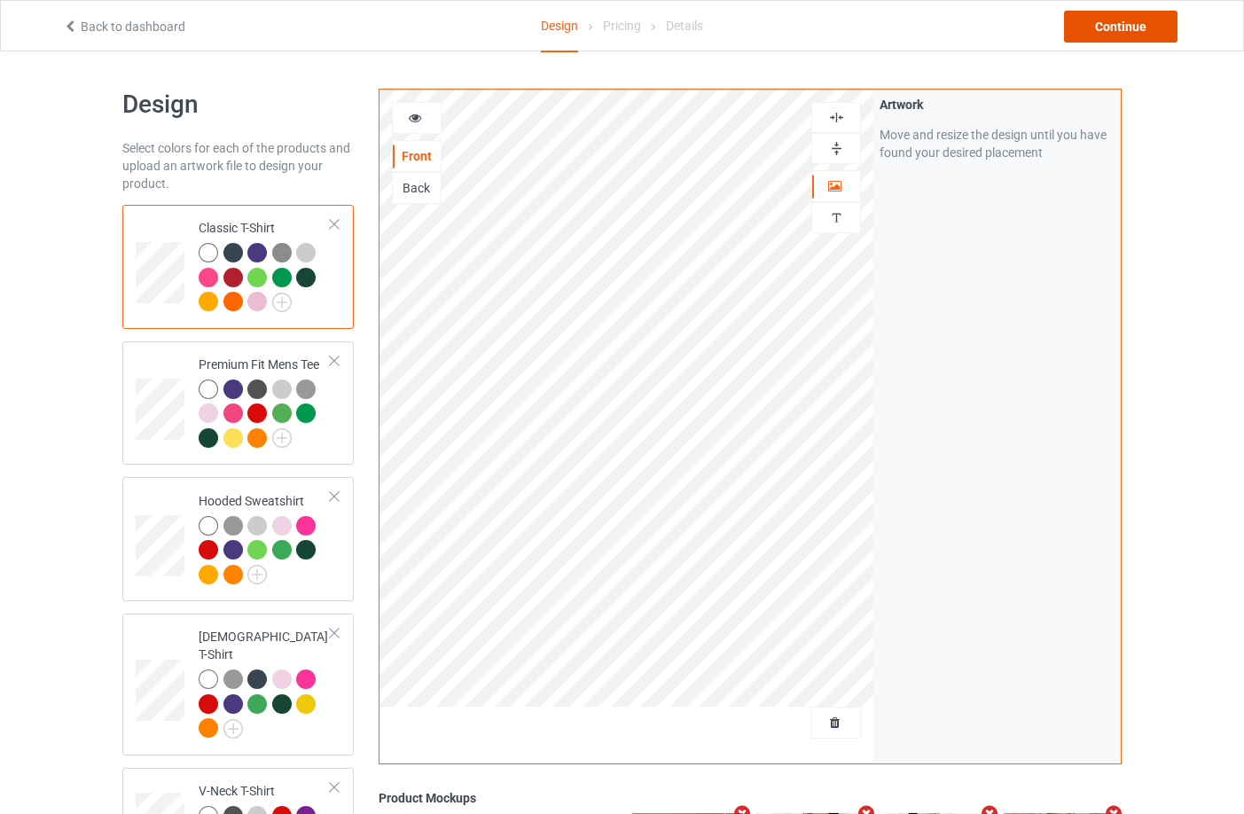
click at [1127, 32] on div "Continue" at bounding box center [1121, 27] width 114 height 32
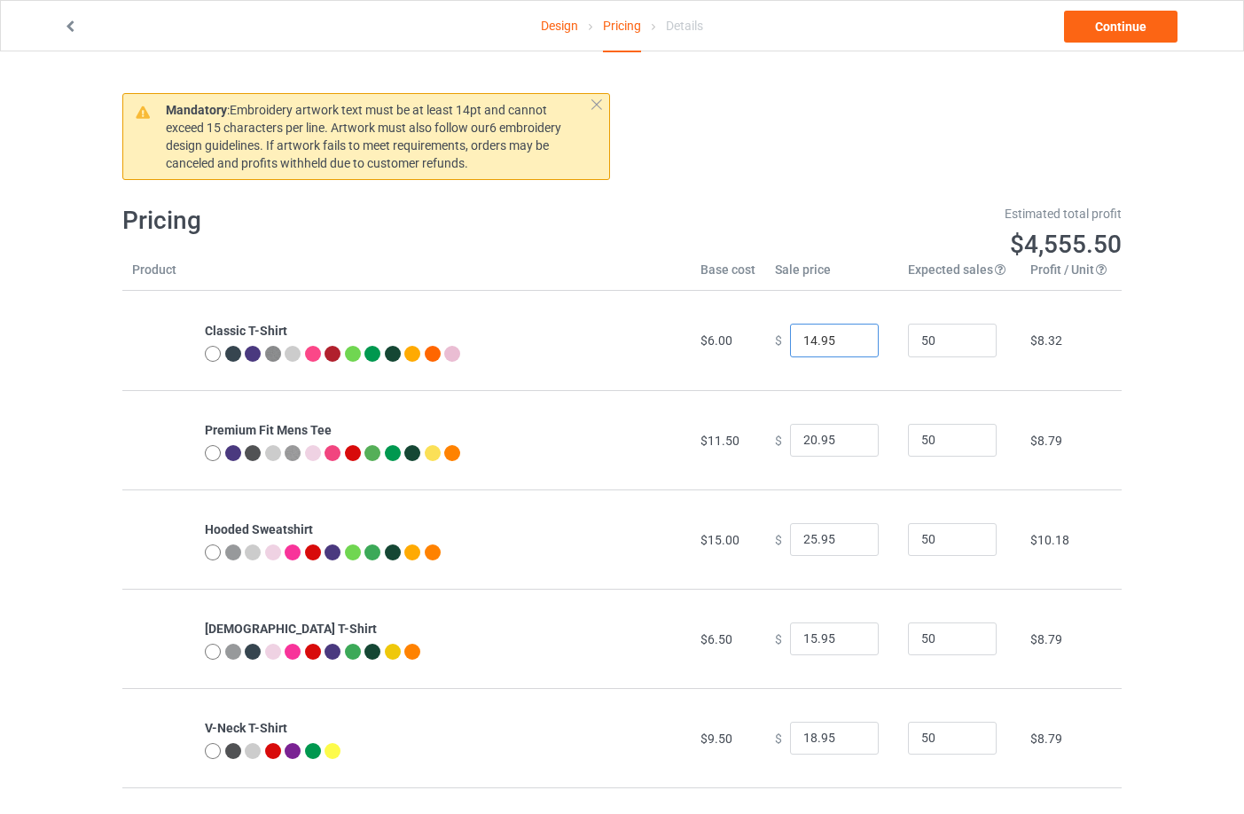
click at [827, 337] on input "14.95" at bounding box center [834, 341] width 89 height 34
type input "21.95"
click at [568, 26] on link "Design" at bounding box center [559, 26] width 37 height 50
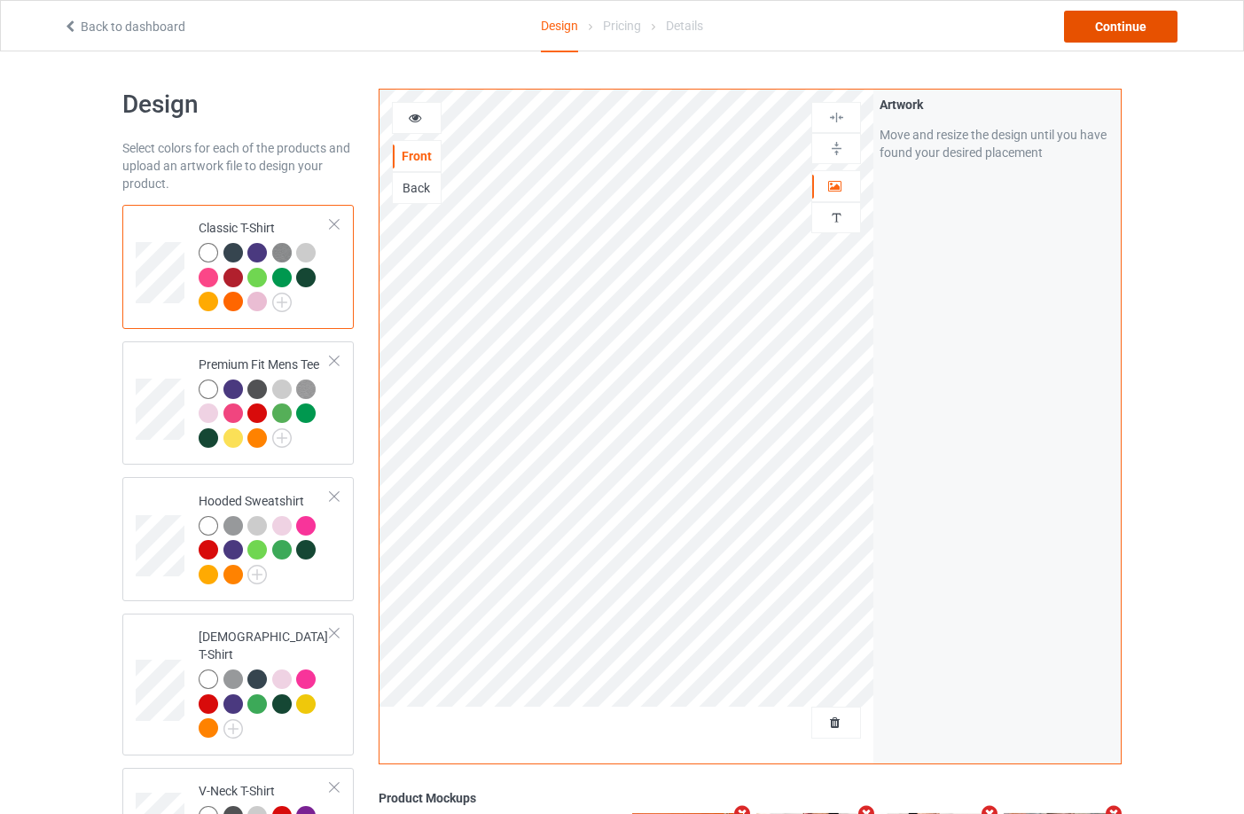
click at [1144, 27] on div "Continue" at bounding box center [1121, 27] width 114 height 32
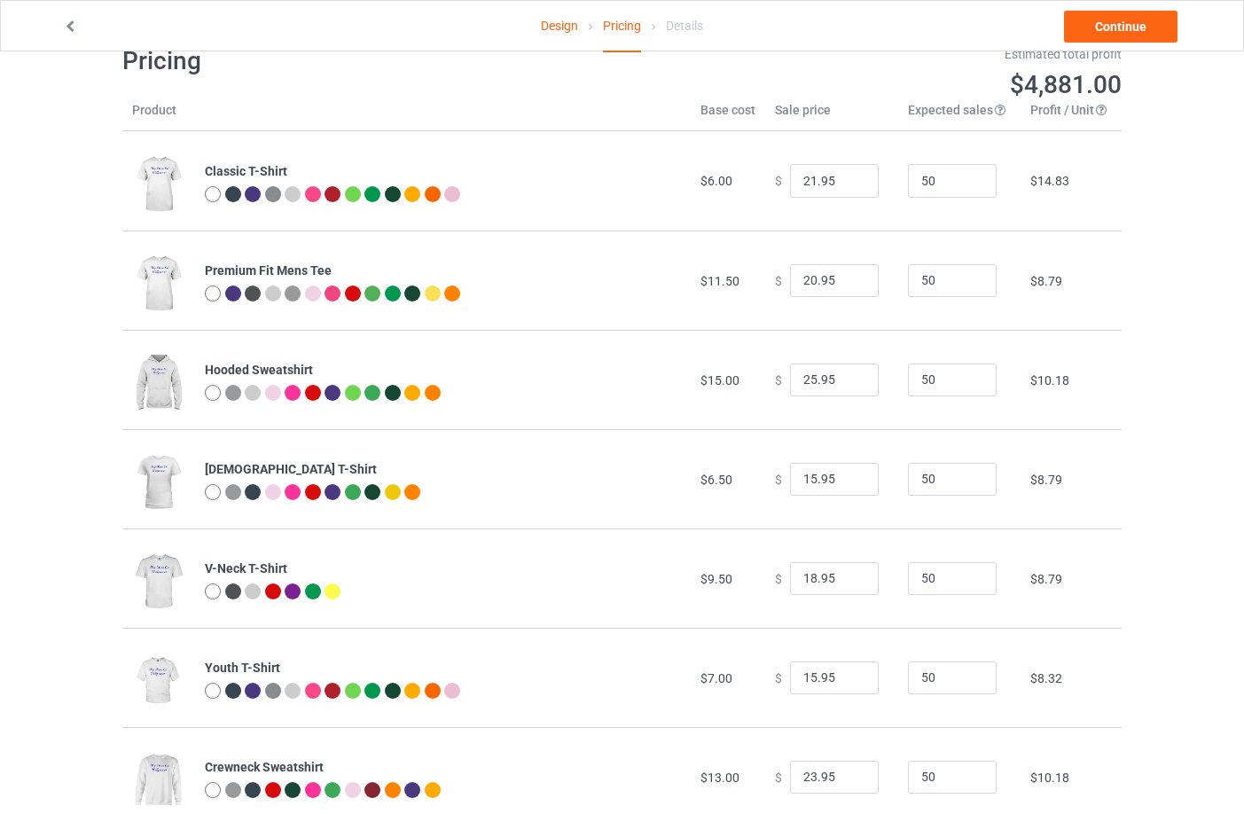
scroll to position [177, 0]
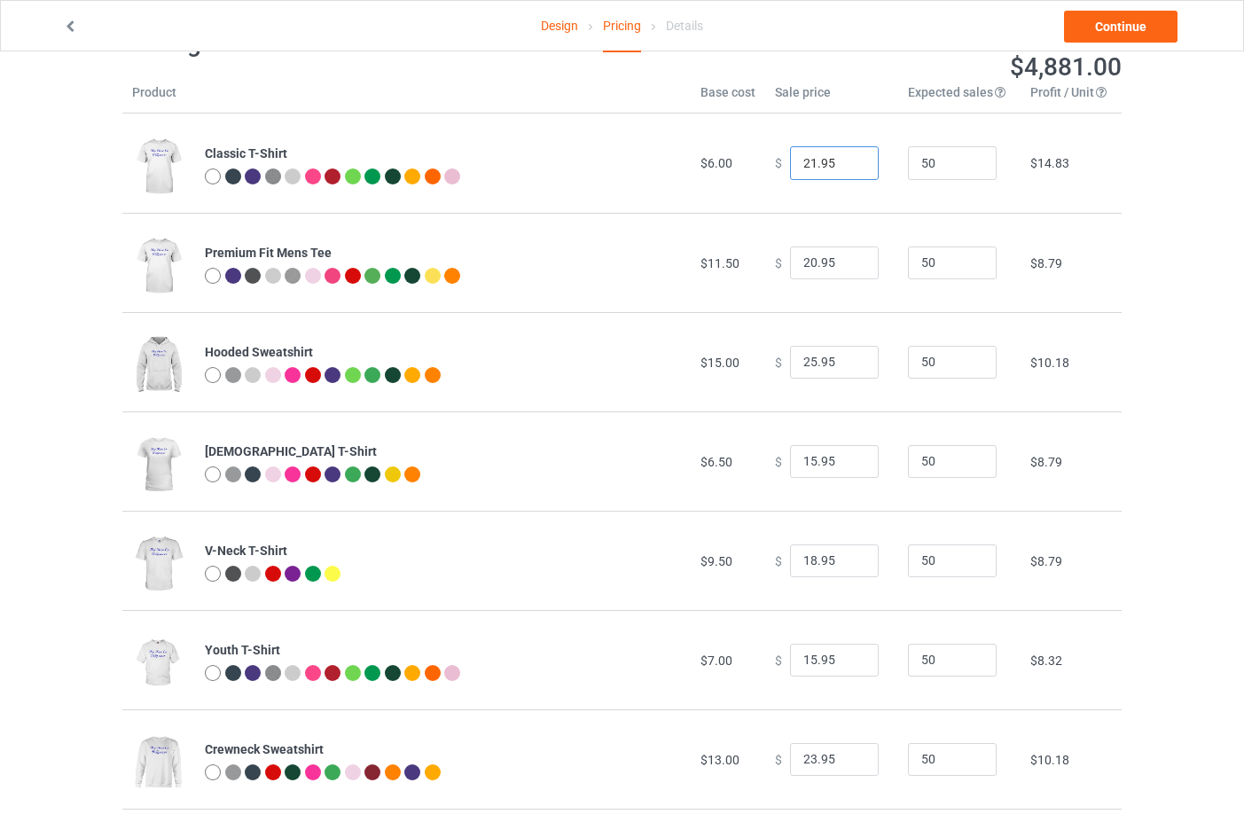
click at [835, 167] on input "21.95" at bounding box center [834, 163] width 89 height 34
type input "16.95"
click at [835, 255] on input "20.95" at bounding box center [834, 264] width 89 height 34
type input "23.95"
click at [840, 368] on input "25.95" at bounding box center [834, 363] width 89 height 34
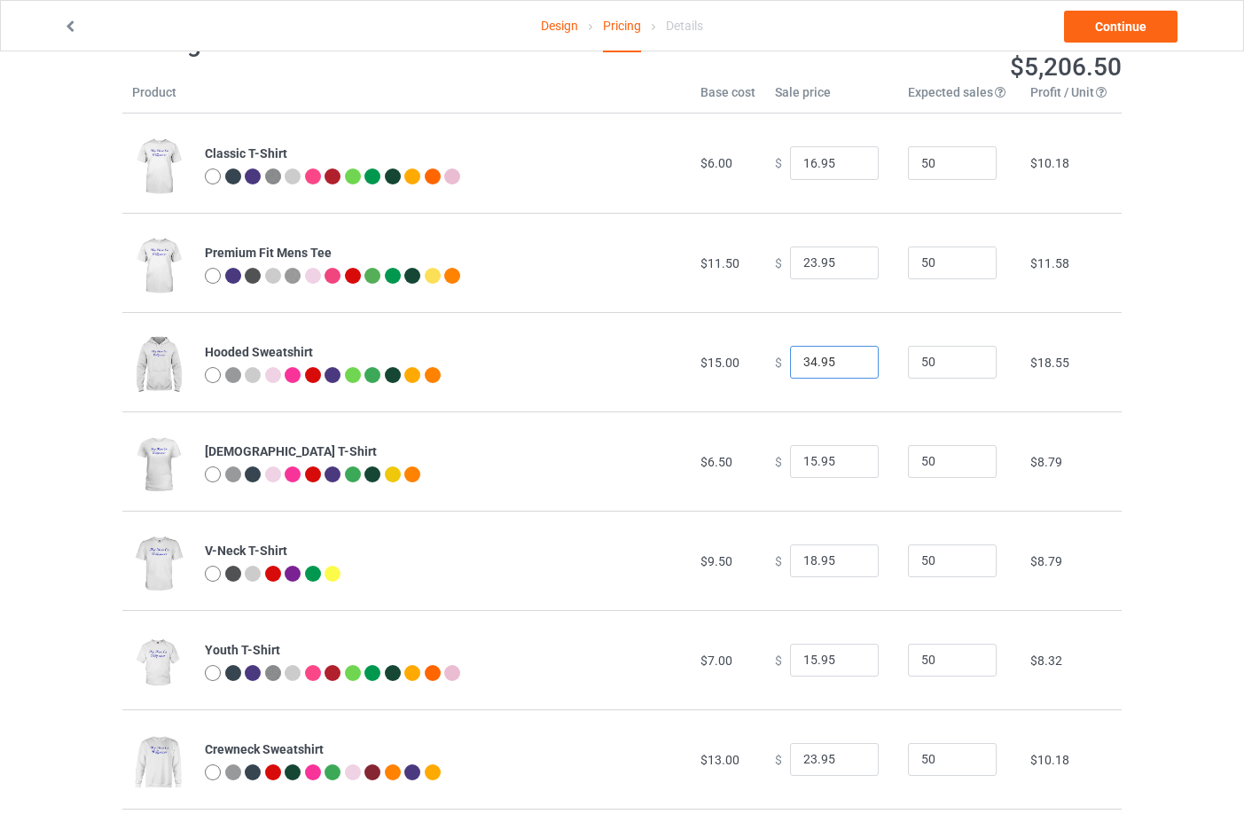
type input "34.95"
click at [834, 462] on input "15.95" at bounding box center [834, 462] width 89 height 34
type input "18.95"
click at [843, 410] on td "$ 34.95" at bounding box center [831, 361] width 133 height 99
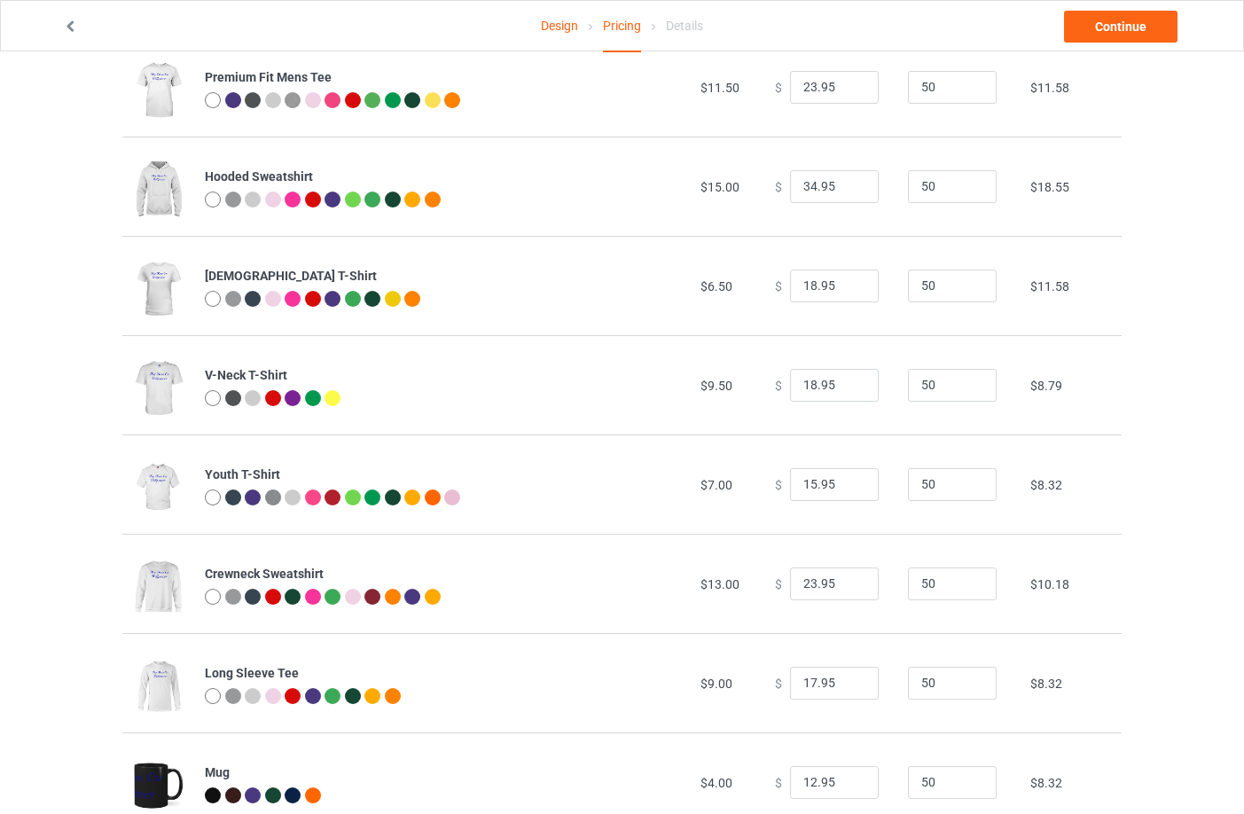
scroll to position [355, 0]
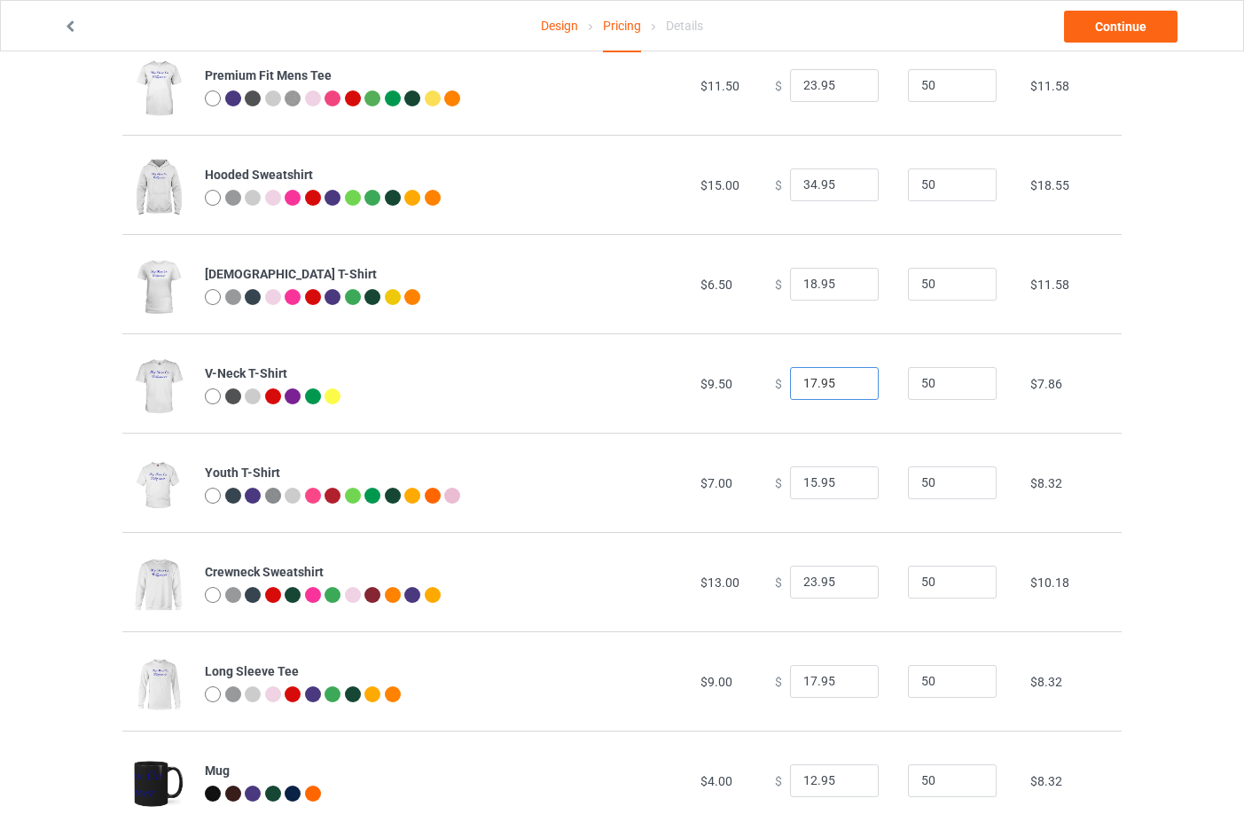
click at [845, 389] on input "17.95" at bounding box center [834, 384] width 89 height 34
click at [838, 388] on input "17.95" at bounding box center [834, 384] width 89 height 34
type input "21.95"
click at [831, 475] on input "15.95" at bounding box center [834, 484] width 89 height 34
type input "18.95"
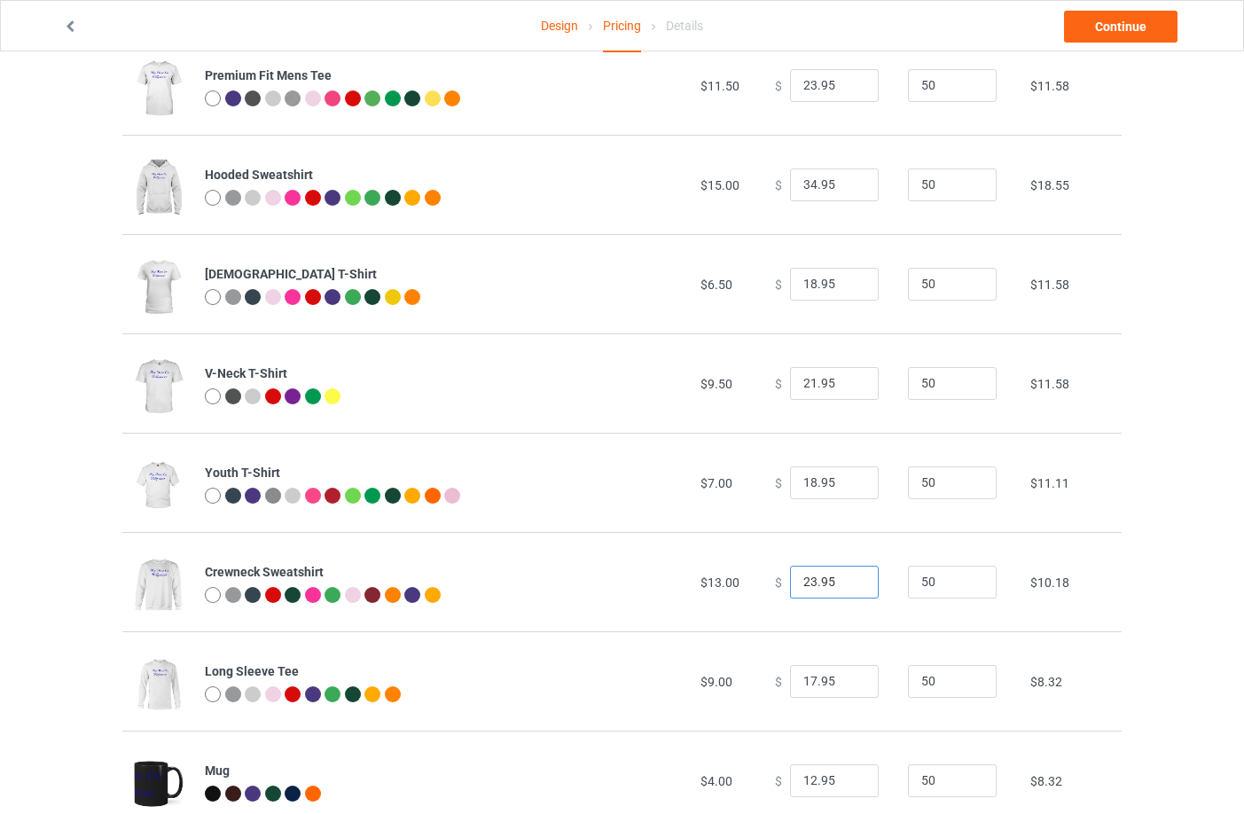
click at [837, 577] on input "23.95" at bounding box center [834, 583] width 89 height 34
type input "32.95"
click at [842, 532] on td "$ 18.95" at bounding box center [831, 482] width 133 height 99
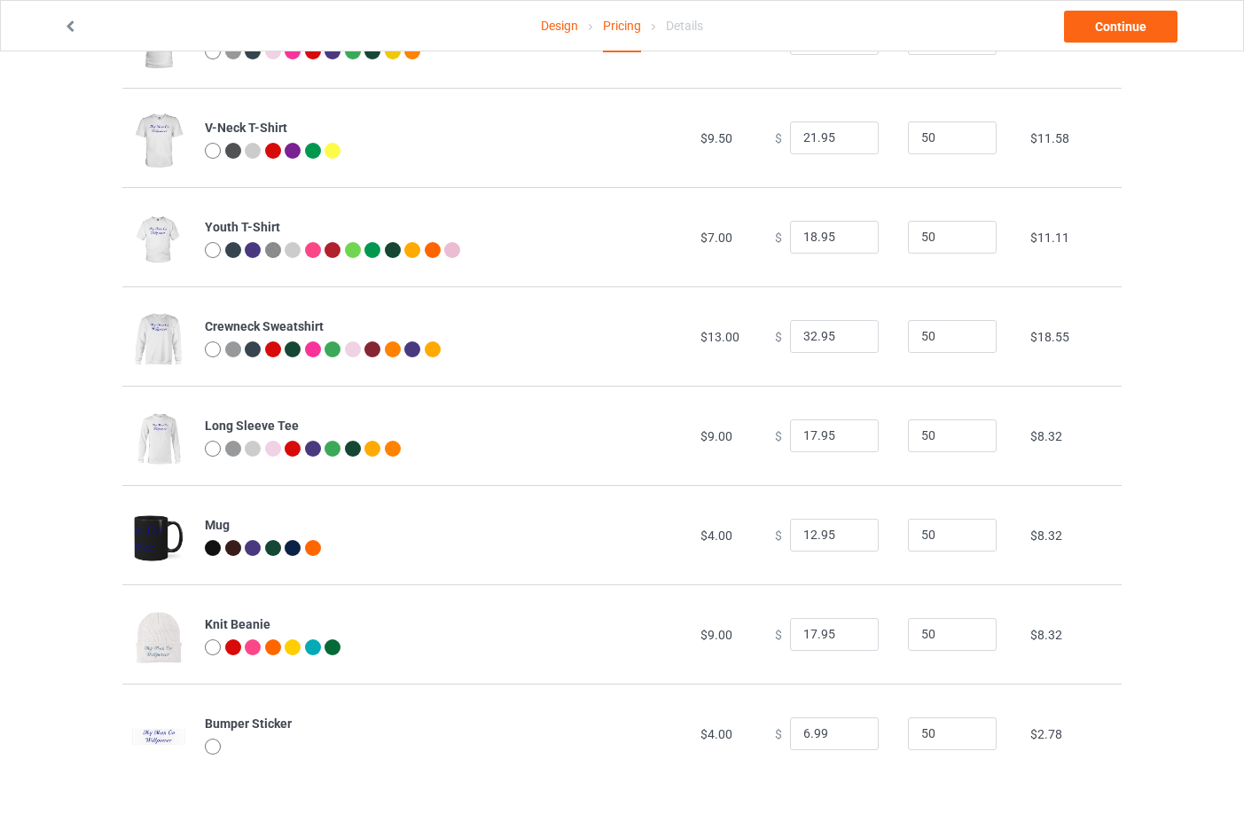
scroll to position [608, 0]
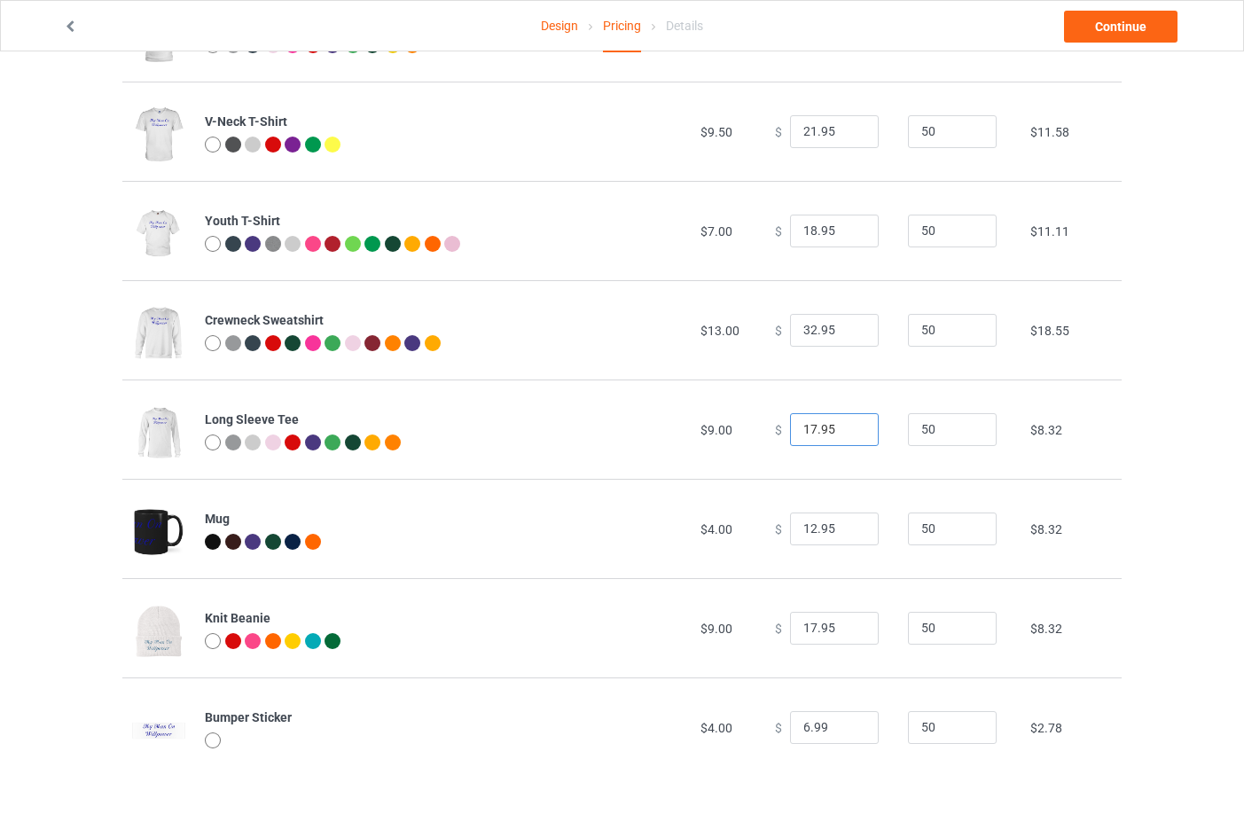
click at [831, 428] on input "17.95" at bounding box center [834, 430] width 89 height 34
type input "20.95"
click at [837, 531] on input "12.95" at bounding box center [834, 530] width 89 height 34
type input "15.95"
click at [835, 555] on td "$ 15.95" at bounding box center [831, 528] width 133 height 99
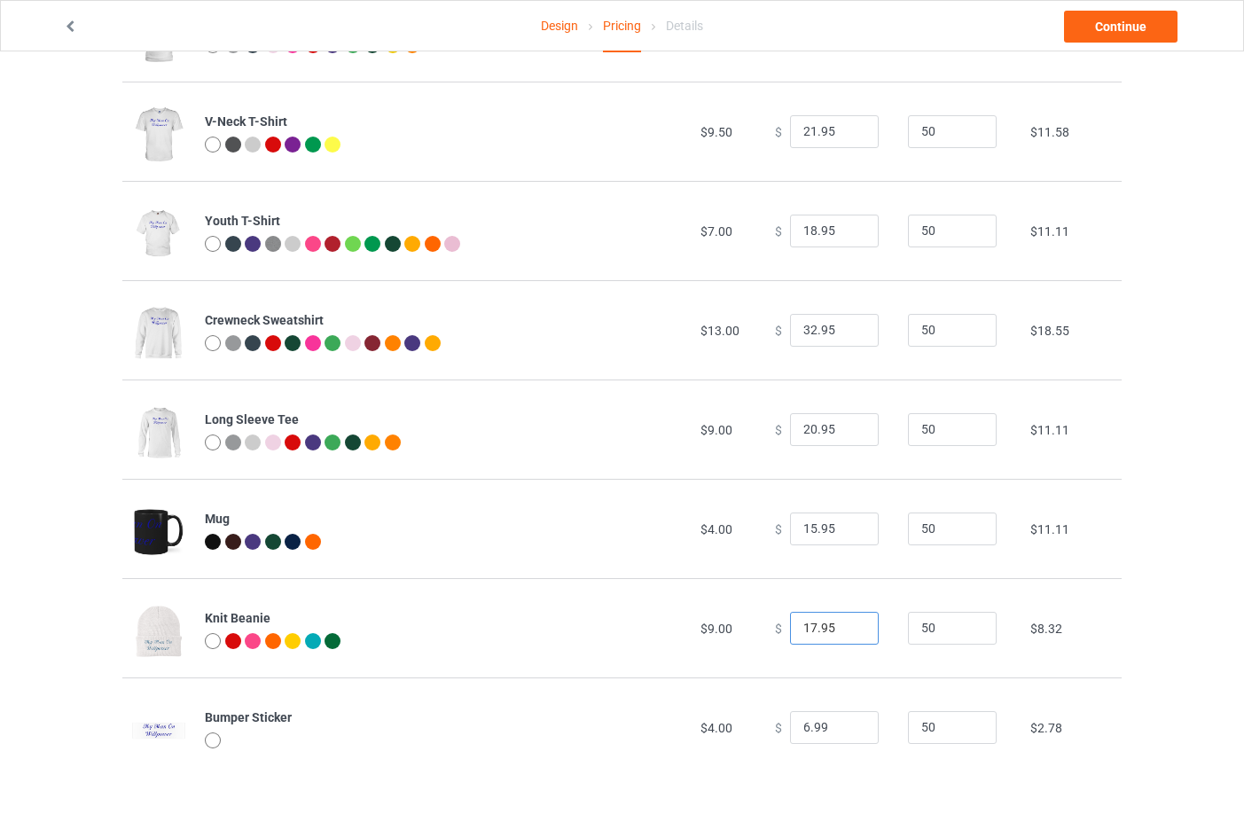
click at [835, 631] on input "17.95" at bounding box center [834, 629] width 89 height 34
type input "20.95"
click at [832, 732] on input "6.99" at bounding box center [834, 728] width 89 height 34
type input "5.99"
click at [856, 683] on td "$ 5.99" at bounding box center [831, 727] width 133 height 99
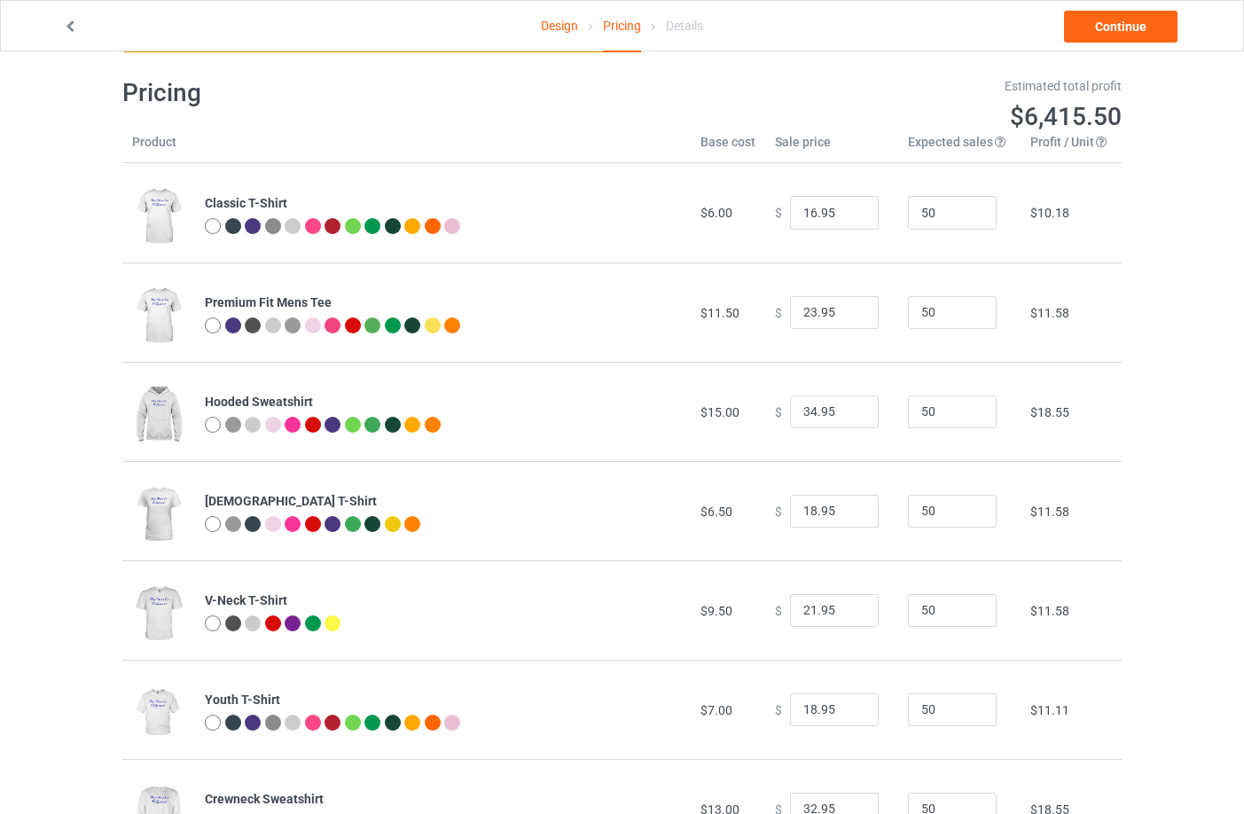
scroll to position [0, 0]
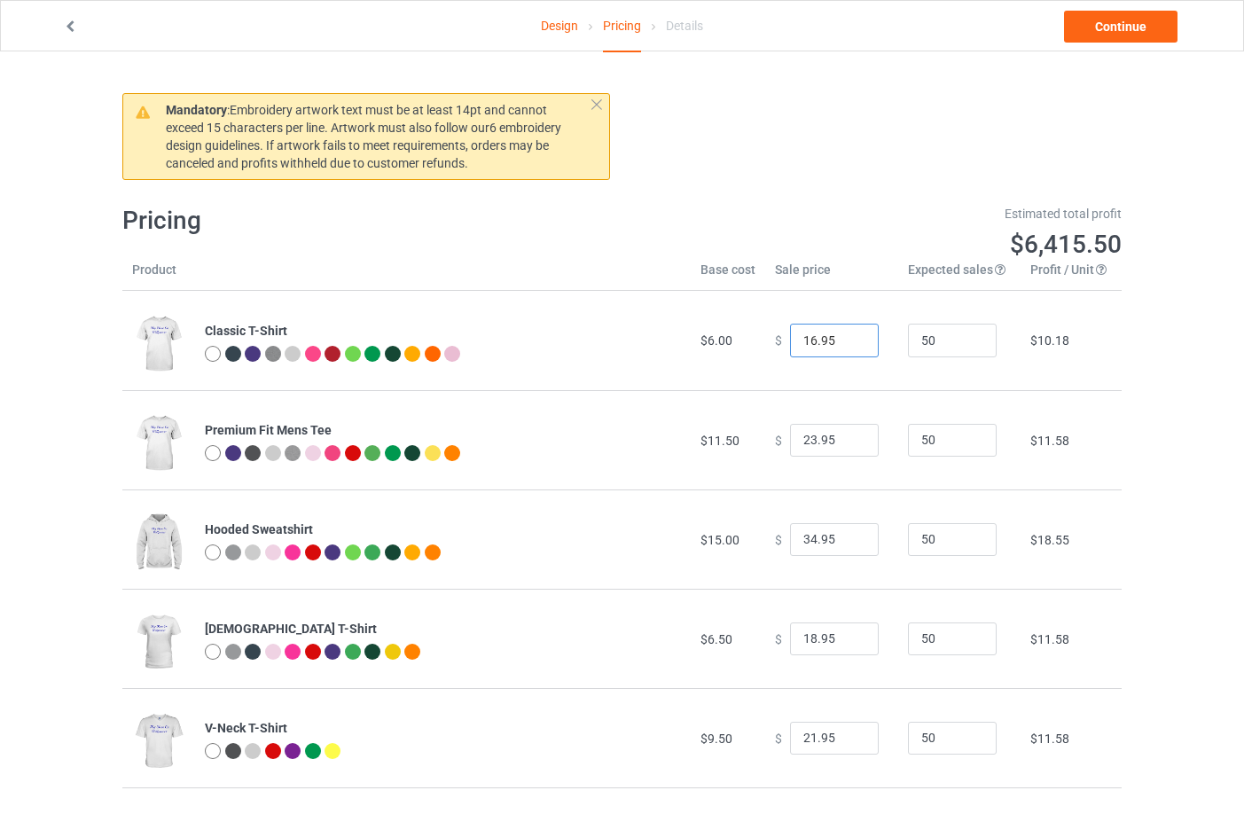
click at [831, 337] on input "16.95" at bounding box center [834, 341] width 89 height 34
type input "17.95"
click at [886, 167] on div "Mandatory : Embroidery artwork text must be at least 14pt and cannot exceed 15 …" at bounding box center [622, 134] width 1024 height 116
click at [1121, 27] on link "Continue" at bounding box center [1121, 27] width 114 height 32
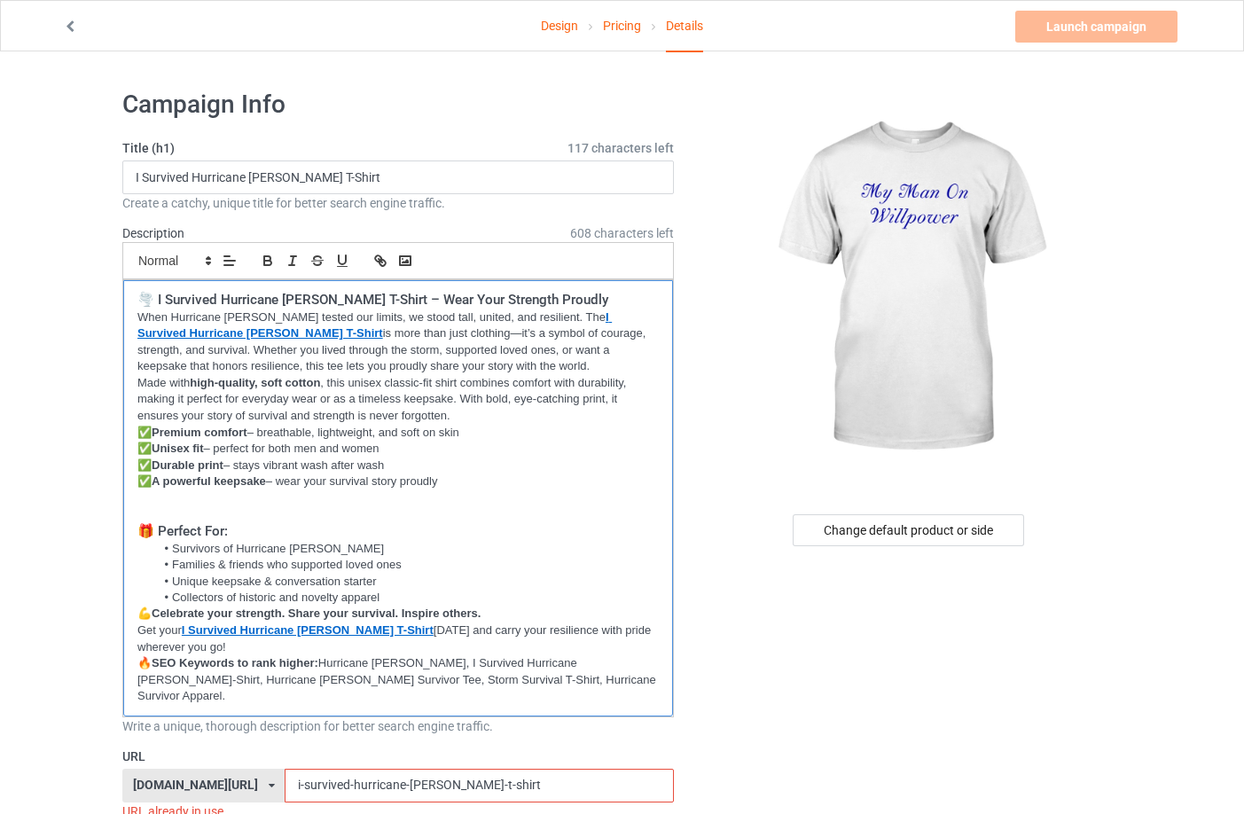
click at [453, 489] on p "✅ A powerful keepsake – wear your survival story proudly" at bounding box center [397, 482] width 521 height 17
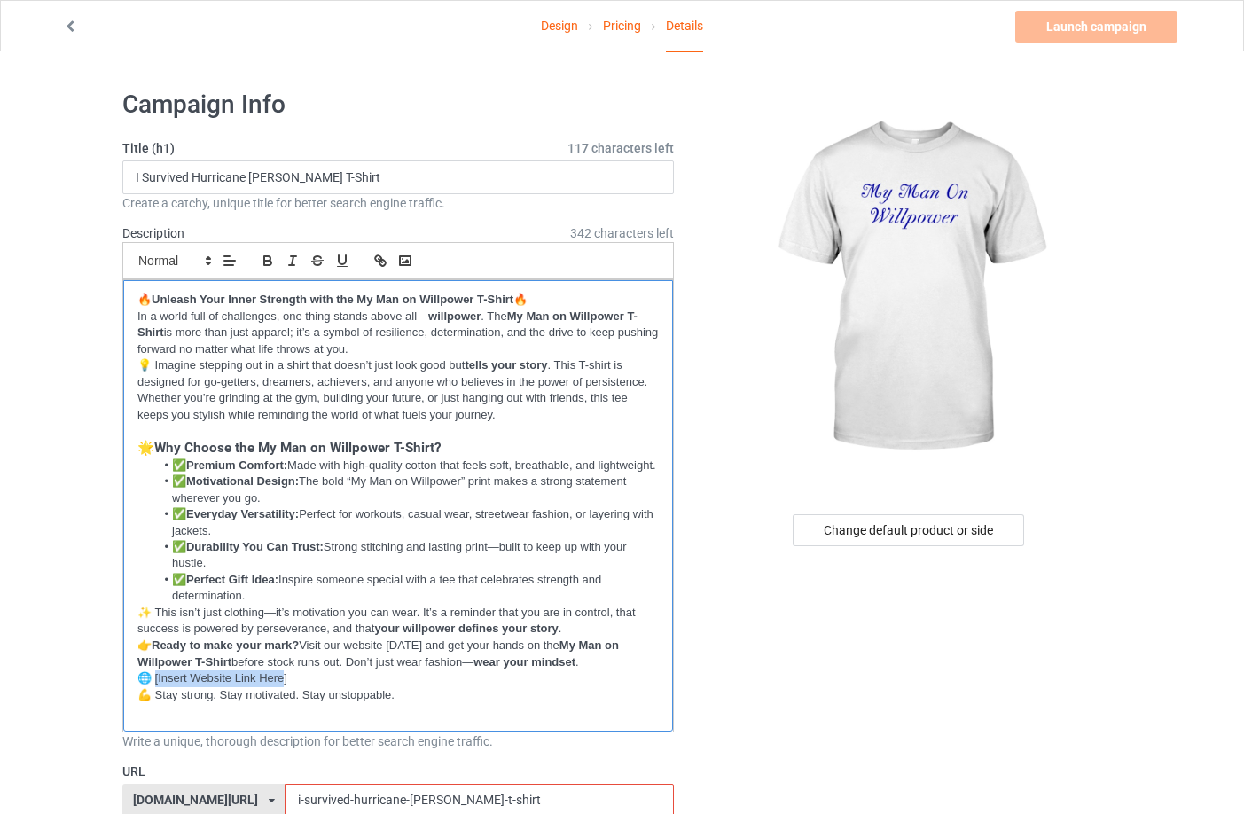
drag, startPoint x: 284, startPoint y: 691, endPoint x: 156, endPoint y: 690, distance: 127.7
click at [156, 687] on p "🌐 [Insert Website Link Here]" at bounding box center [397, 678] width 521 height 17
drag, startPoint x: 335, startPoint y: 699, endPoint x: 152, endPoint y: 693, distance: 183.7
click at [152, 687] on p "🌐 [URL][DOMAIN_NAME]]" at bounding box center [397, 678] width 521 height 17
drag, startPoint x: 342, startPoint y: 692, endPoint x: 155, endPoint y: 692, distance: 187.1
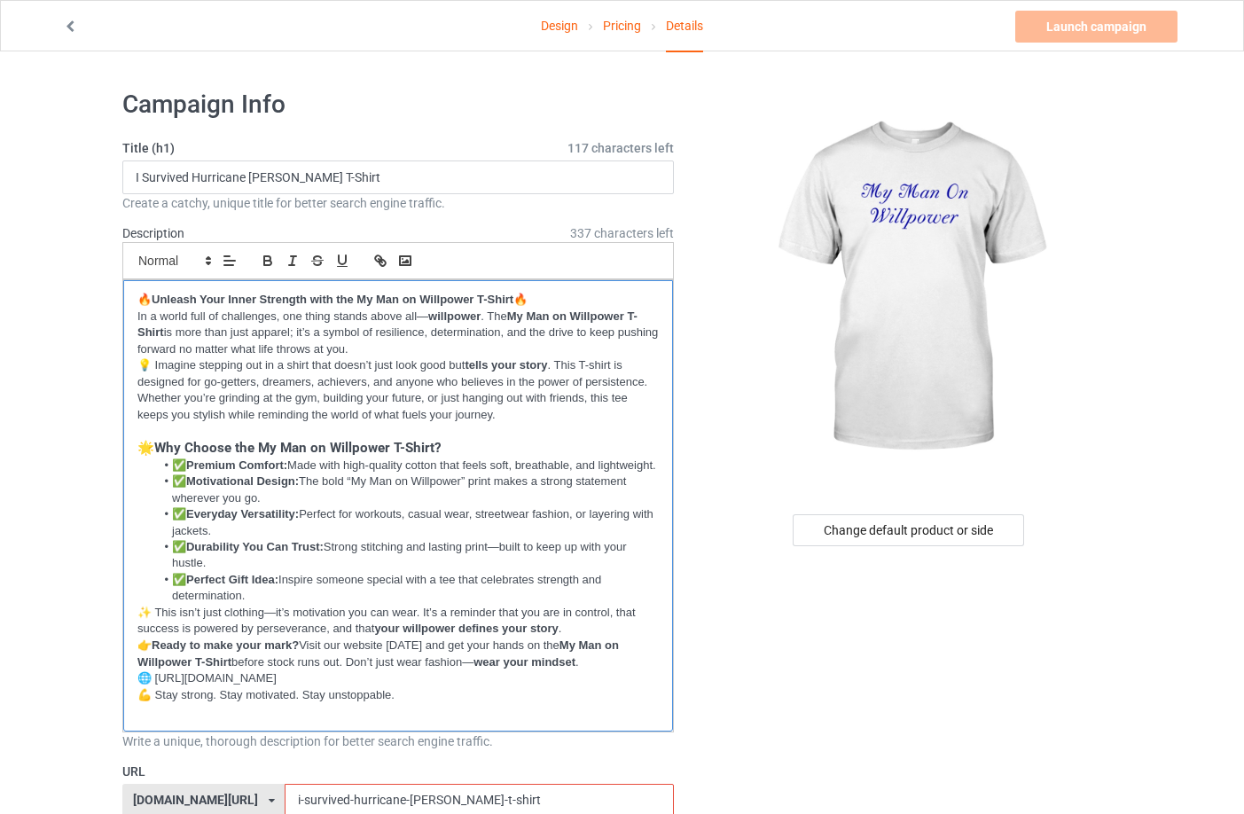
click at [155, 687] on p "🌐 [URL][DOMAIN_NAME]" at bounding box center [397, 678] width 521 height 17
click at [381, 258] on icon "button" at bounding box center [378, 258] width 6 height 6
type input "[URL][DOMAIN_NAME]"
click at [418, 687] on p "🌐 [URL][DOMAIN_NAME]" at bounding box center [397, 678] width 521 height 17
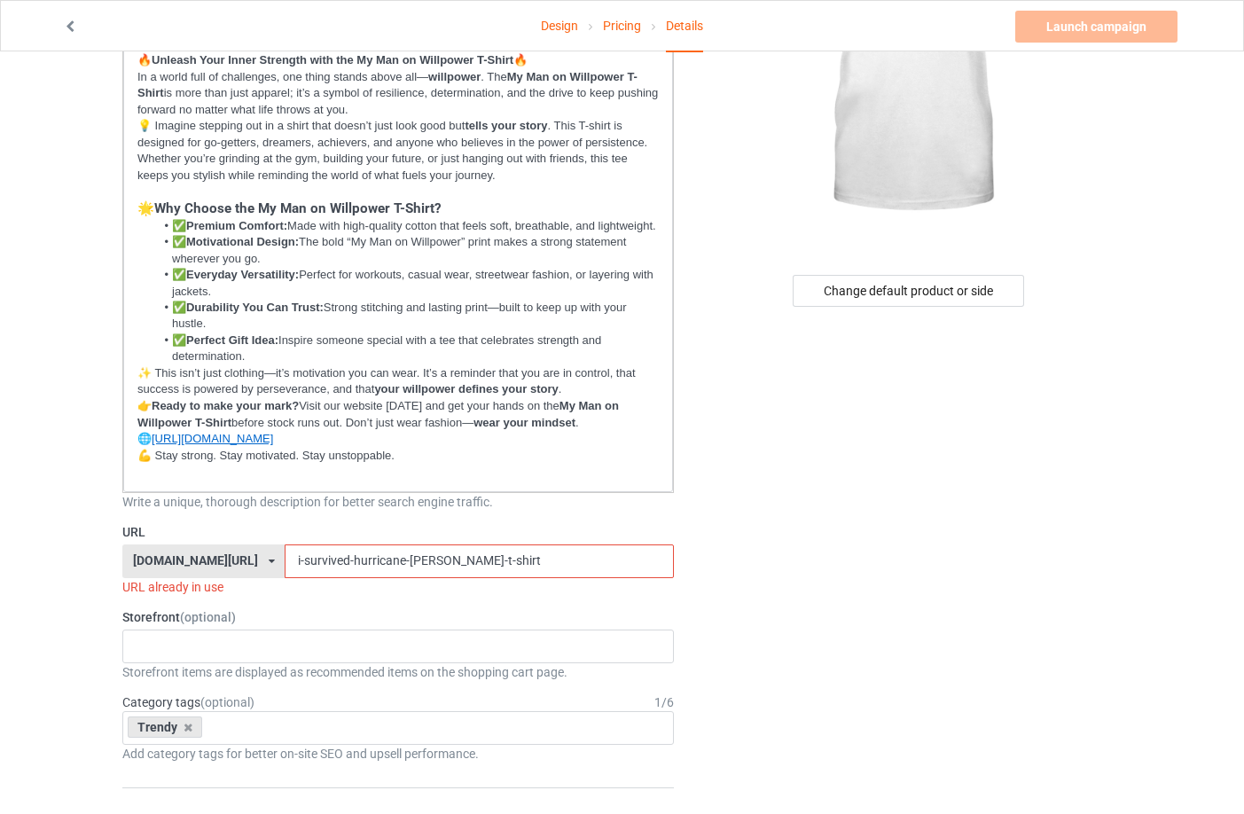
scroll to position [89, 0]
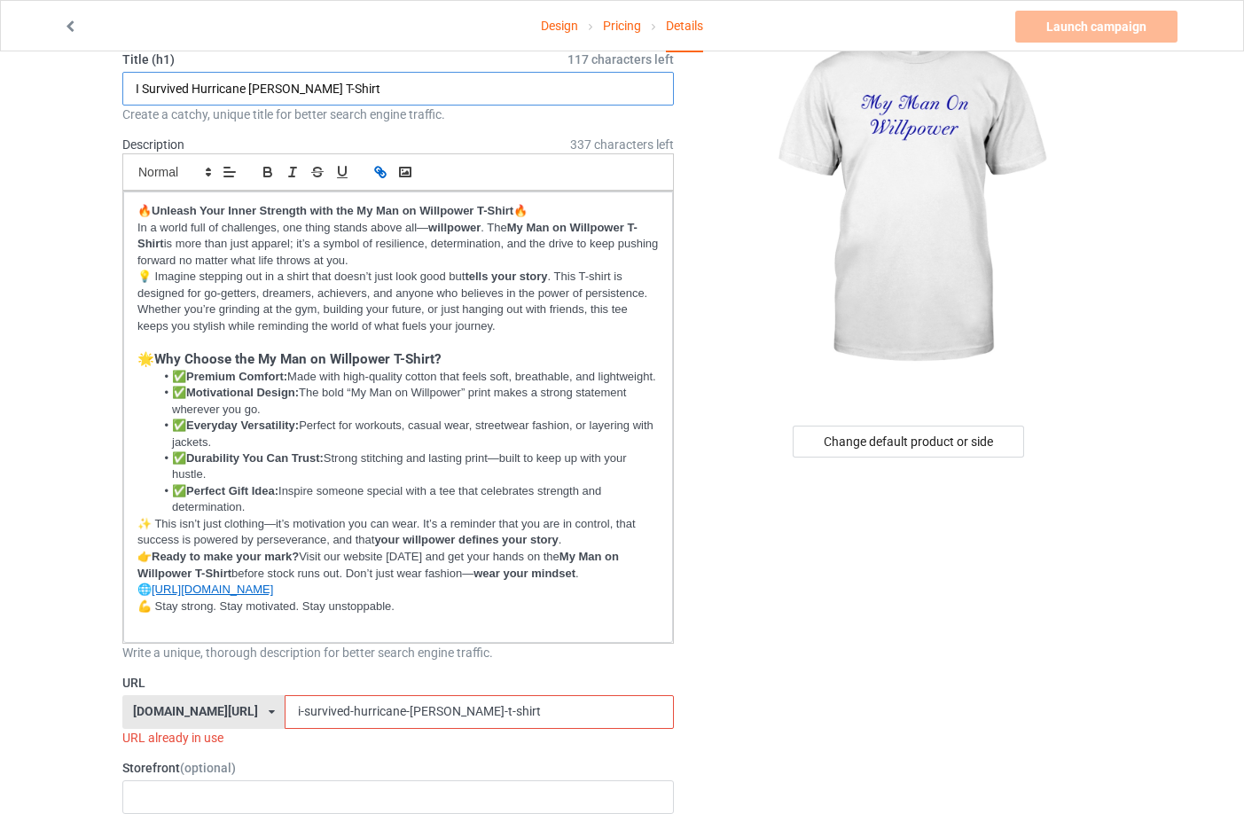
click at [413, 87] on input "I Survived Hurricane [PERSON_NAME] T-Shirt" at bounding box center [398, 89] width 552 height 34
paste input "My Man on Willpower Classic"
drag, startPoint x: 303, startPoint y: 84, endPoint x: 260, endPoint y: 83, distance: 43.5
click at [260, 83] on input "My Man on Willpower Classic T-Shirt" at bounding box center [398, 89] width 552 height 34
click at [349, 90] on input "My Man on Willpower T-Shirt" at bounding box center [398, 89] width 552 height 34
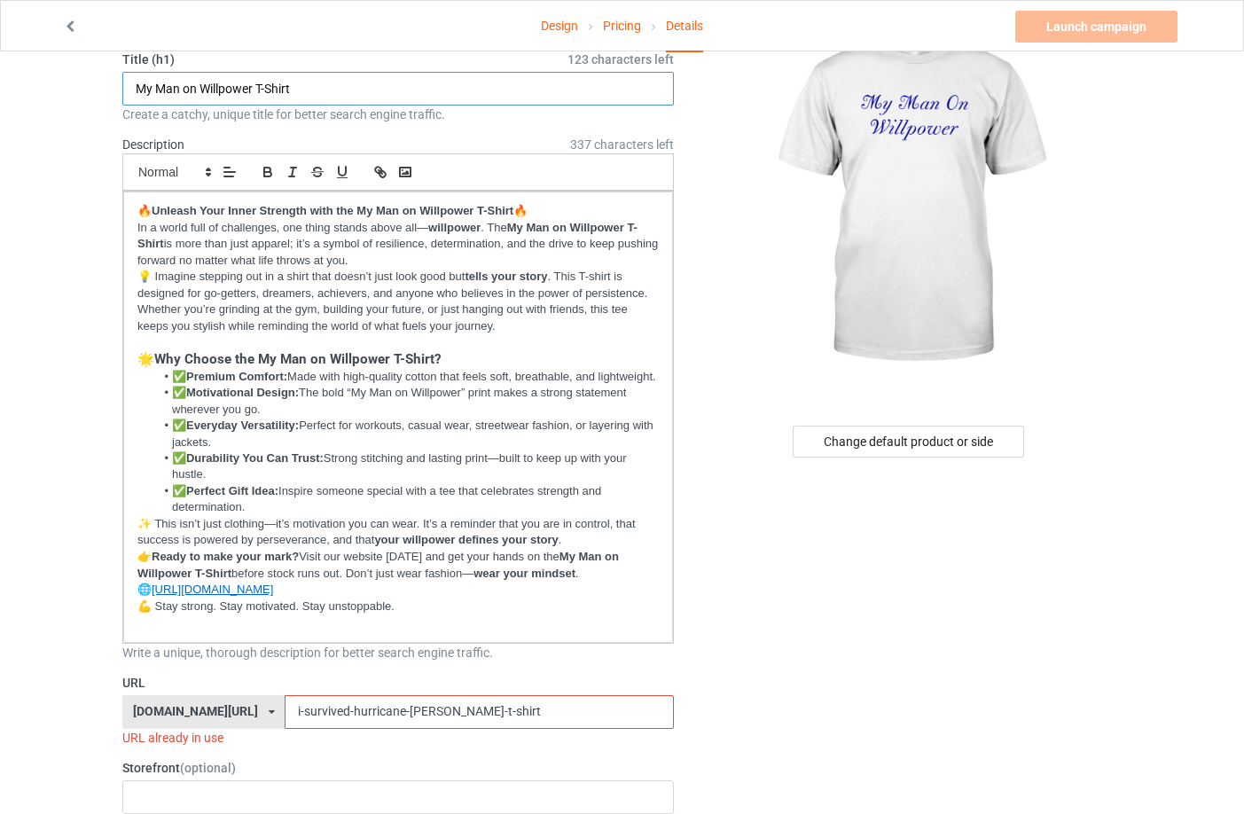
scroll to position [355, 0]
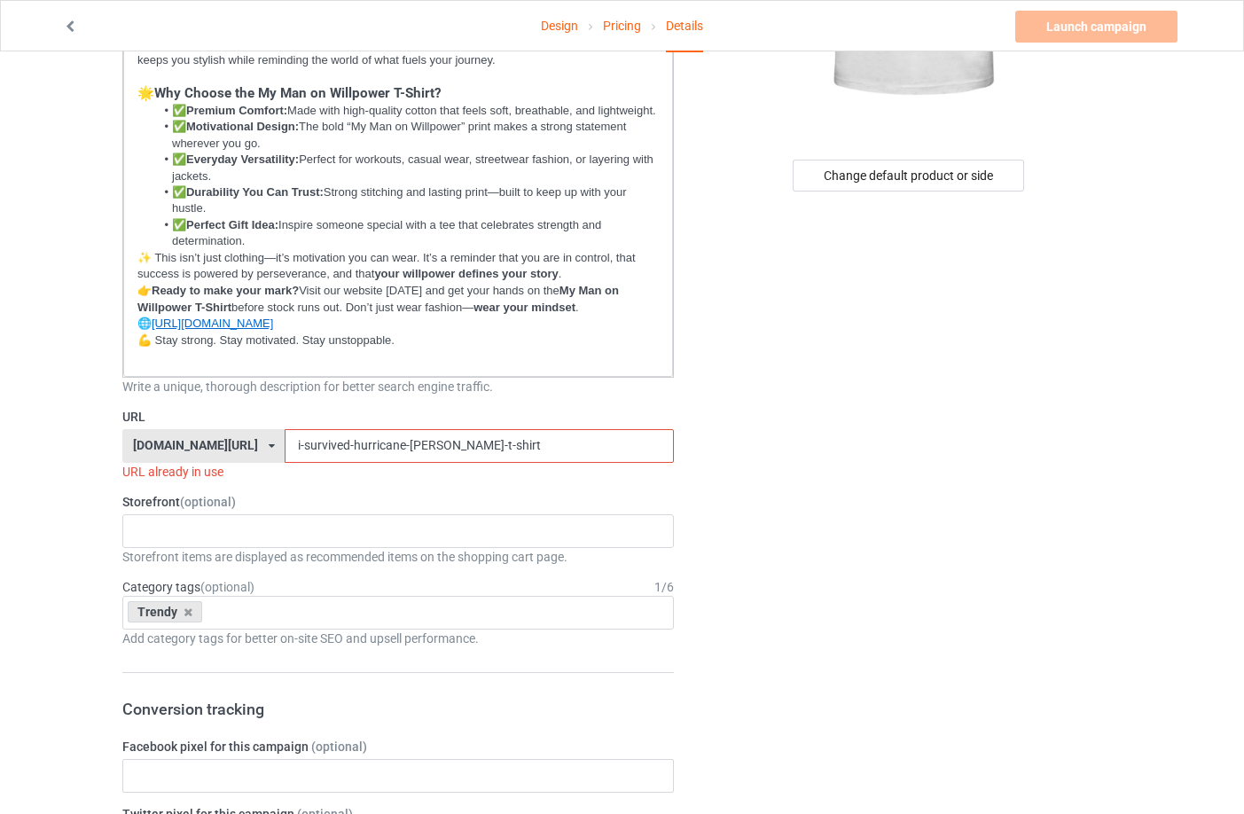
type input "My Man on Willpower T-Shirt"
click at [529, 459] on input "i-survived-hurricane-[PERSON_NAME]-t-shirt" at bounding box center [479, 446] width 388 height 34
paste input "my-man-on-willpower"
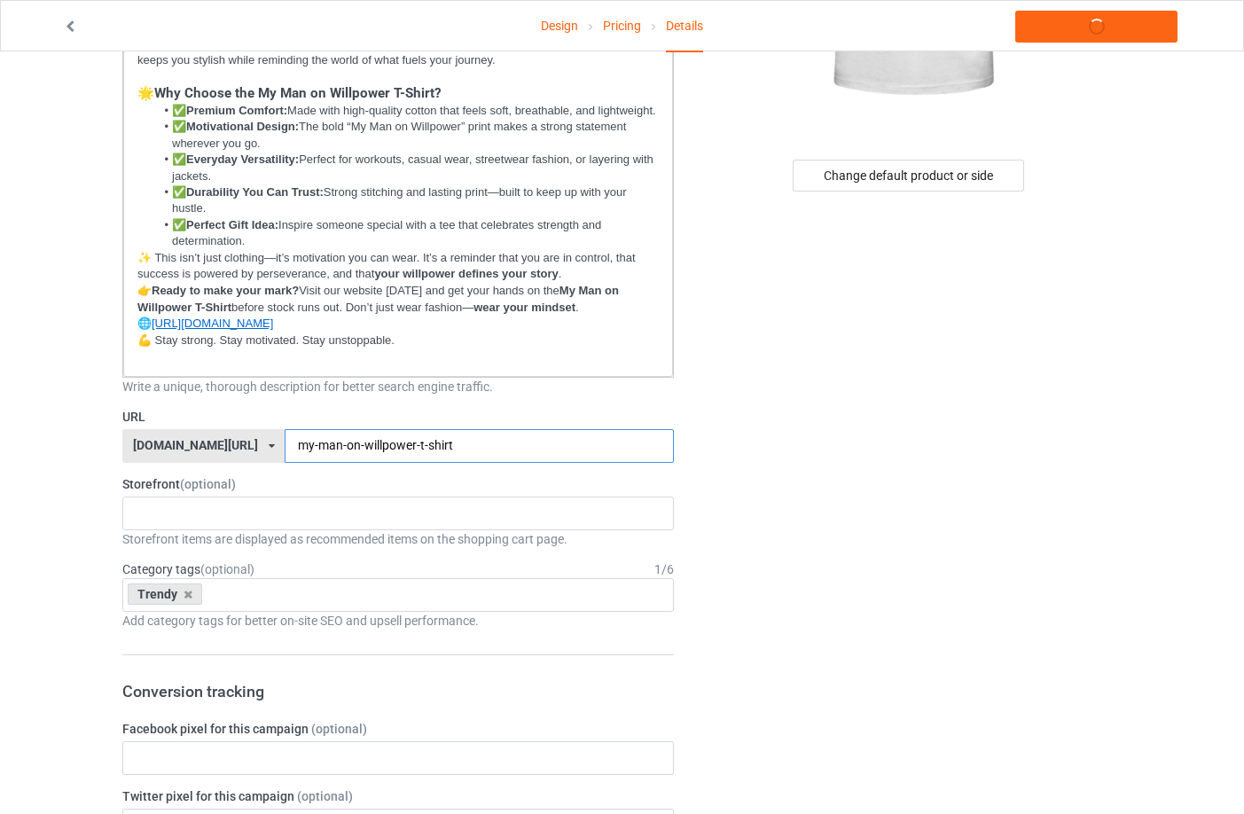
type input "my-man-on-willpower-t-shirt"
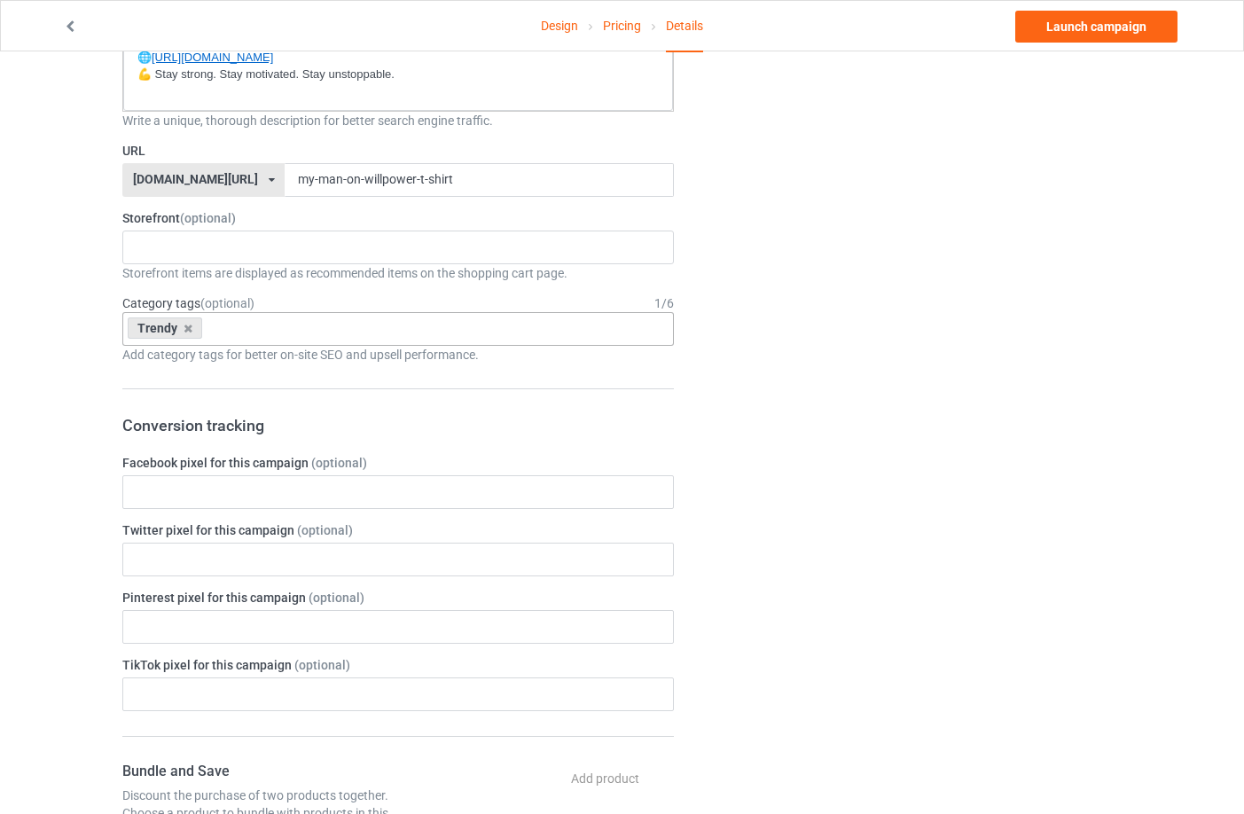
click at [456, 346] on div "Trendy Age > [DEMOGRAPHIC_DATA] > 1 Age > [DEMOGRAPHIC_DATA] Months > 1 Month A…" at bounding box center [398, 329] width 552 height 34
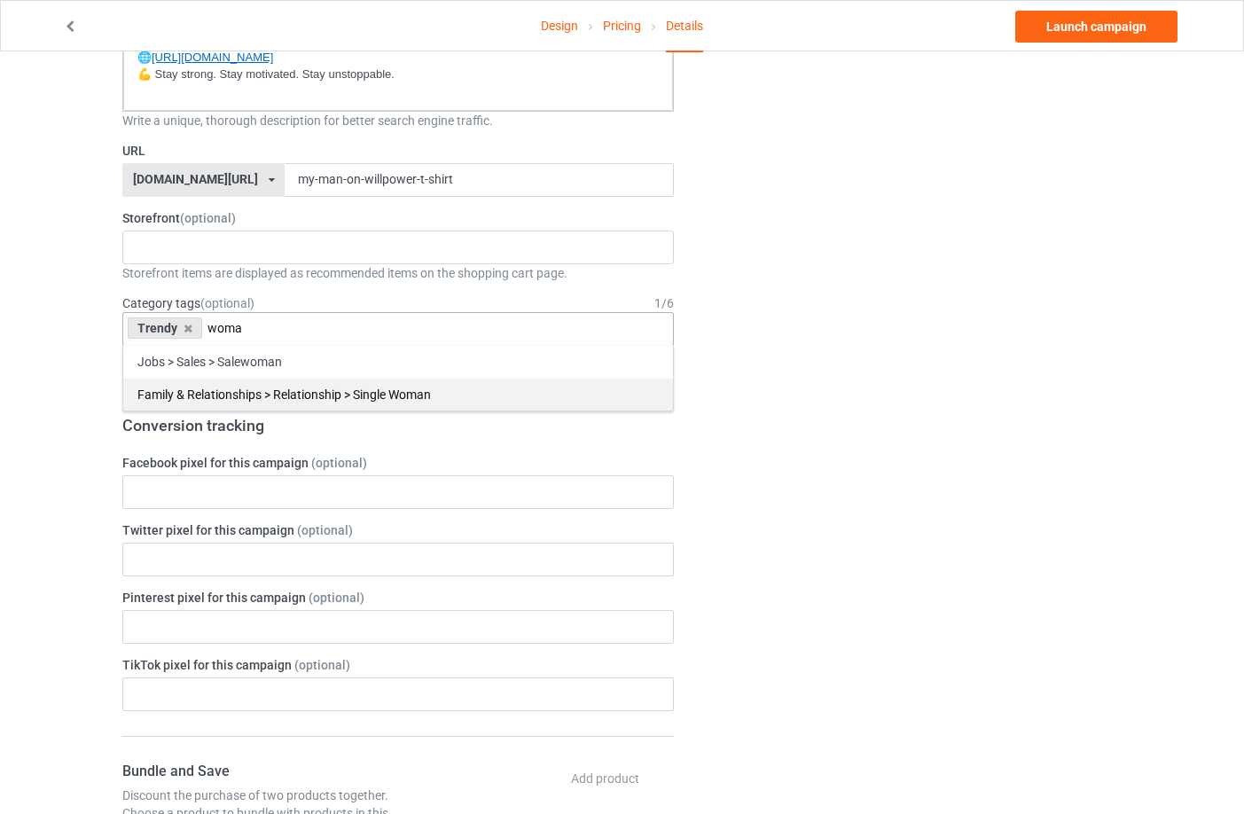
type input "woma"
click at [414, 411] on div "Family & Relationships > Relationship > Single Woman" at bounding box center [398, 394] width 550 height 33
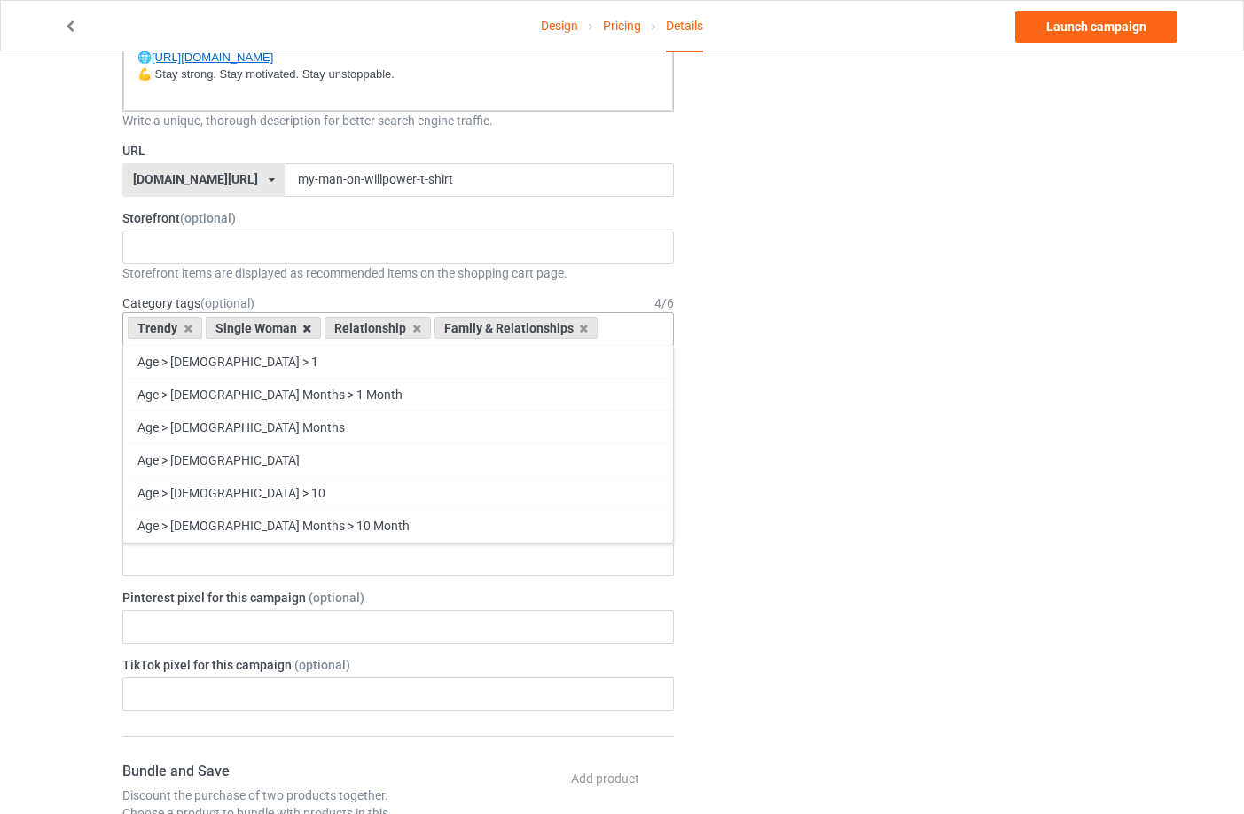
click at [306, 334] on icon at bounding box center [306, 329] width 9 height 12
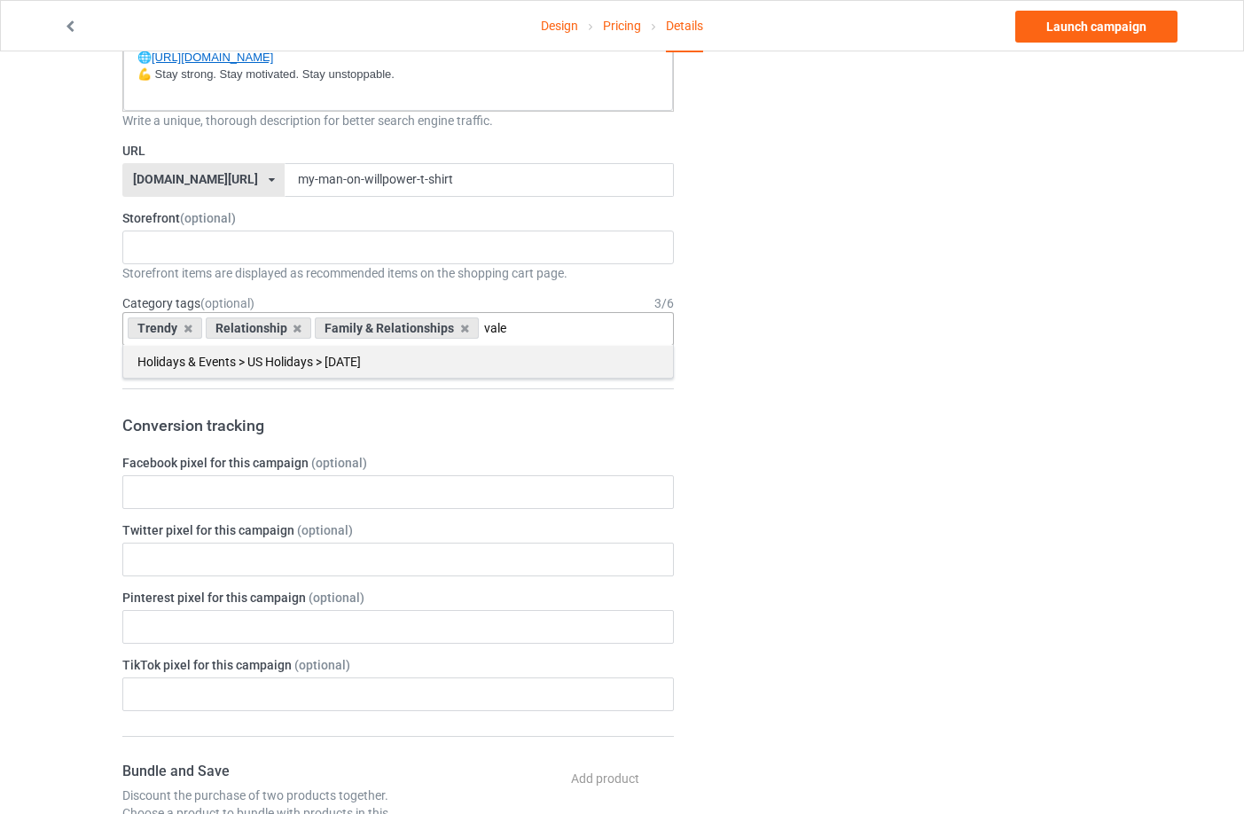
type input "vale"
click at [546, 372] on div "Holidays & Events > US Holidays > [DATE]" at bounding box center [398, 361] width 550 height 33
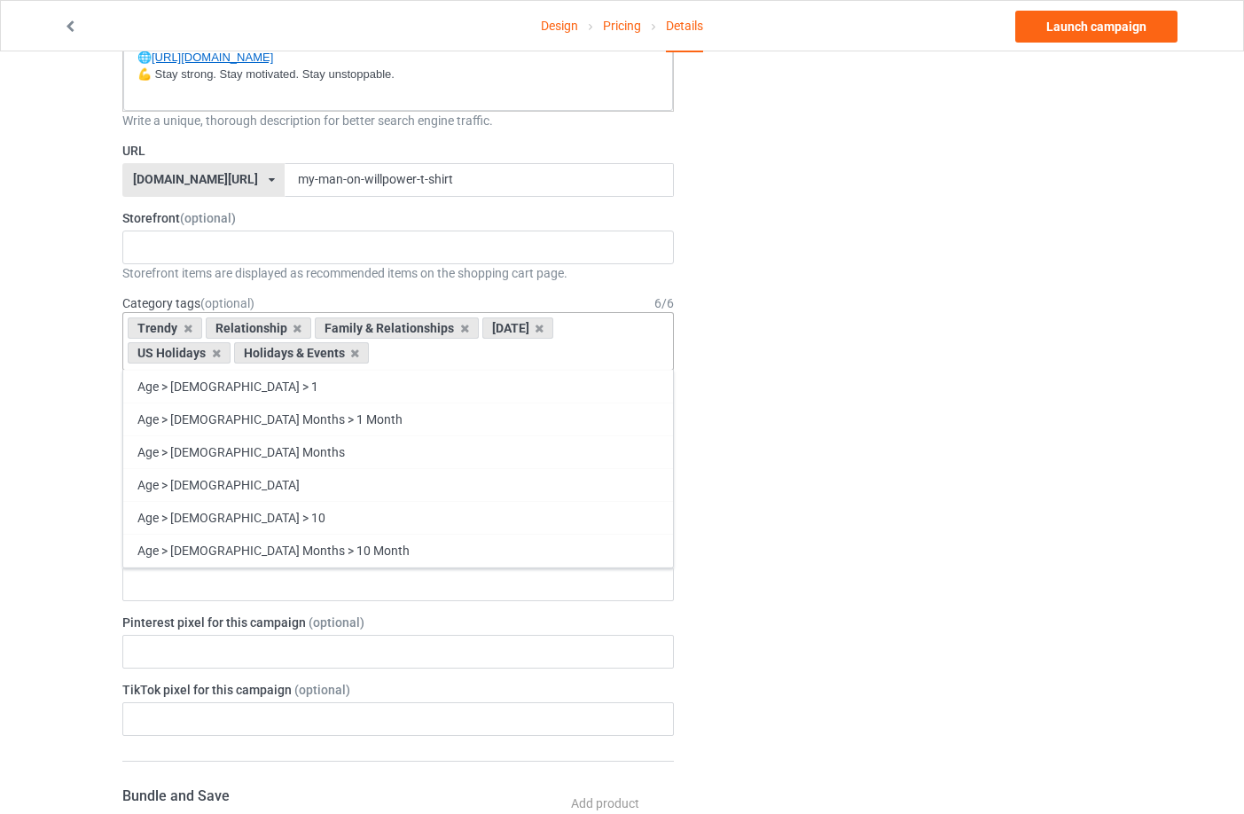
click at [789, 338] on div "Change default product or side" at bounding box center [910, 637] width 448 height 2365
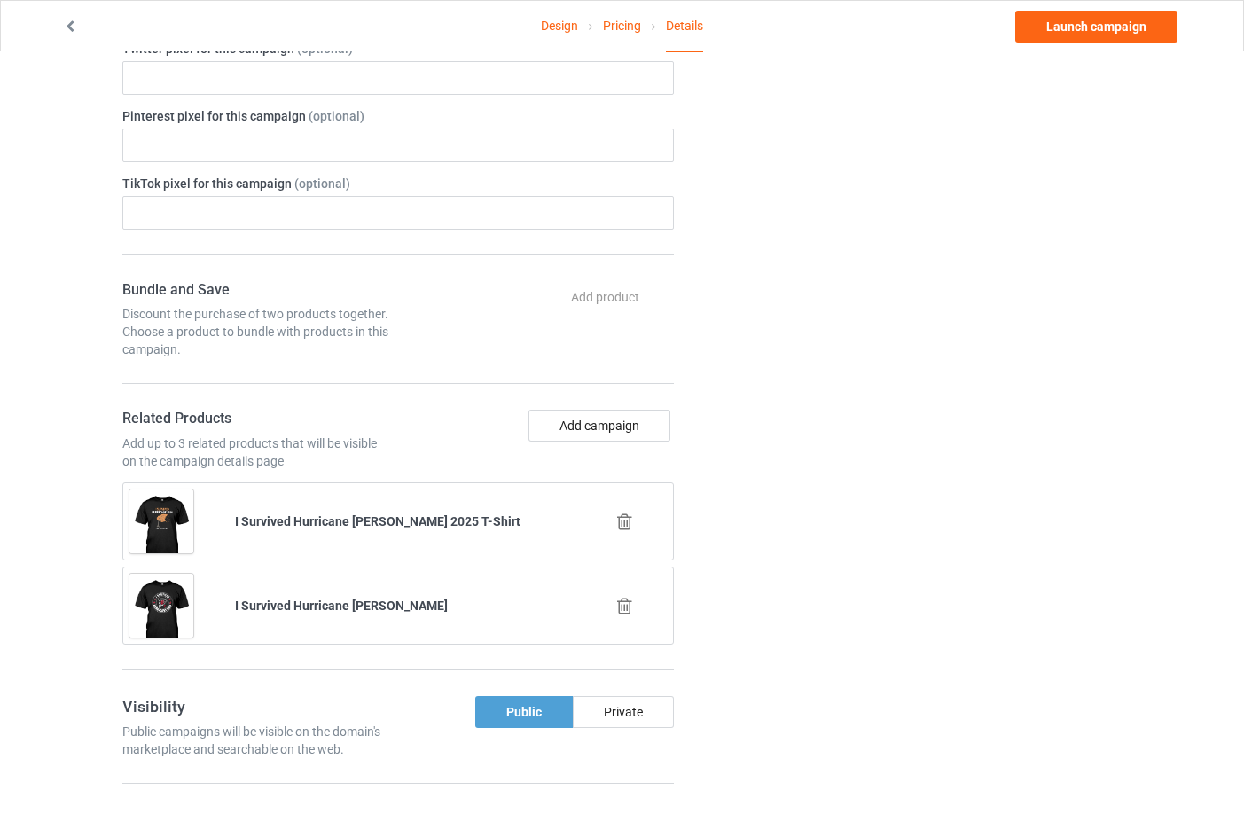
scroll to position [1153, 0]
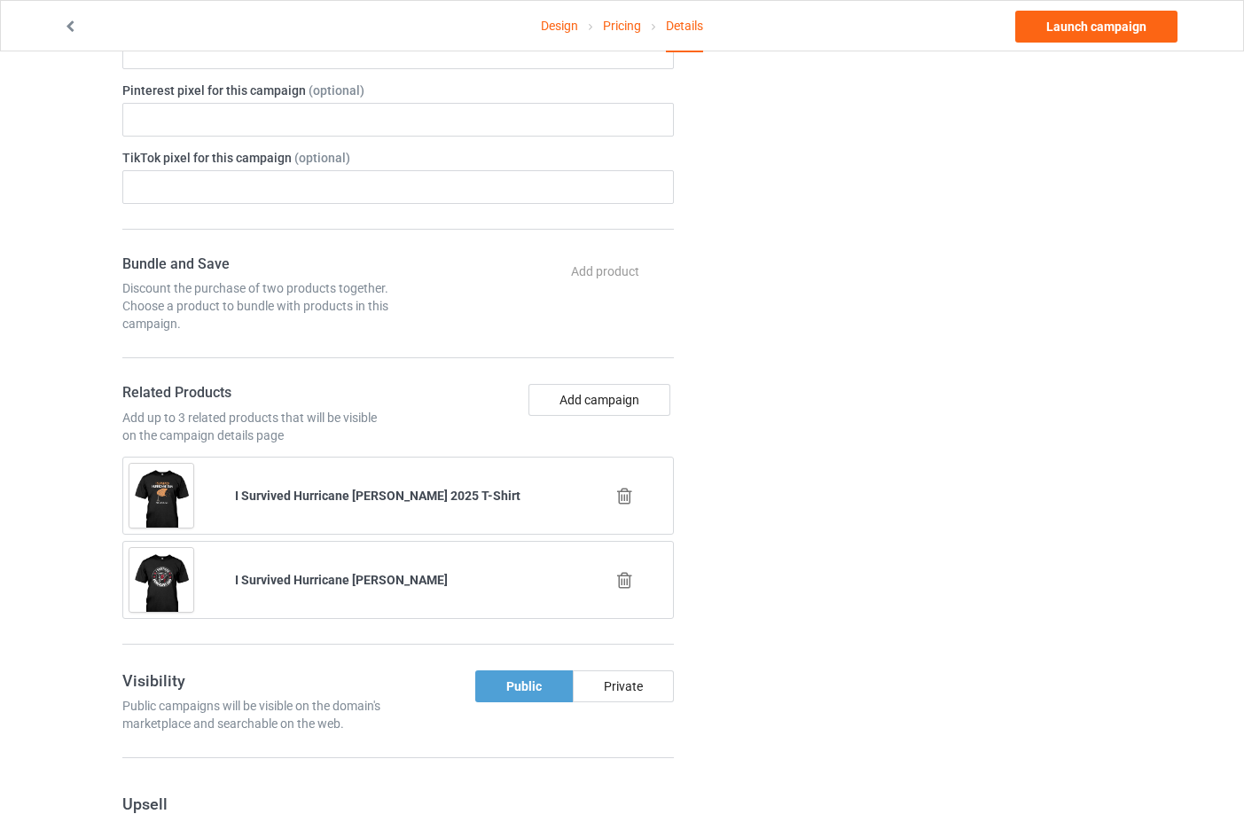
click at [633, 506] on icon at bounding box center [625, 496] width 22 height 19
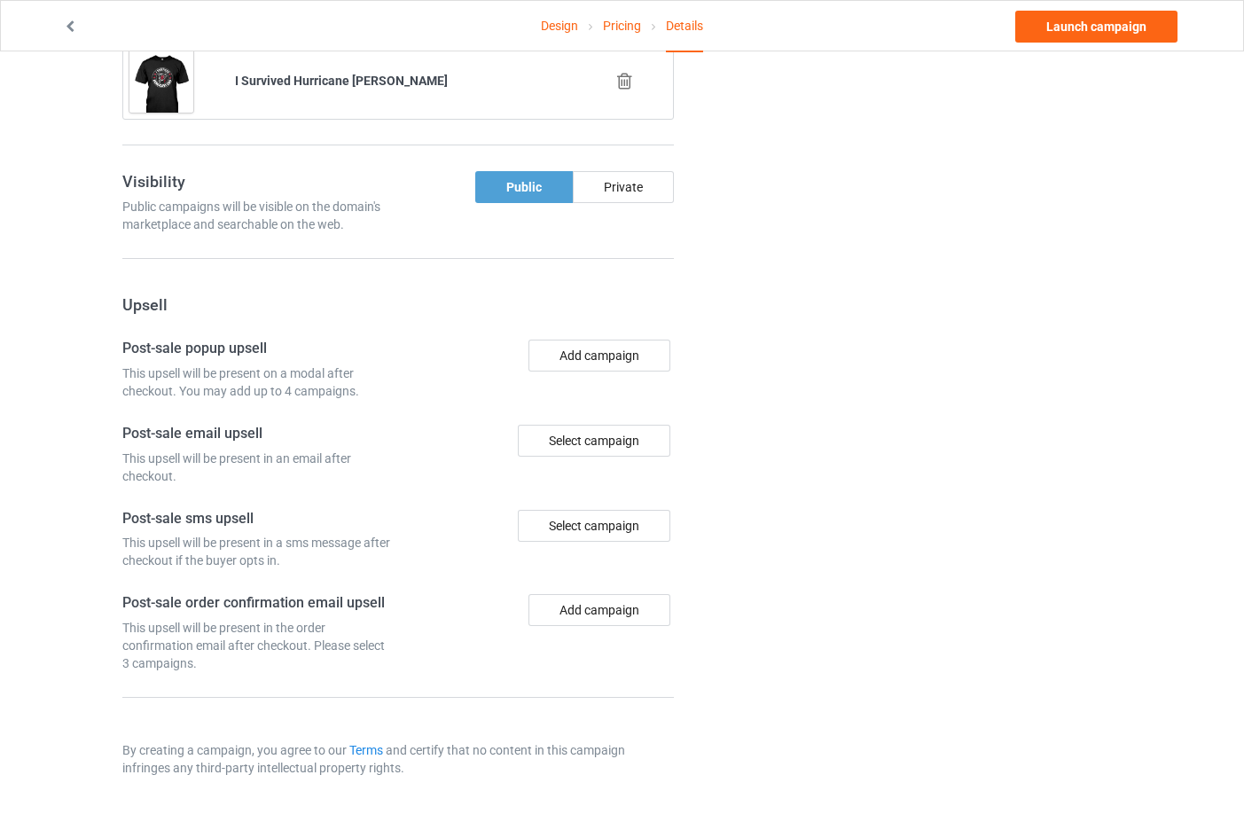
scroll to position [1318, 0]
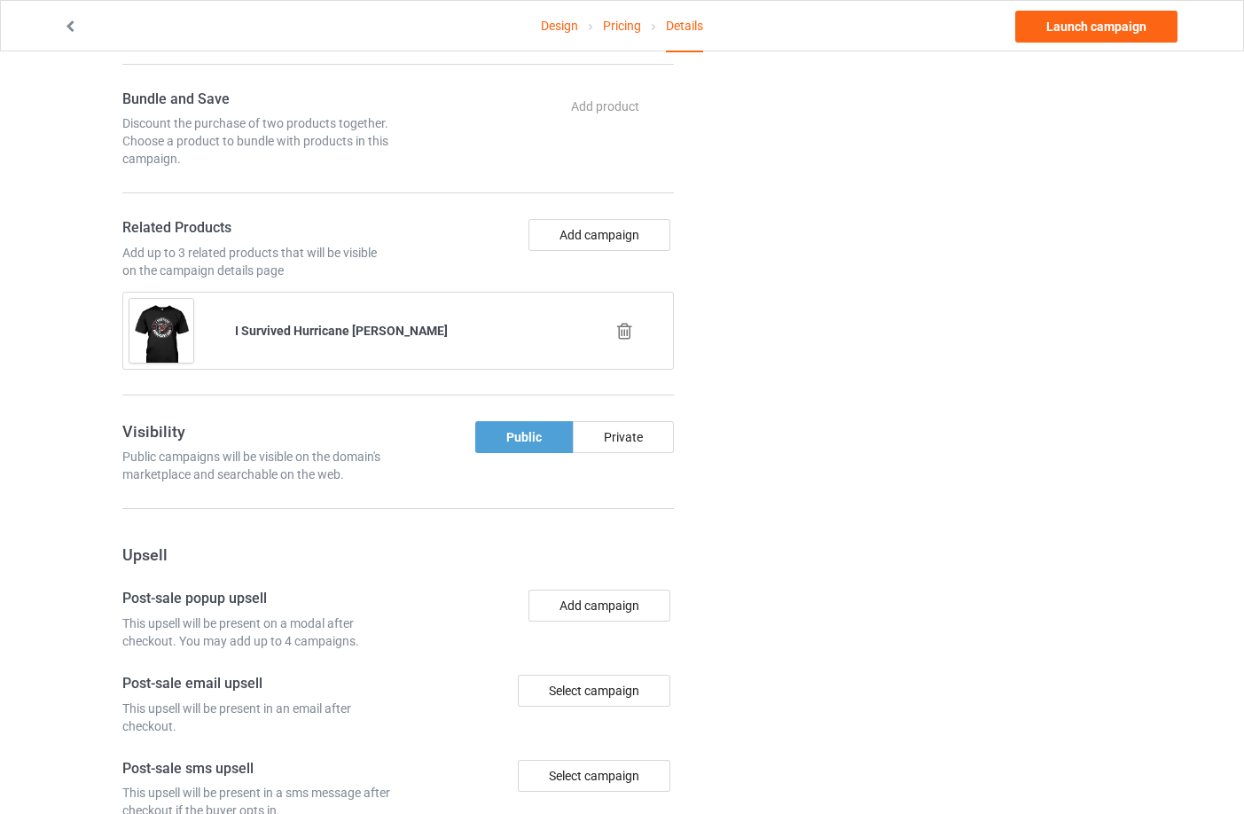
click at [629, 341] on icon at bounding box center [625, 331] width 22 height 19
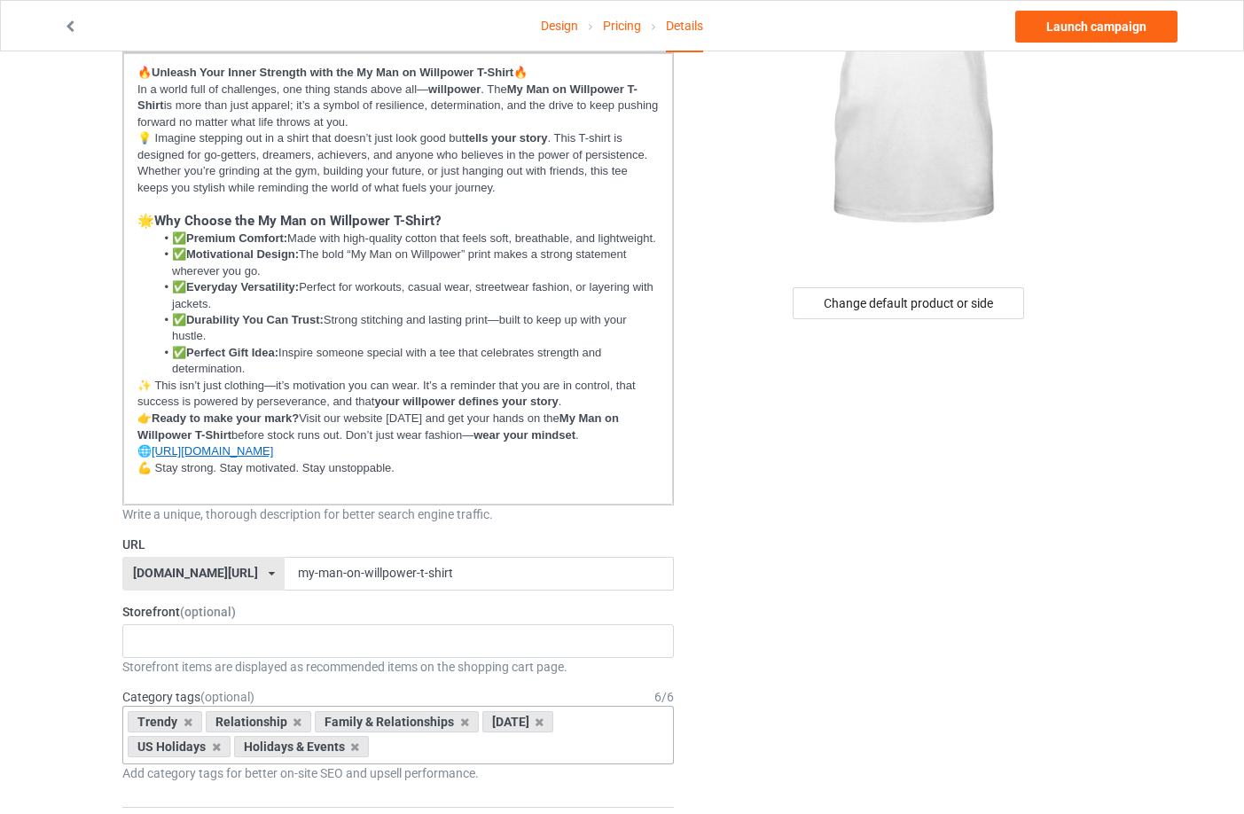
scroll to position [0, 0]
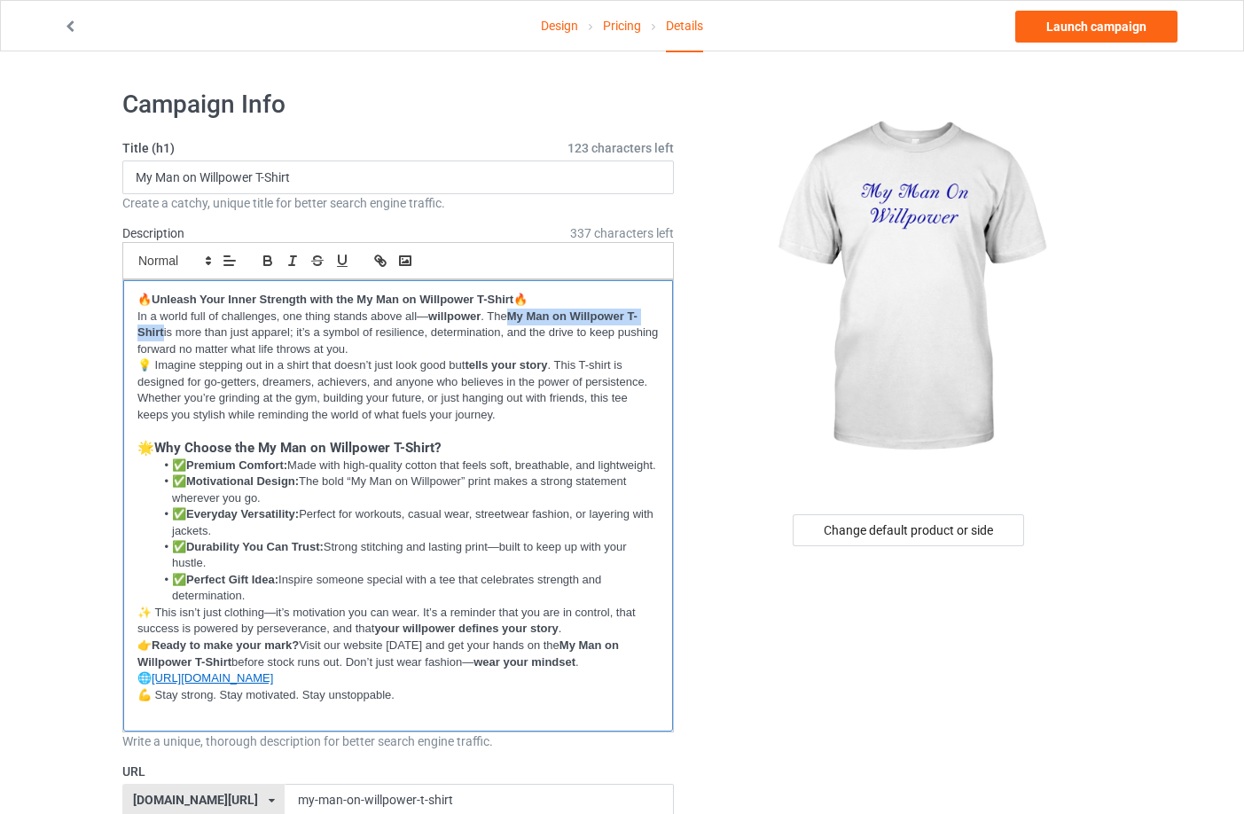
drag, startPoint x: 513, startPoint y: 313, endPoint x: 162, endPoint y: 334, distance: 351.0
click at [162, 334] on strong "My Man on Willpower T-Shirt" at bounding box center [387, 325] width 500 height 30
click at [384, 266] on icon "button" at bounding box center [383, 263] width 6 height 6
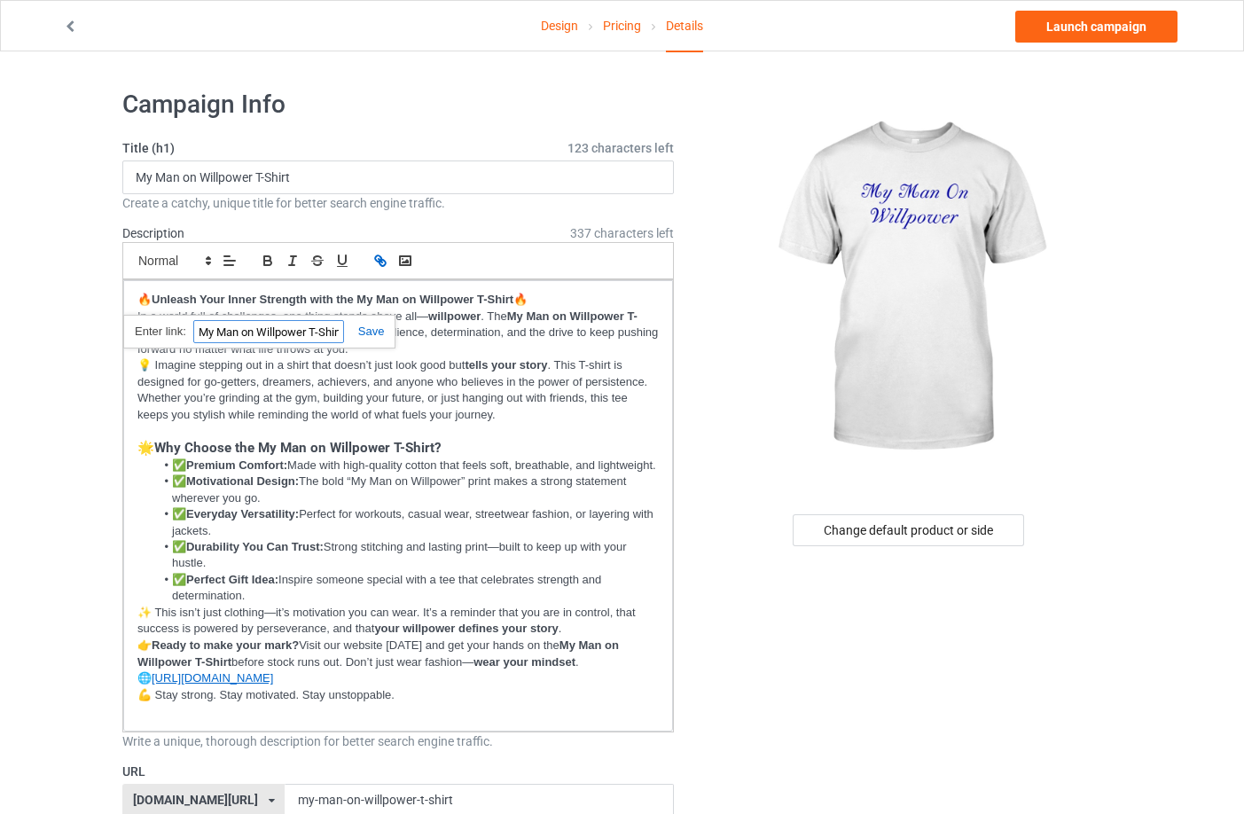
paste input "[URL][DOMAIN_NAME]"
type input "[URL][DOMAIN_NAME]"
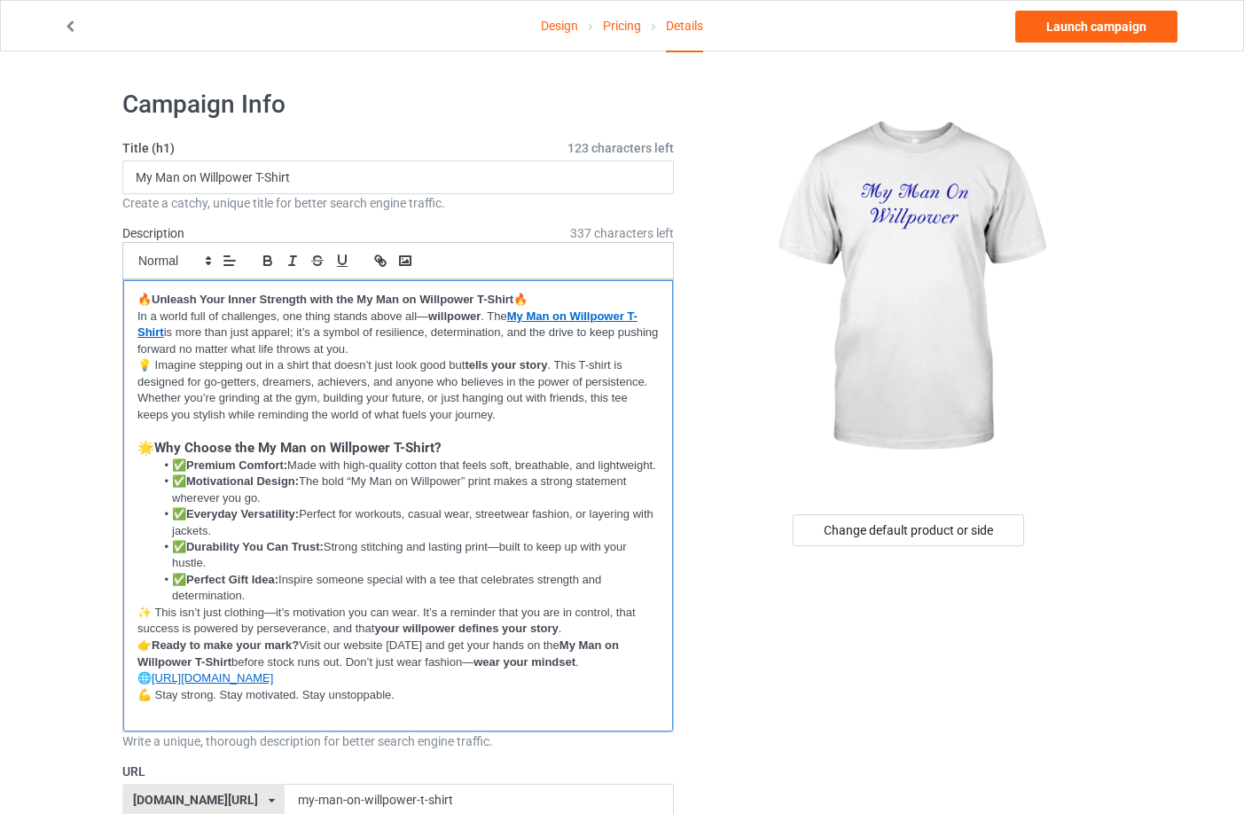
click at [410, 378] on p "💡 Imagine stepping out in a shirt that doesn’t just look good but tells your st…" at bounding box center [397, 390] width 521 height 66
click at [1078, 20] on link "Launch campaign" at bounding box center [1097, 27] width 162 height 32
